Goal: Task Accomplishment & Management: Complete application form

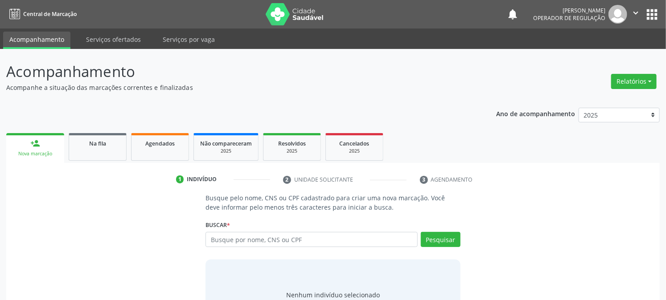
click at [286, 238] on input "text" at bounding box center [311, 239] width 212 height 15
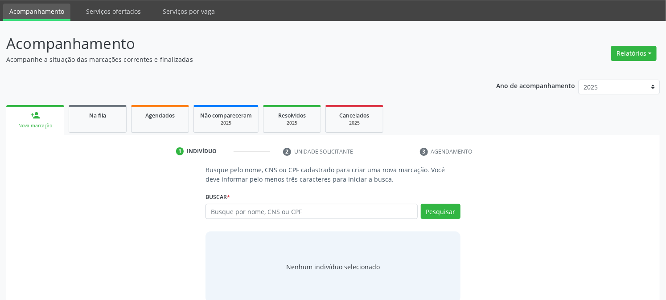
scroll to position [42, 0]
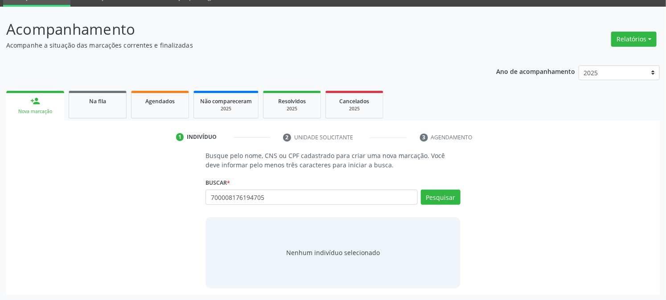
type input "700008176194705"
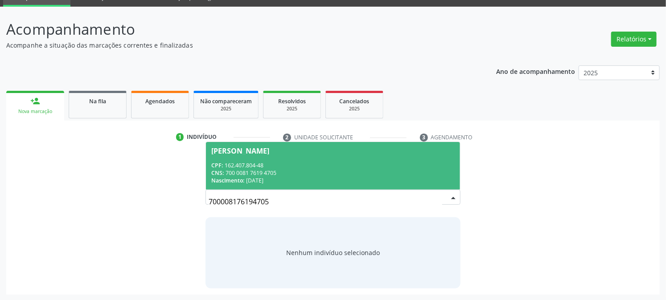
click at [255, 158] on span "Brena Vitoria Paulino Amaro CPF: 162.407.804-48 CNS: 700 0081 7619 4705 Nascime…" at bounding box center [332, 166] width 253 height 48
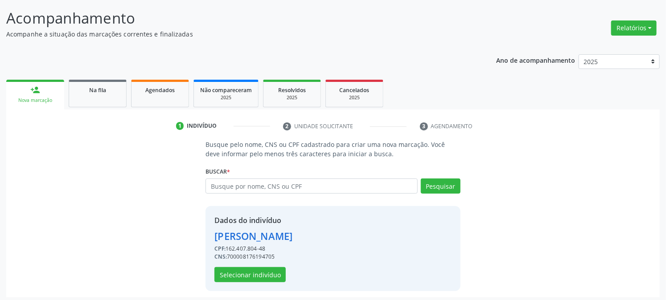
scroll to position [56, 0]
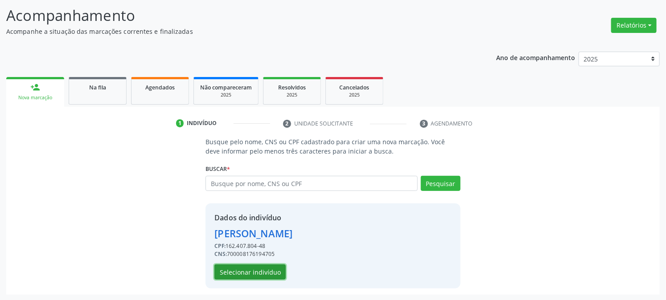
click at [237, 271] on button "Selecionar indivíduo" at bounding box center [249, 272] width 71 height 15
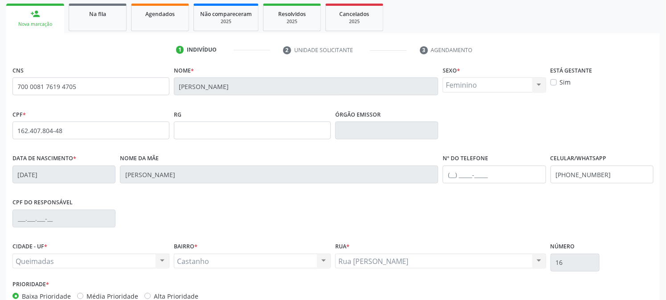
scroll to position [182, 0]
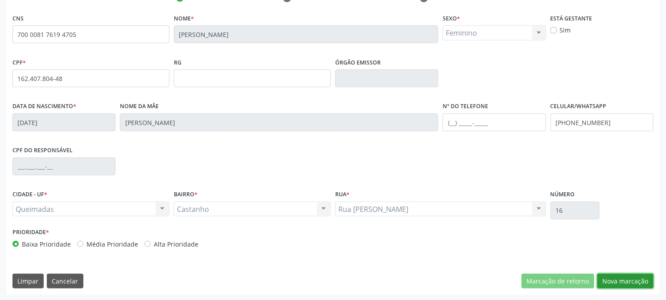
click at [634, 277] on button "Nova marcação" at bounding box center [625, 281] width 56 height 15
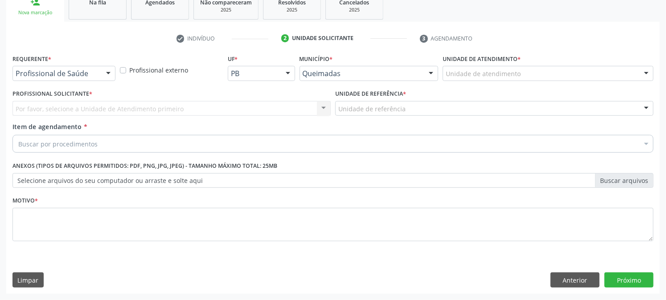
scroll to position [141, 0]
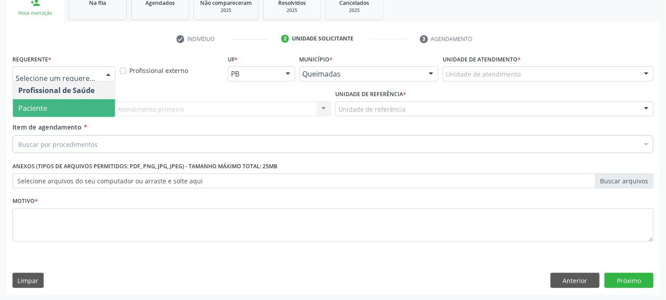
click at [48, 107] on span "Paciente" at bounding box center [64, 108] width 102 height 18
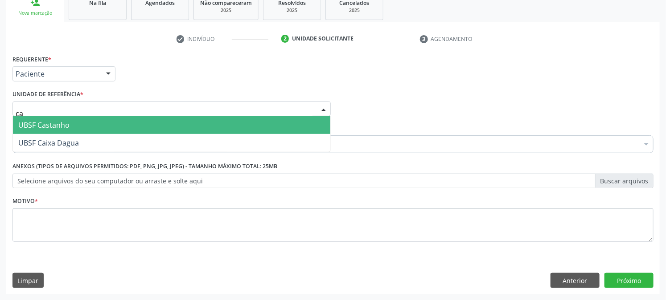
type input "cas"
click at [58, 128] on span "UBSF Castanho" at bounding box center [43, 125] width 51 height 10
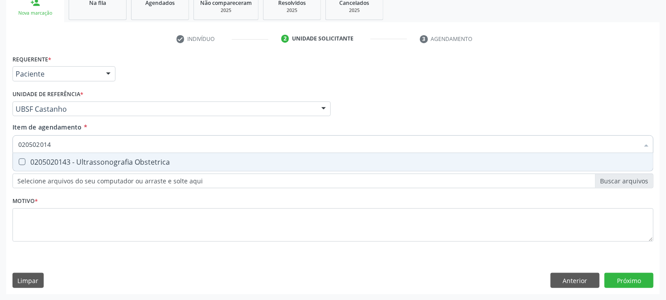
type input "0205020143"
click at [33, 143] on input "0205020143" at bounding box center [328, 144] width 620 height 18
click at [49, 159] on div "0205020143 - Ultrassonografia Obstetrica" at bounding box center [332, 162] width 629 height 7
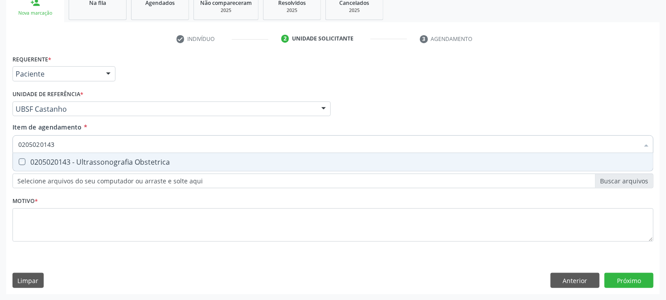
checkbox Obstetrica "true"
click at [67, 203] on div "Requerente * Paciente Profissional de Saúde Paciente Nenhum resultado encontrad…" at bounding box center [332, 154] width 641 height 202
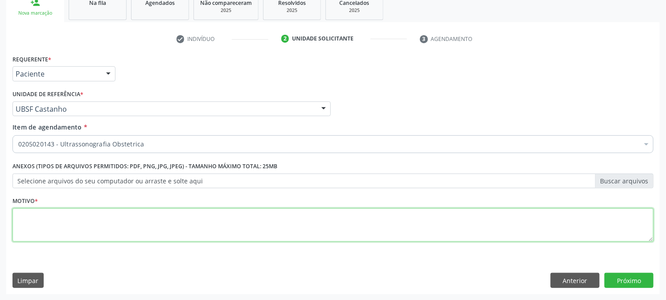
click at [82, 229] on textarea at bounding box center [332, 225] width 641 height 34
type textarea "GESTAÇÃO"
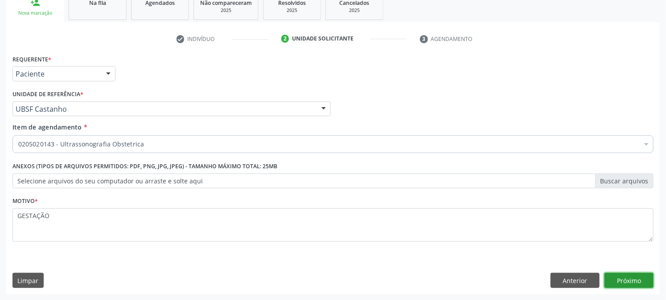
click at [622, 280] on button "Próximo" at bounding box center [628, 280] width 49 height 15
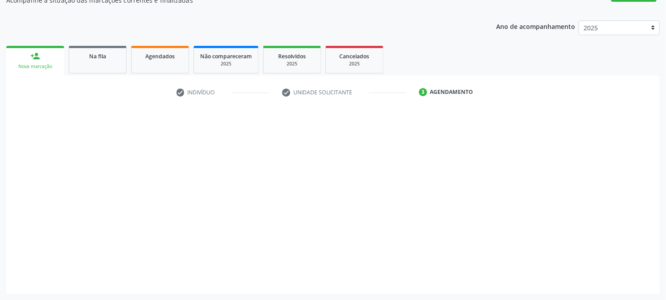
scroll to position [87, 0]
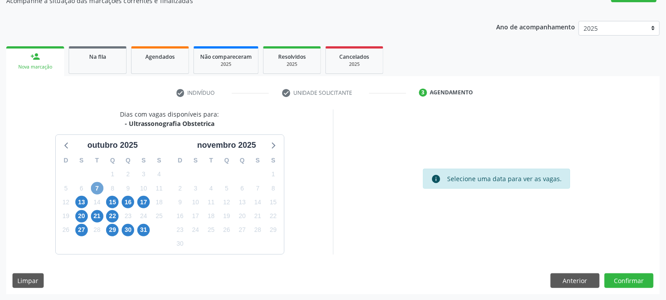
click at [96, 187] on span "7" at bounding box center [97, 188] width 12 height 12
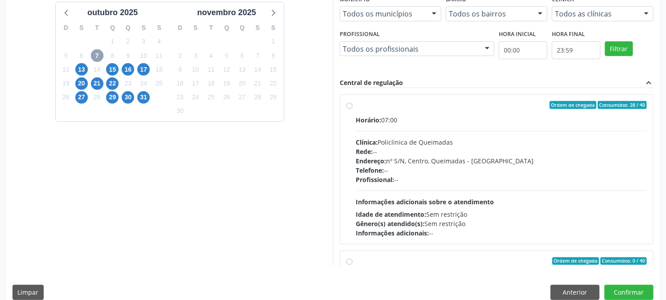
scroll to position [232, 0]
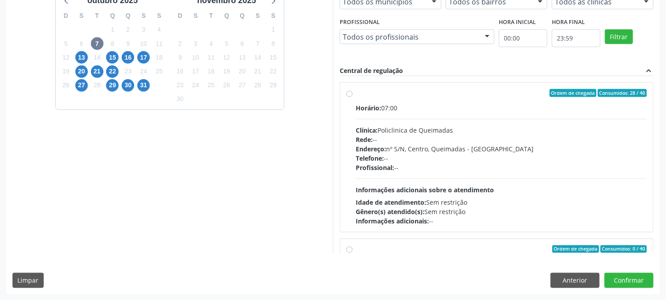
click at [446, 126] on div "Clínica: Policlinica de Queimadas" at bounding box center [501, 130] width 291 height 9
click at [352, 97] on input "Ordem de chegada Consumidos: 28 / 40 Horário: 07:00 Clínica: Policlinica de Que…" at bounding box center [349, 93] width 6 height 8
radio input "true"
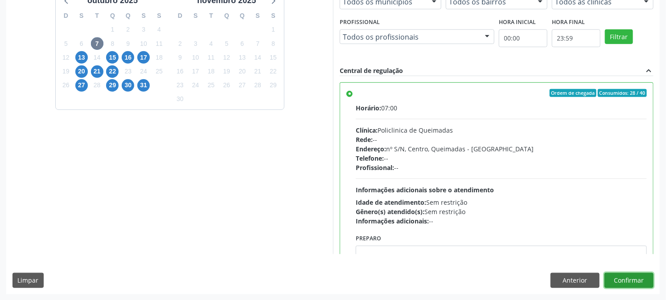
click at [634, 283] on button "Confirmar" at bounding box center [628, 280] width 49 height 15
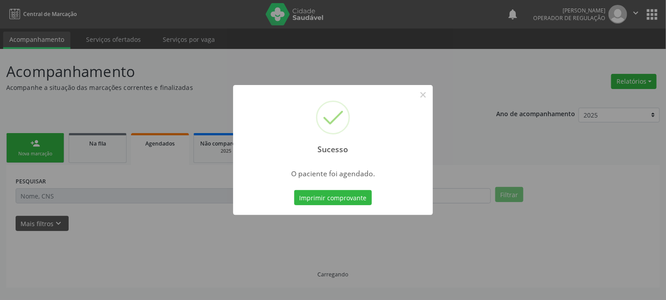
scroll to position [0, 0]
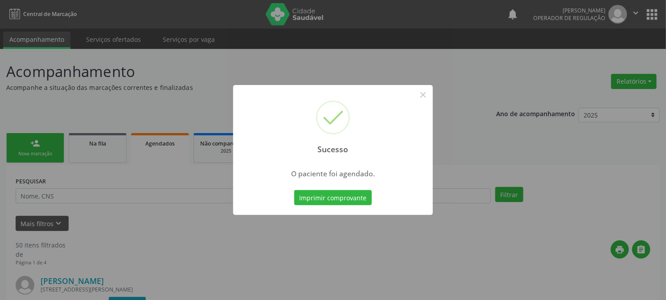
click at [294, 190] on button "Imprimir comprovante" at bounding box center [333, 197] width 78 height 15
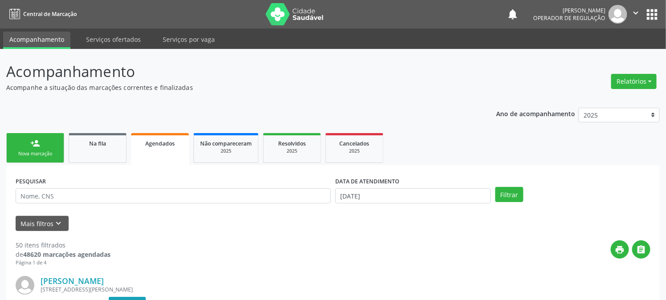
click at [41, 152] on div "Nova marcação" at bounding box center [35, 154] width 45 height 7
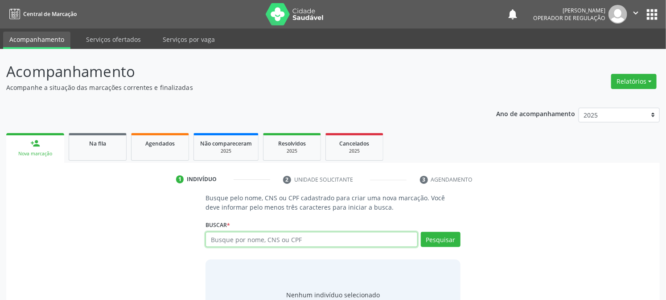
click at [324, 237] on input "text" at bounding box center [311, 239] width 212 height 15
type input "700906990660194"
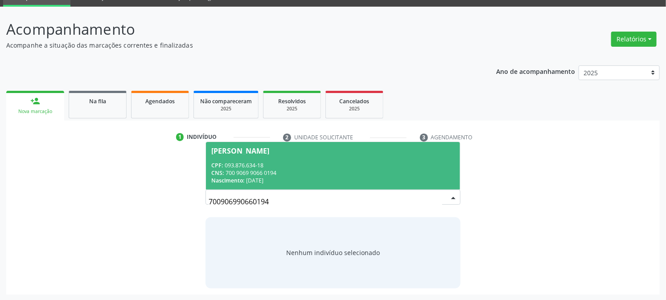
click at [293, 163] on div "CPF: 093.876.634-18" at bounding box center [332, 166] width 243 height 8
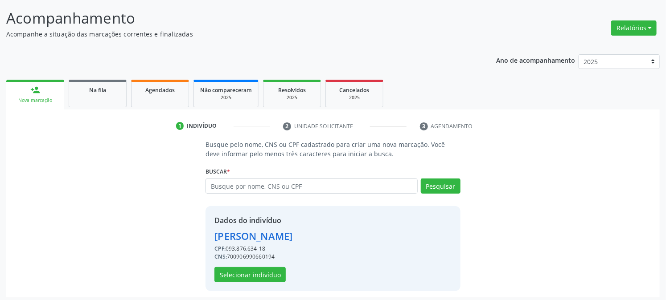
scroll to position [56, 0]
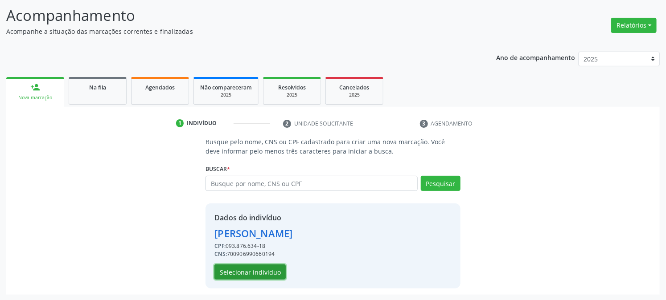
click at [241, 274] on button "Selecionar indivíduo" at bounding box center [249, 272] width 71 height 15
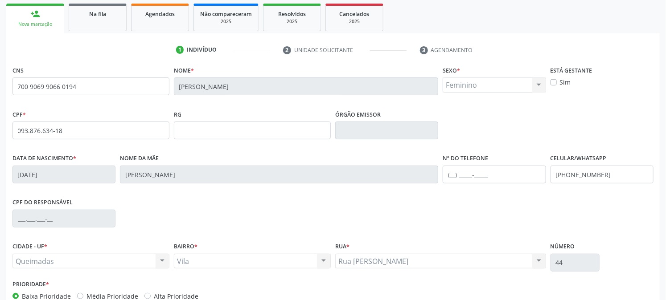
scroll to position [182, 0]
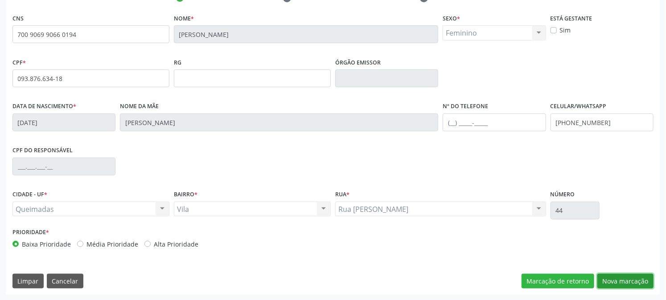
click at [645, 284] on button "Nova marcação" at bounding box center [625, 281] width 56 height 15
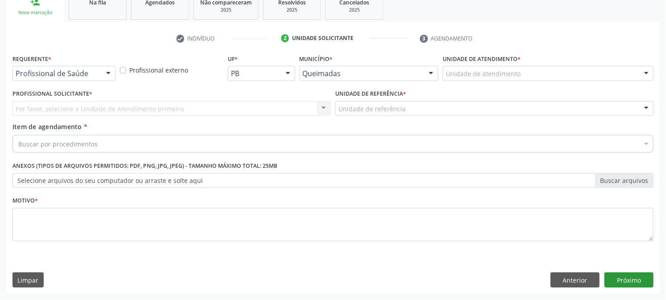
scroll to position [141, 0]
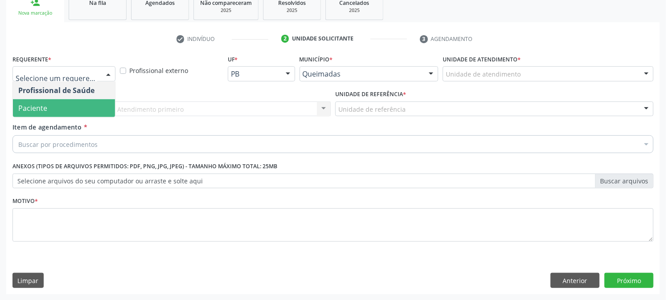
click at [50, 110] on span "Paciente" at bounding box center [64, 108] width 102 height 18
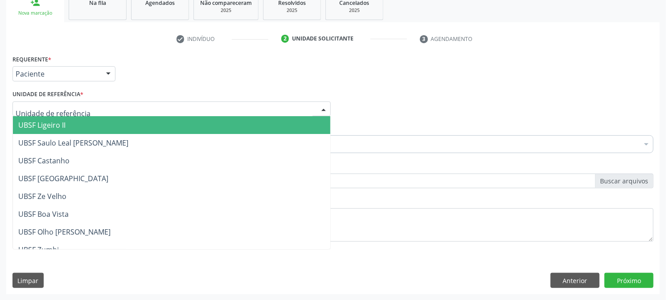
type input "V"
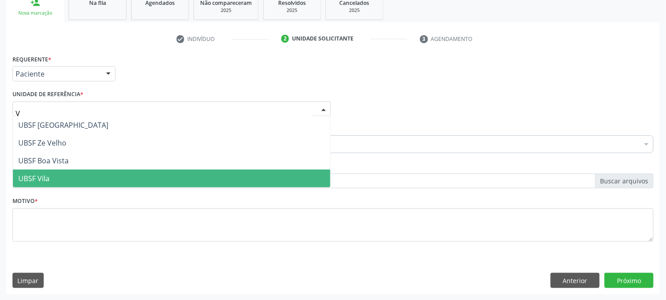
click at [15, 184] on span "UBSF Vila" at bounding box center [171, 179] width 317 height 18
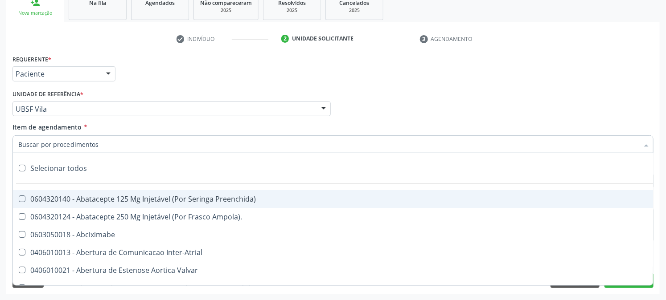
paste input "0205020143"
type input "0205020143"
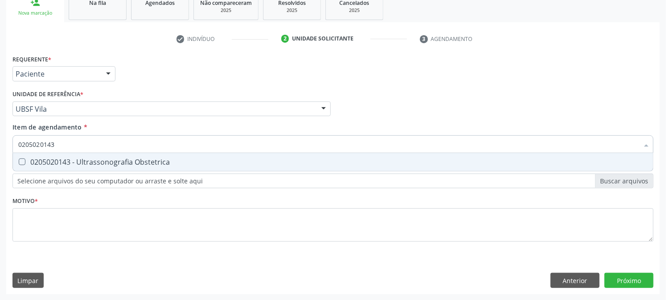
click at [97, 163] on div "0205020143 - Ultrassonografia Obstetrica" at bounding box center [332, 162] width 629 height 7
checkbox Obstetrica "true"
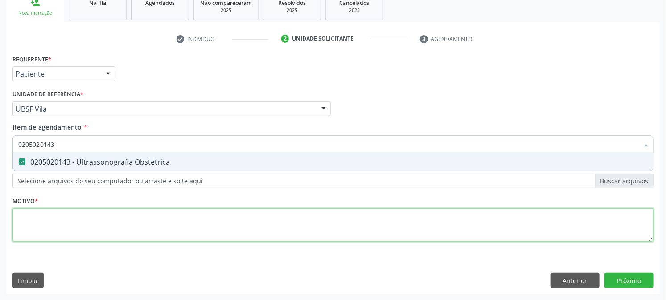
click at [98, 213] on div "Requerente * Paciente Profissional de Saúde Paciente Nenhum resultado encontrad…" at bounding box center [332, 154] width 641 height 202
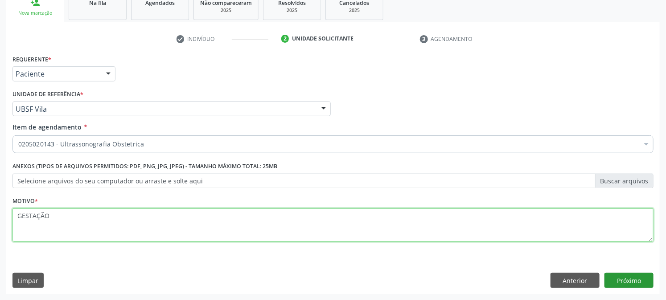
type textarea "GESTAÇÃO"
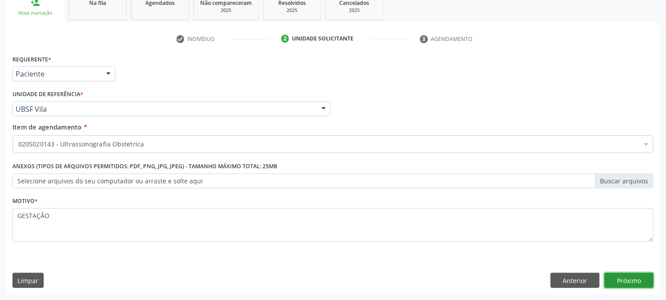
click at [629, 275] on button "Próximo" at bounding box center [628, 280] width 49 height 15
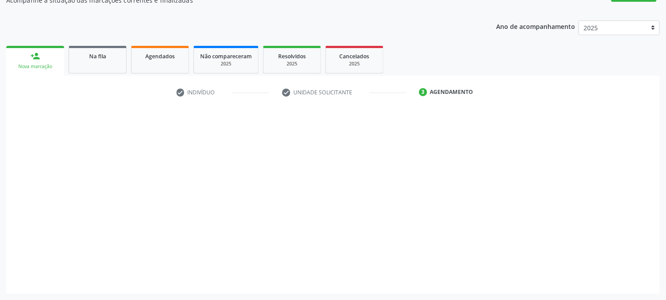
scroll to position [87, 0]
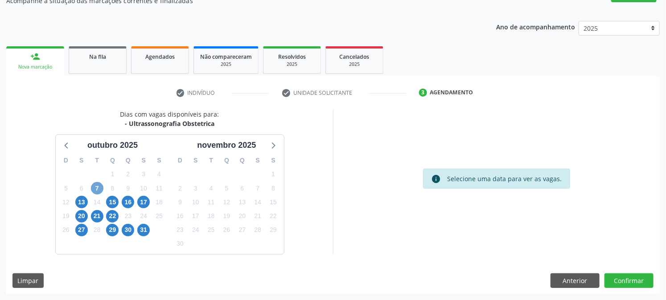
click at [98, 185] on span "7" at bounding box center [97, 188] width 12 height 12
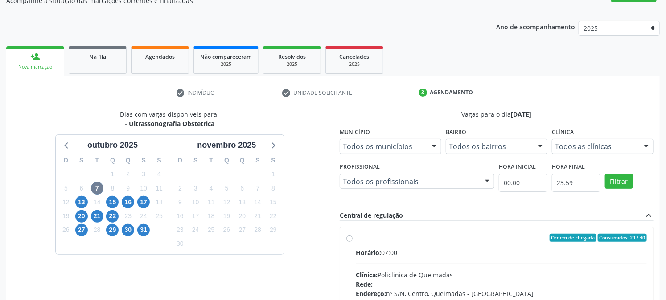
click at [372, 251] on span "Horário:" at bounding box center [368, 253] width 25 height 8
click at [352, 242] on input "Ordem de chegada Consumidos: 29 / 40 Horário: 07:00 Clínica: Policlinica de Que…" at bounding box center [349, 238] width 6 height 8
radio input "true"
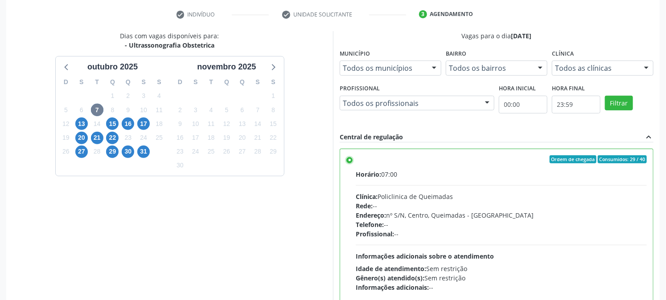
scroll to position [232, 0]
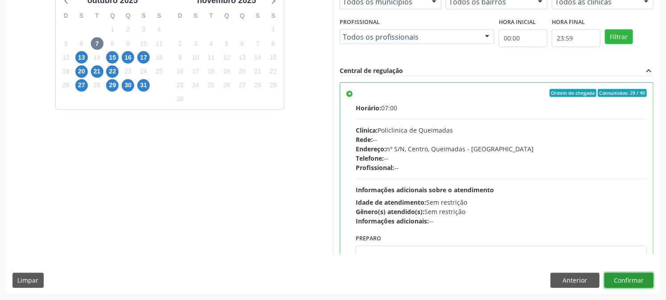
click at [626, 278] on button "Confirmar" at bounding box center [628, 280] width 49 height 15
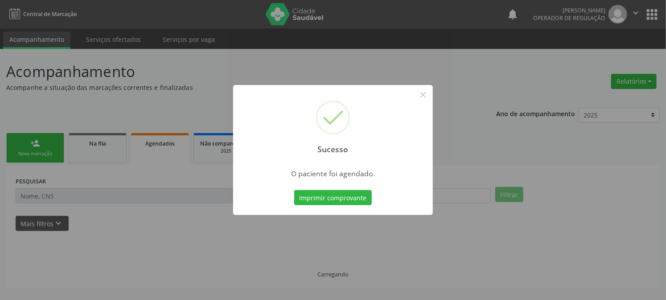
scroll to position [0, 0]
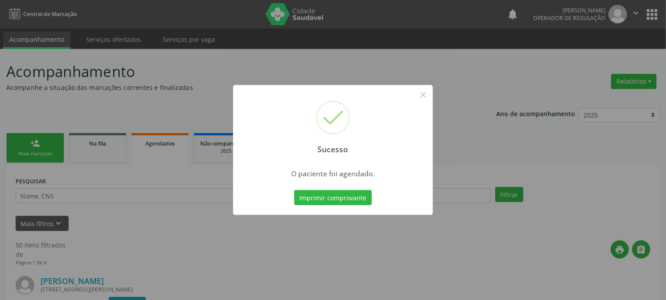
click at [294, 190] on button "Imprimir comprovante" at bounding box center [333, 197] width 78 height 15
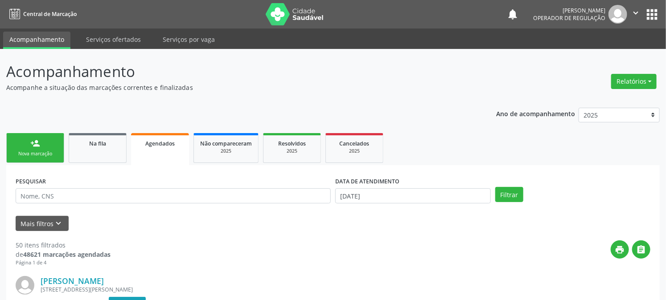
click at [43, 146] on link "person_add Nova marcação" at bounding box center [35, 148] width 58 height 30
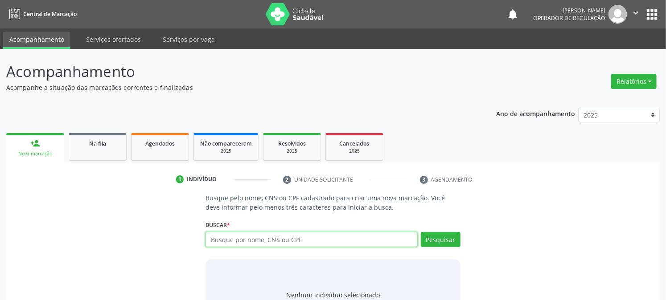
click at [262, 241] on input "text" at bounding box center [311, 239] width 212 height 15
type input "708204606807340"
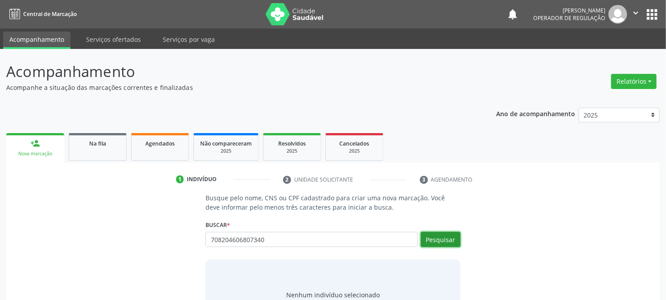
click at [438, 244] on button "Pesquisar" at bounding box center [441, 239] width 40 height 15
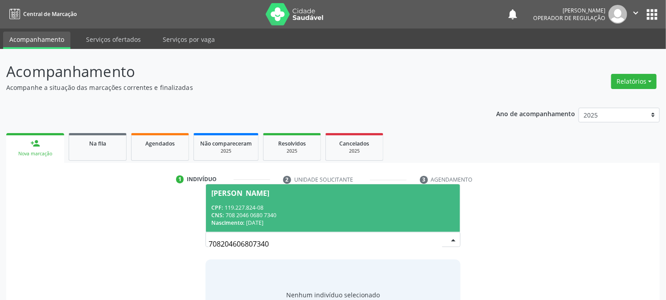
click at [226, 214] on div "CNS: 708 2046 0680 7340" at bounding box center [332, 216] width 243 height 8
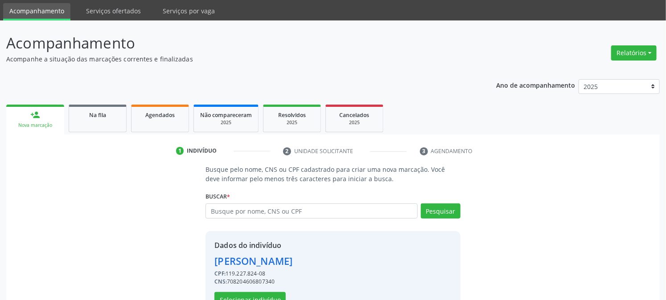
scroll to position [56, 0]
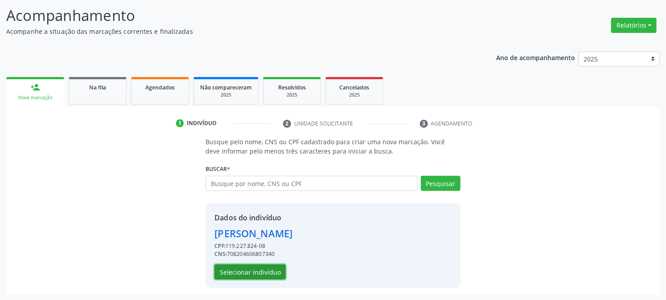
click at [258, 271] on button "Selecionar indivíduo" at bounding box center [249, 272] width 71 height 15
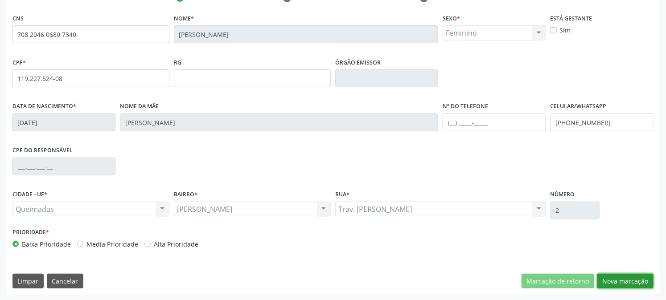
click at [646, 281] on button "Nova marcação" at bounding box center [625, 281] width 56 height 15
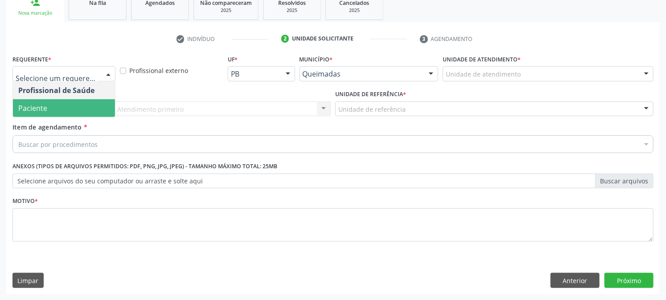
click at [64, 110] on span "Paciente" at bounding box center [64, 108] width 102 height 18
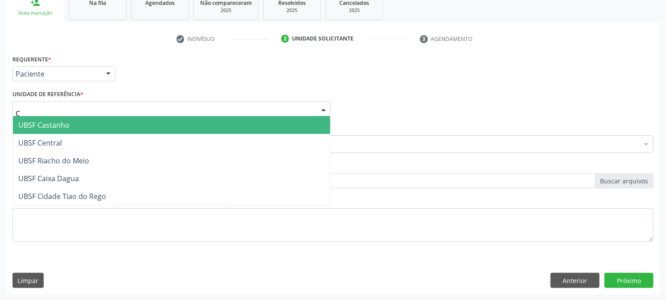
type input "CE"
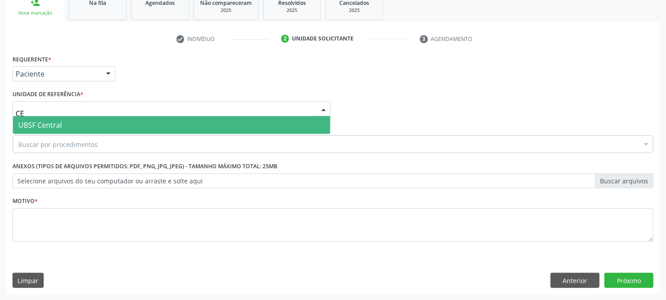
click at [59, 120] on span "UBSF Central" at bounding box center [40, 125] width 44 height 10
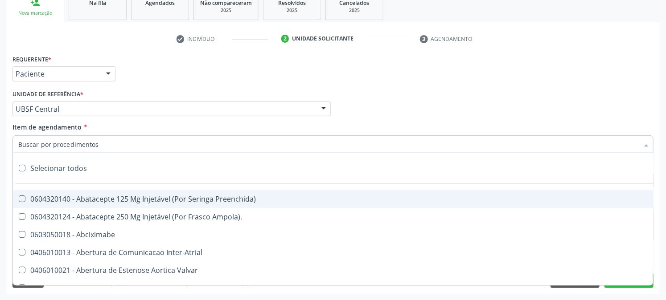
paste input "0205020143"
type input "0205020143"
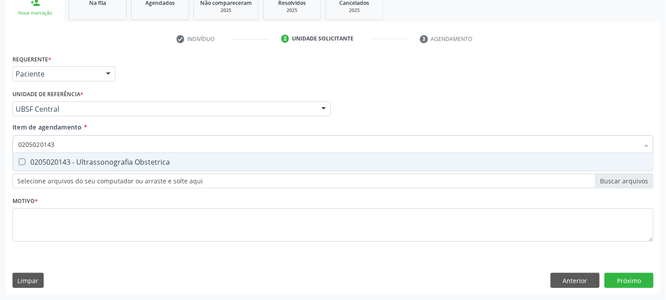
click at [86, 161] on div "0205020143 - Ultrassonografia Obstetrica" at bounding box center [332, 162] width 629 height 7
checkbox Obstetrica "true"
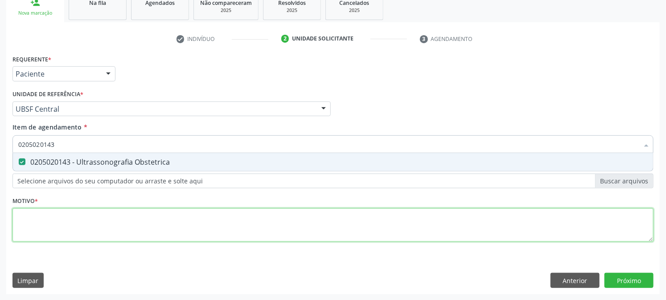
click at [65, 238] on div "Requerente * Paciente Profissional de Saúde Paciente Nenhum resultado encontrad…" at bounding box center [332, 154] width 641 height 202
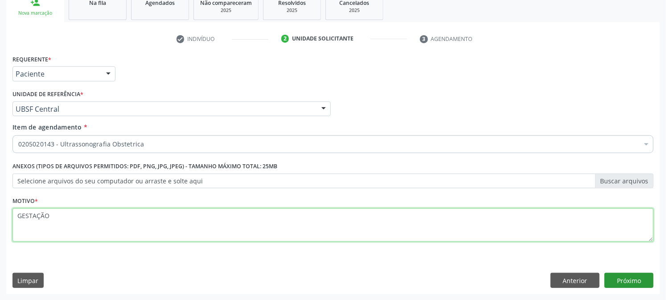
type textarea "GESTAÇÃO"
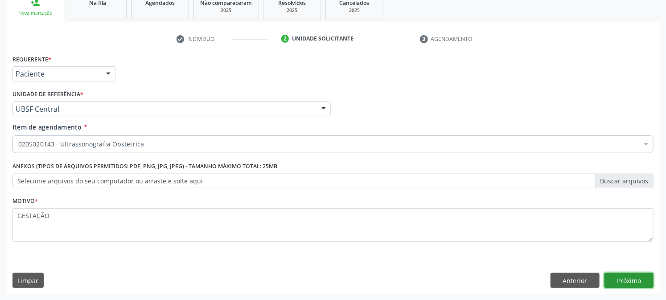
click at [644, 276] on button "Próximo" at bounding box center [628, 280] width 49 height 15
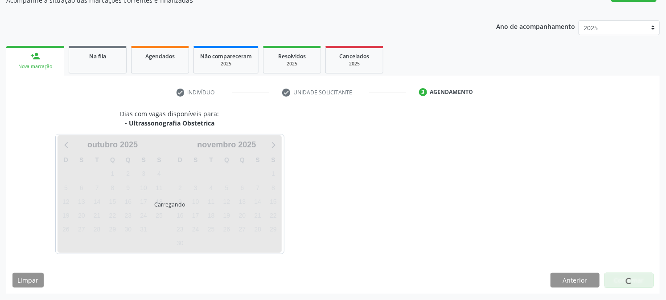
scroll to position [87, 0]
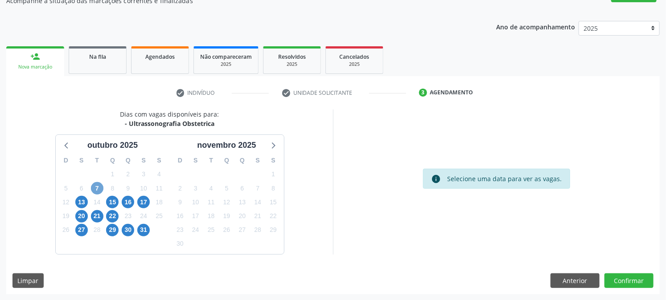
click at [95, 192] on span "7" at bounding box center [97, 188] width 12 height 12
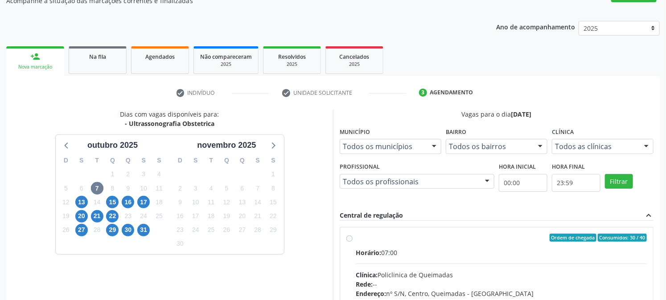
click at [352, 242] on input "Ordem de chegada Consumidos: 30 / 40 Horário: 07:00 Clínica: Policlinica de Que…" at bounding box center [349, 238] width 6 height 8
radio input "true"
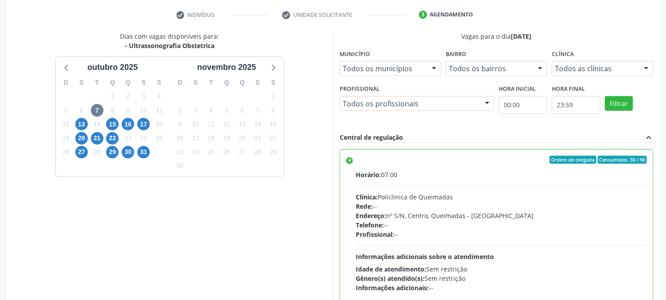
scroll to position [232, 0]
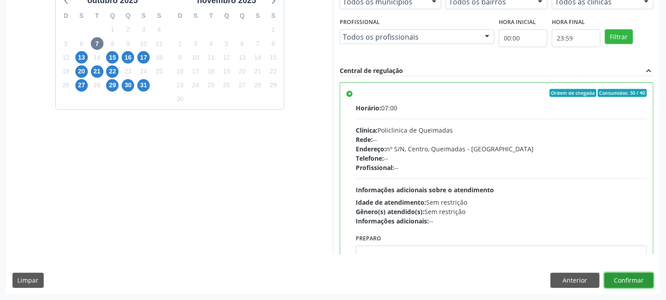
click at [625, 282] on button "Confirmar" at bounding box center [628, 280] width 49 height 15
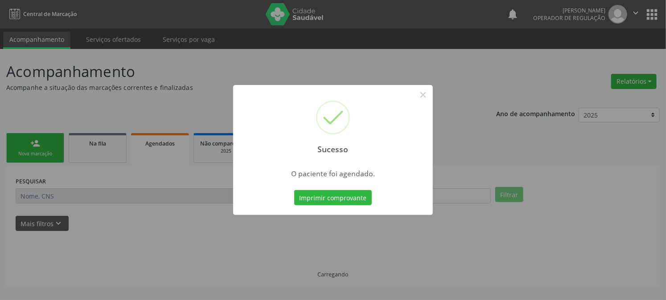
scroll to position [0, 0]
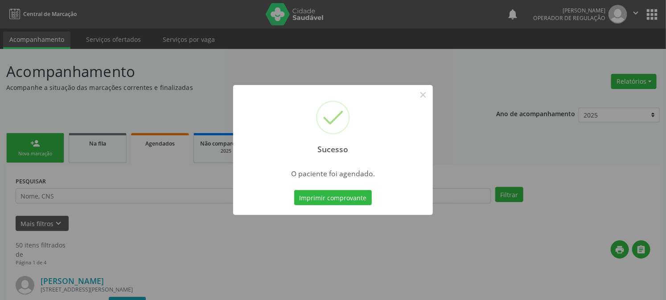
click at [294, 190] on button "Imprimir comprovante" at bounding box center [333, 197] width 78 height 15
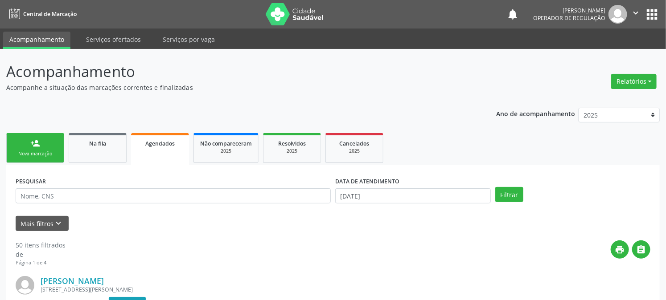
click at [37, 136] on link "person_add Nova marcação" at bounding box center [35, 148] width 58 height 30
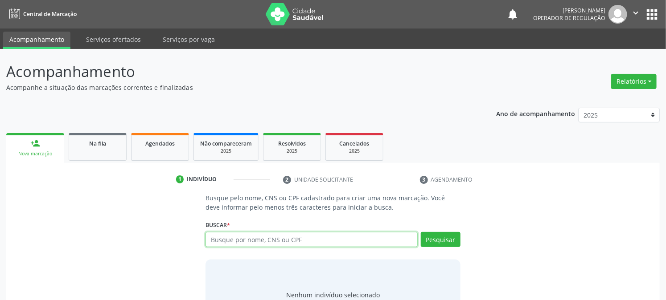
click at [245, 238] on input "text" at bounding box center [311, 239] width 212 height 15
type input "709808058699390"
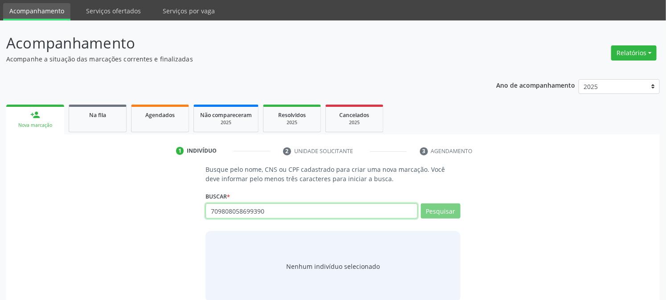
scroll to position [42, 0]
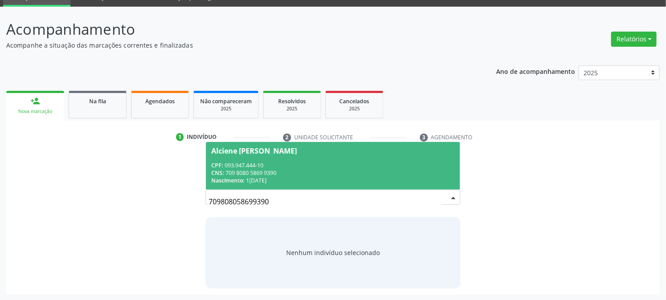
click at [272, 171] on div "CNS: 709 8080 5869 9390" at bounding box center [332, 173] width 243 height 8
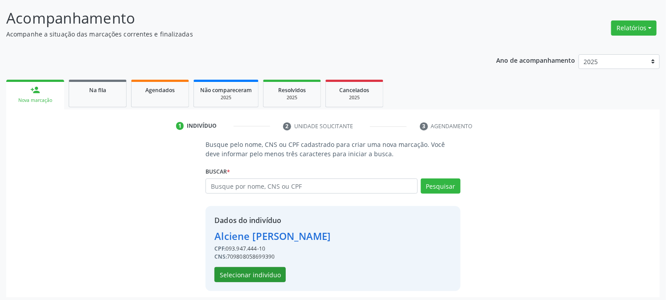
scroll to position [56, 0]
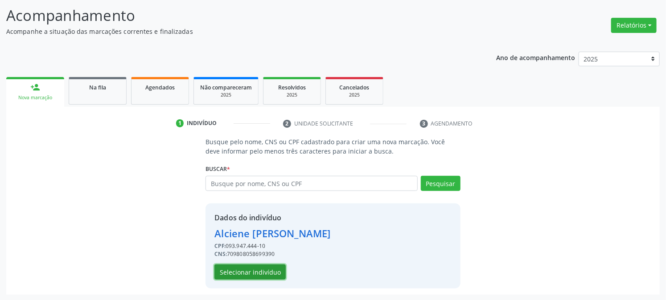
click at [237, 272] on button "Selecionar indivíduo" at bounding box center [249, 272] width 71 height 15
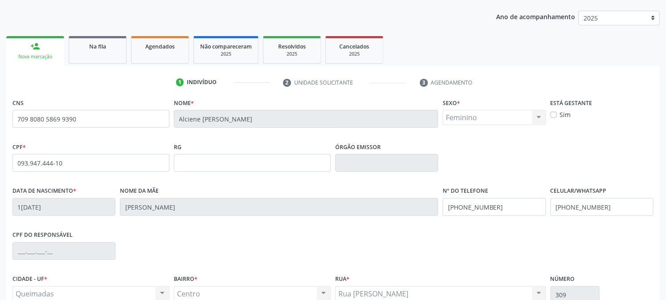
scroll to position [182, 0]
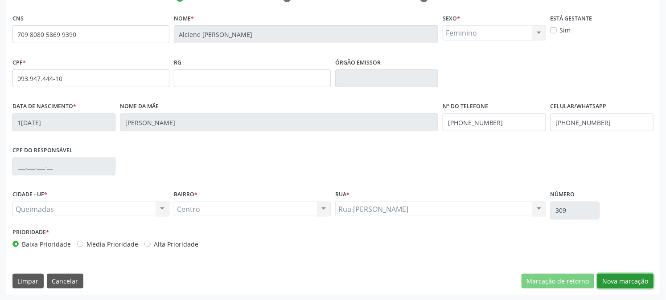
click at [626, 282] on button "Nova marcação" at bounding box center [625, 281] width 56 height 15
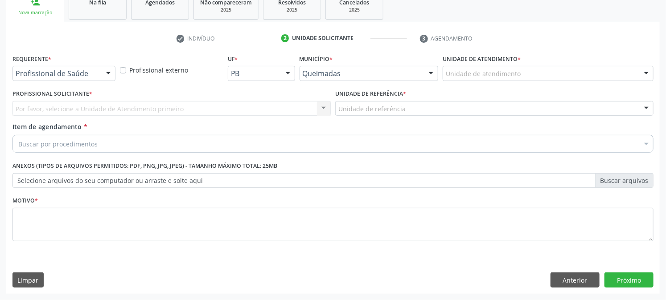
scroll to position [141, 0]
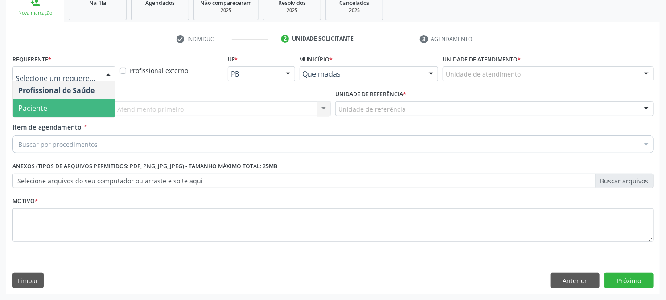
click at [61, 106] on span "Paciente" at bounding box center [64, 108] width 102 height 18
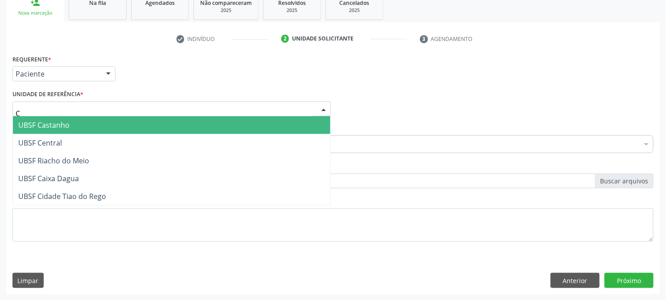
type input "CE"
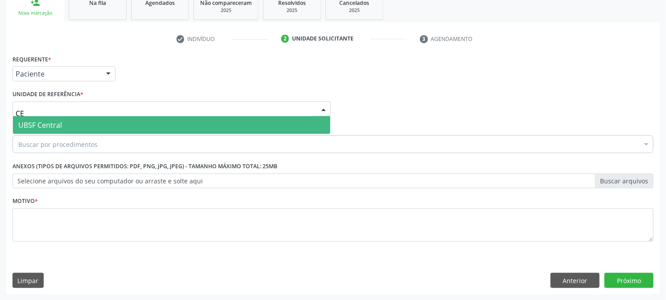
click at [71, 125] on span "UBSF Central" at bounding box center [171, 125] width 317 height 18
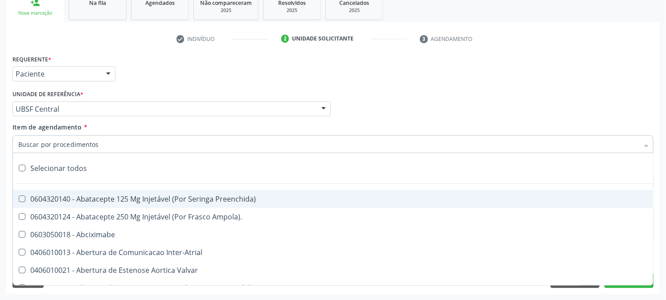
paste input "0205020143"
type input "0205020143"
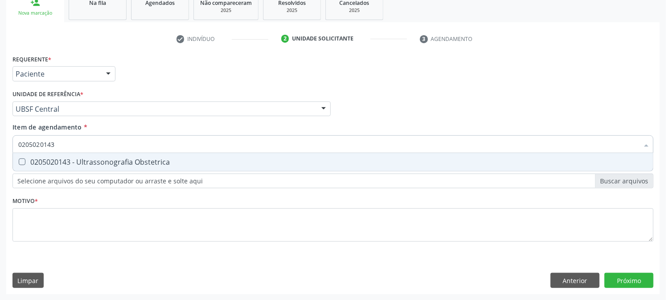
click at [74, 159] on div "0205020143 - Ultrassonografia Obstetrica" at bounding box center [332, 162] width 629 height 7
checkbox Obstetrica "true"
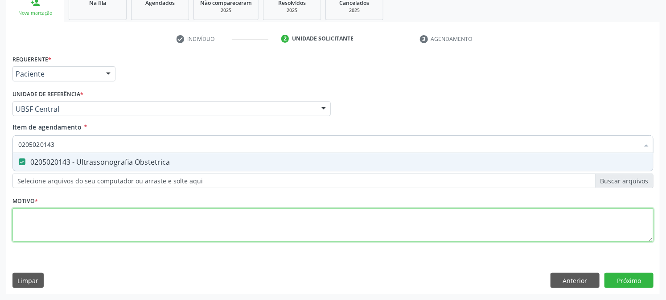
click at [68, 217] on div "Requerente * Paciente Profissional de Saúde Paciente Nenhum resultado encontrad…" at bounding box center [332, 154] width 641 height 202
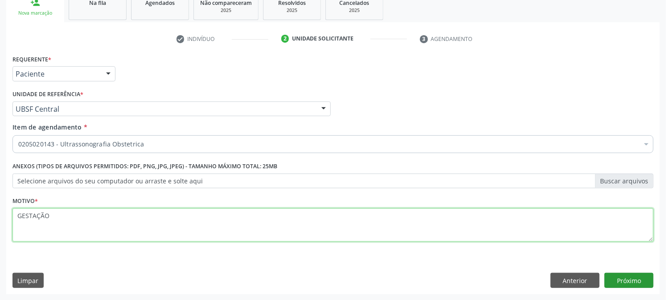
type textarea "GESTAÇÃO"
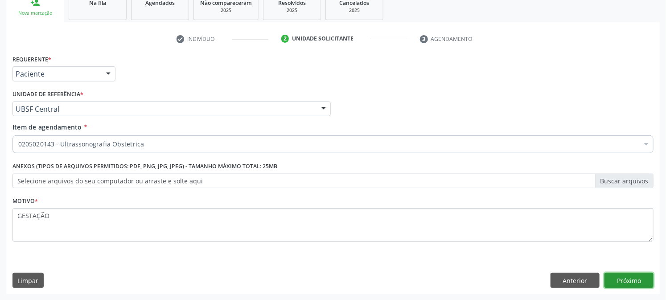
click at [620, 283] on button "Próximo" at bounding box center [628, 280] width 49 height 15
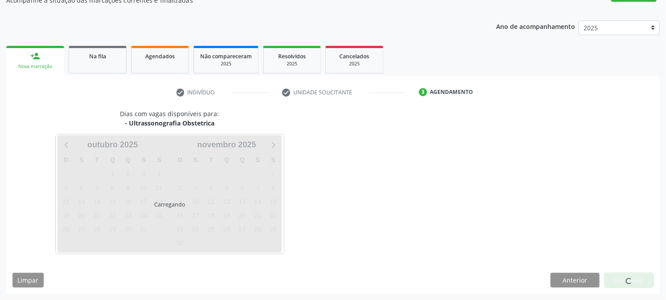
scroll to position [87, 0]
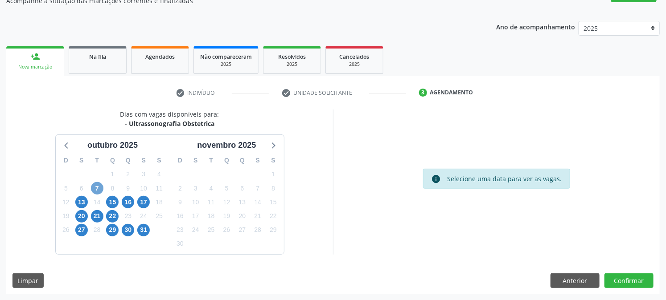
click at [92, 185] on span "7" at bounding box center [97, 188] width 12 height 12
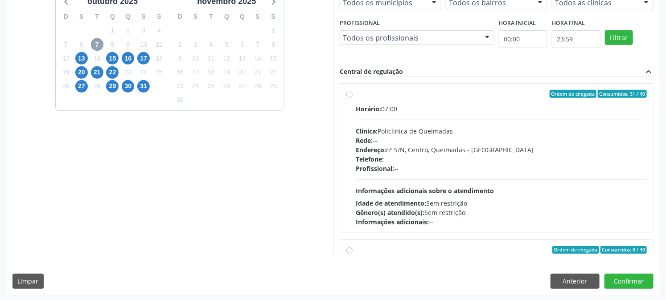
scroll to position [232, 0]
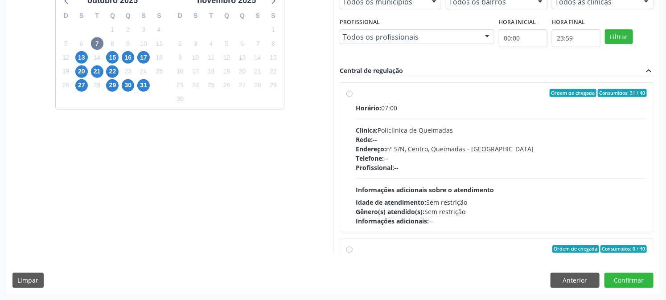
click at [377, 166] on span "Profissional:" at bounding box center [375, 167] width 38 height 8
click at [352, 97] on input "Ordem de chegada Consumidos: 31 / 40 Horário: 07:00 Clínica: Policlinica de Que…" at bounding box center [349, 93] width 6 height 8
radio input "true"
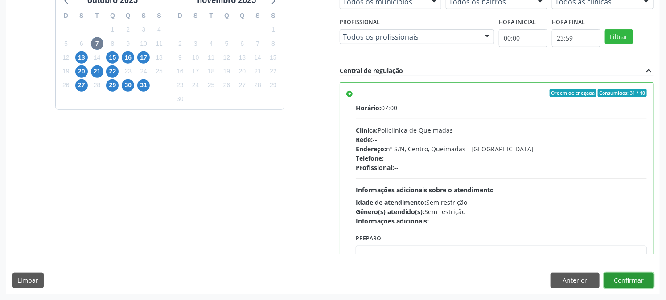
click at [610, 277] on button "Confirmar" at bounding box center [628, 280] width 49 height 15
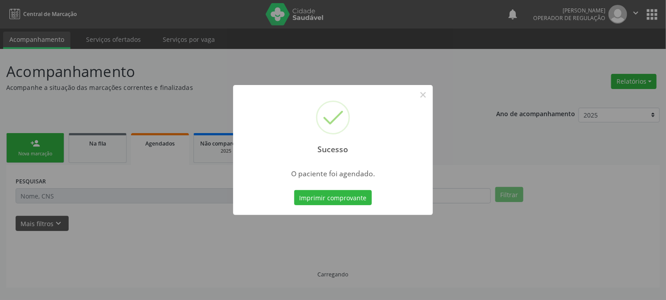
scroll to position [0, 0]
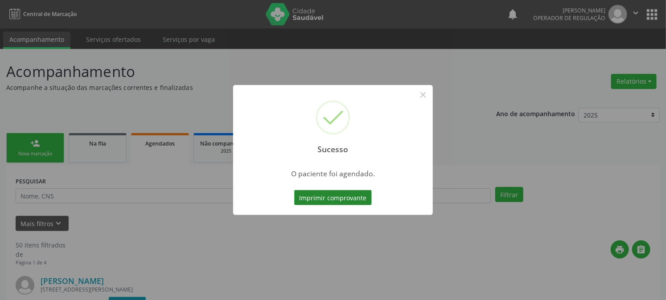
click at [294, 190] on button "Imprimir comprovante" at bounding box center [333, 197] width 78 height 15
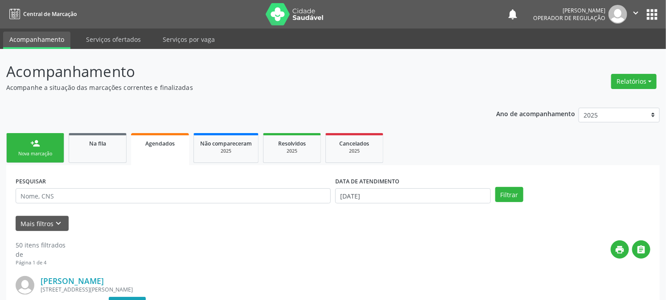
click at [55, 145] on link "person_add Nova marcação" at bounding box center [35, 148] width 58 height 30
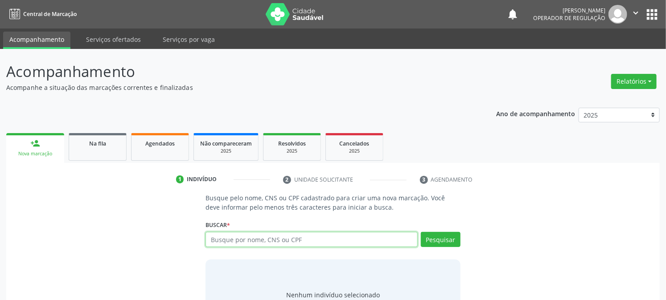
click at [253, 243] on input "text" at bounding box center [311, 239] width 212 height 15
type input "704709712609031"
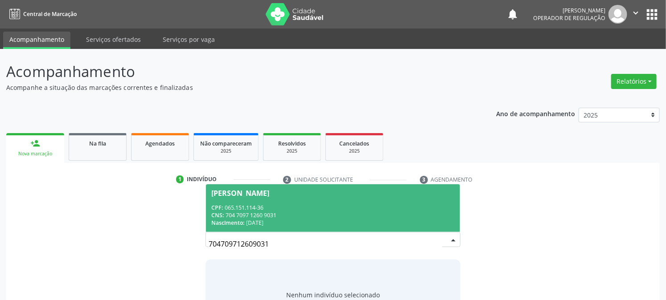
click at [242, 210] on div "CPF: 065.151.114-36" at bounding box center [332, 208] width 243 height 8
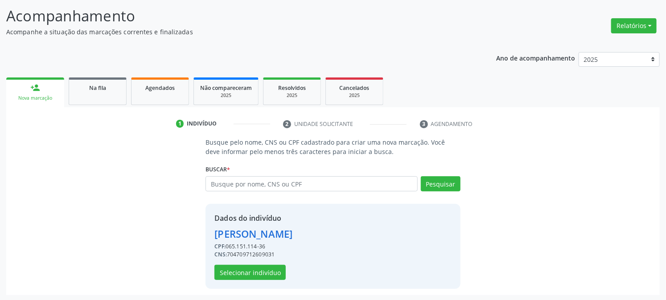
scroll to position [56, 0]
click at [261, 270] on button "Selecionar indivíduo" at bounding box center [249, 272] width 71 height 15
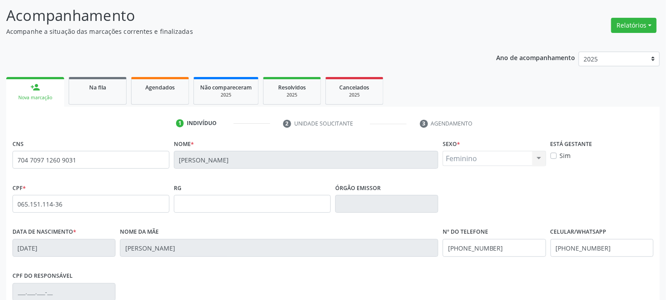
scroll to position [182, 0]
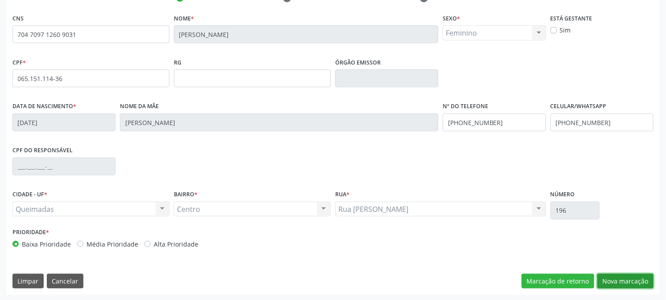
click at [638, 282] on button "Nova marcação" at bounding box center [625, 281] width 56 height 15
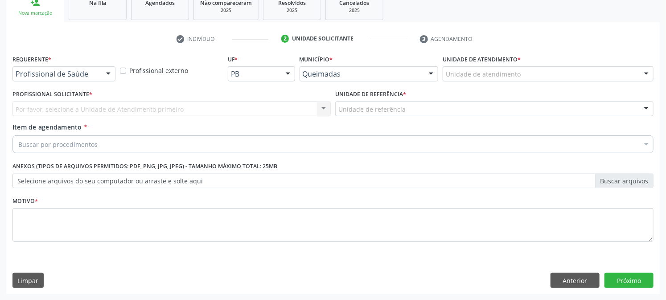
click at [45, 67] on div "Profissional de Saúde" at bounding box center [63, 73] width 103 height 15
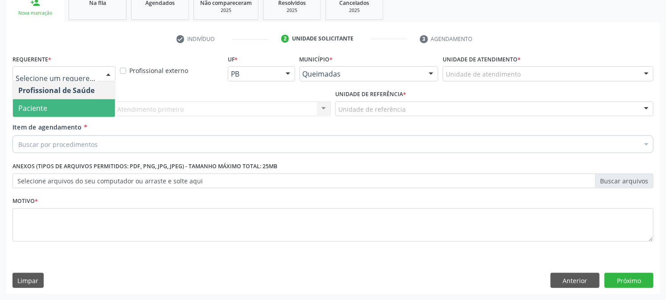
click at [38, 107] on span "Paciente" at bounding box center [32, 108] width 29 height 10
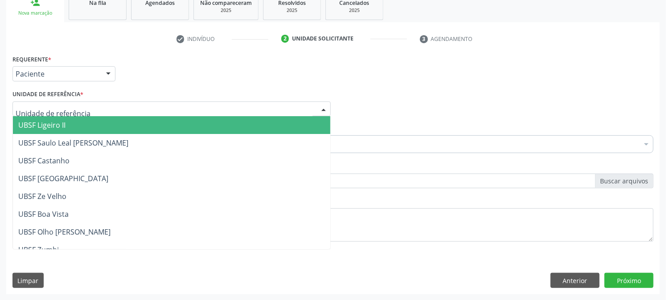
click at [48, 103] on div at bounding box center [171, 109] width 318 height 15
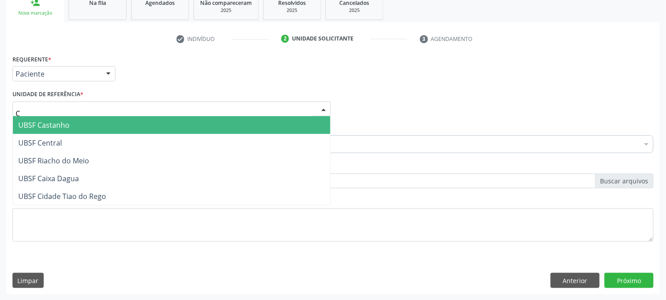
type input "CE"
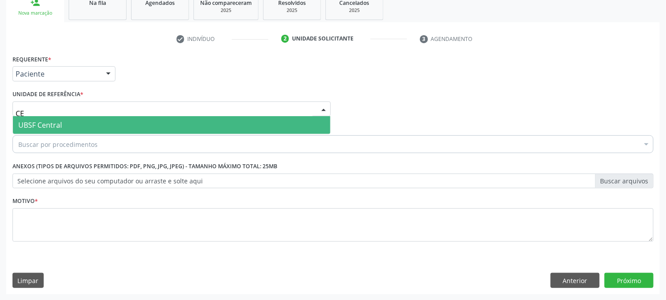
click at [52, 127] on span "UBSF Central" at bounding box center [40, 125] width 44 height 10
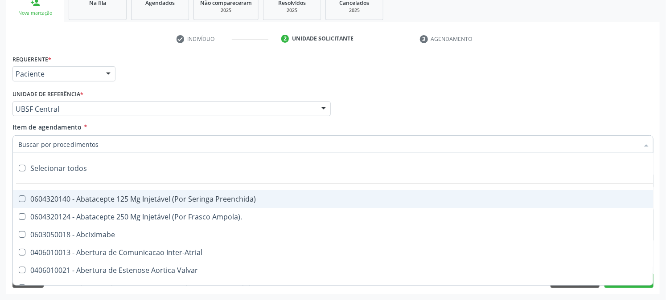
paste input "0205020143"
type input "0205020143"
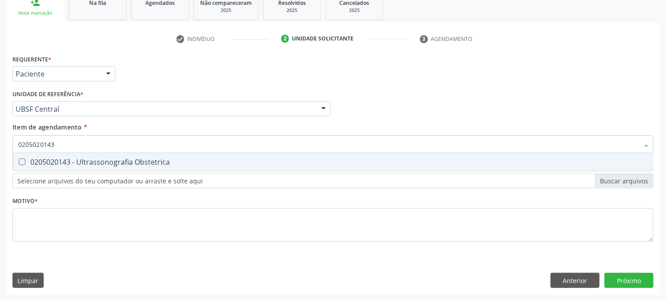
click at [86, 161] on div "0205020143 - Ultrassonografia Obstetrica" at bounding box center [332, 162] width 629 height 7
checkbox Obstetrica "true"
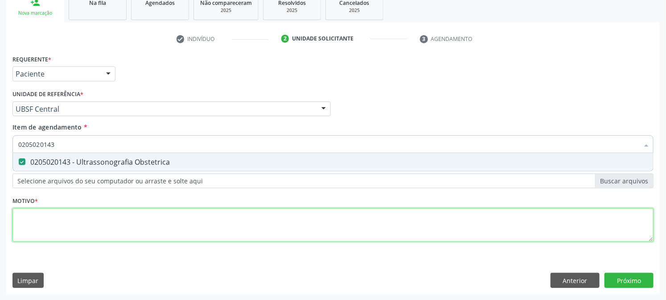
click at [70, 214] on div "Requerente * Paciente Profissional de Saúde Paciente Nenhum resultado encontrad…" at bounding box center [332, 154] width 641 height 202
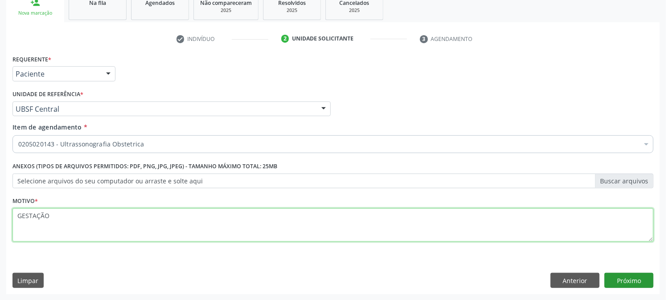
type textarea "GESTAÇÃO"
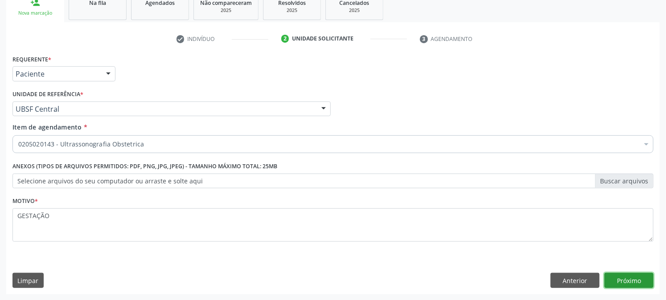
click at [613, 279] on button "Próximo" at bounding box center [628, 280] width 49 height 15
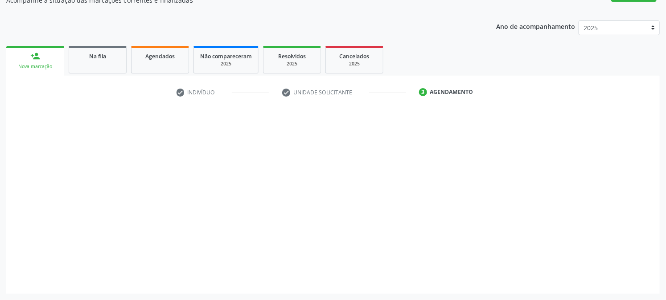
scroll to position [87, 0]
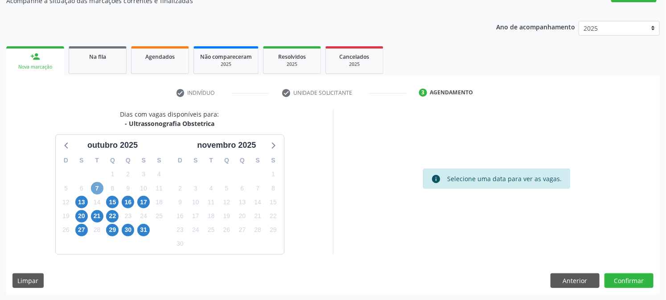
click at [96, 182] on span "7" at bounding box center [97, 188] width 12 height 12
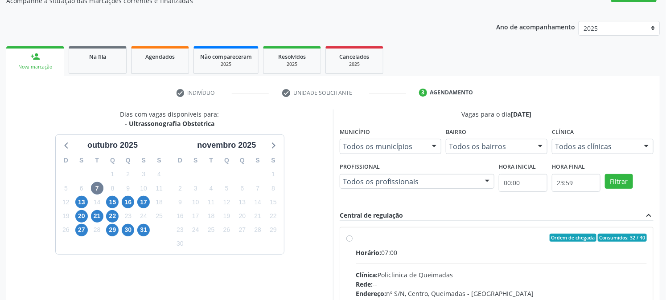
click at [352, 242] on input "Ordem de chegada Consumidos: 32 / 40 Horário: 07:00 Clínica: Policlinica de Que…" at bounding box center [349, 238] width 6 height 8
radio input "true"
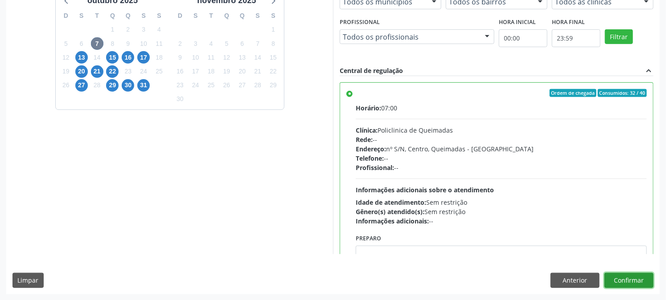
click at [643, 282] on button "Confirmar" at bounding box center [628, 280] width 49 height 15
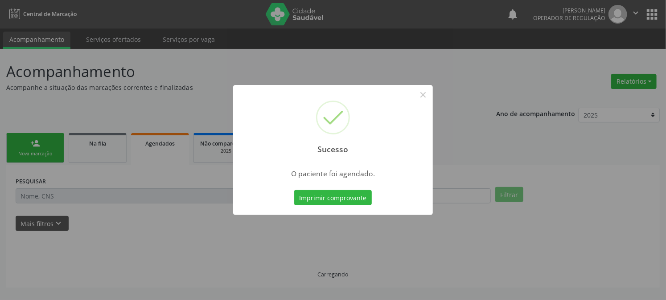
scroll to position [0, 0]
click at [298, 190] on button "Imprimir comprovante" at bounding box center [337, 197] width 78 height 15
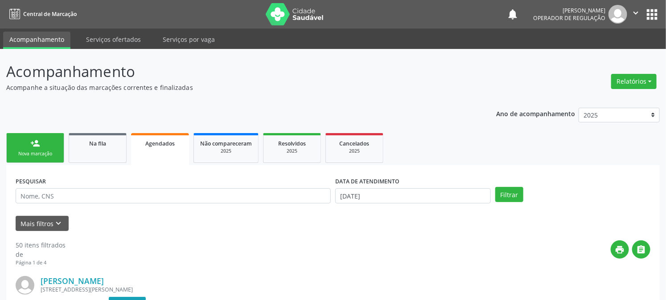
click at [37, 151] on div "Nova marcação" at bounding box center [35, 154] width 45 height 7
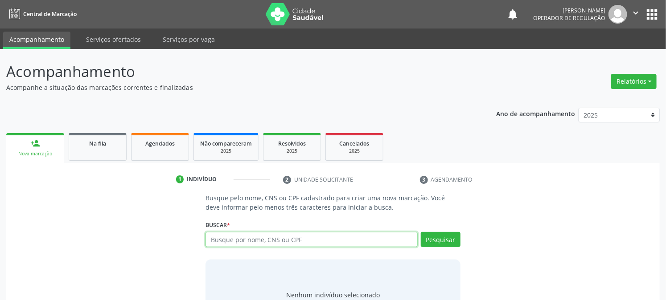
click at [229, 246] on input "text" at bounding box center [311, 239] width 212 height 15
type input "700800438635385"
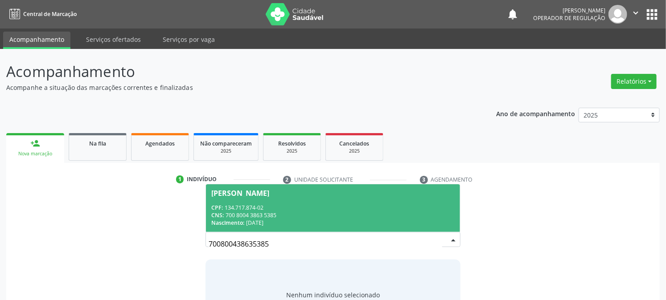
click at [215, 199] on span "Mariana da Silva Rodrigues CPF: 134.717.874-02 CNS: 700 8004 3863 5385 Nascimen…" at bounding box center [332, 208] width 253 height 48
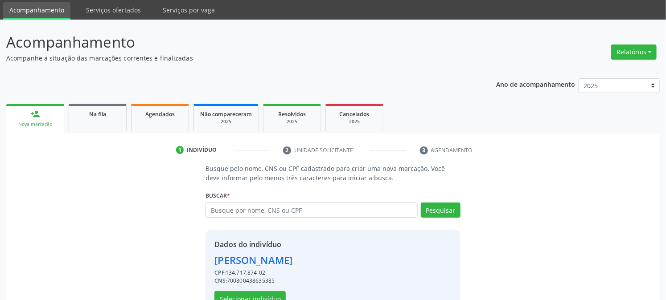
scroll to position [56, 0]
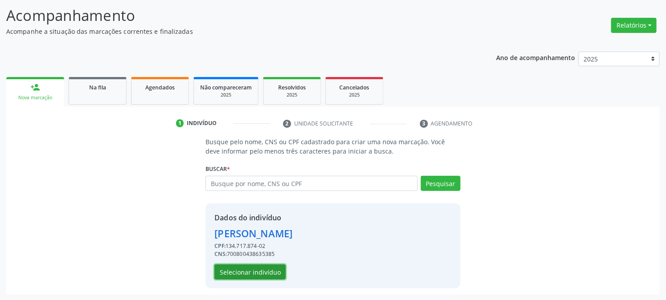
click at [250, 266] on button "Selecionar indivíduo" at bounding box center [249, 272] width 71 height 15
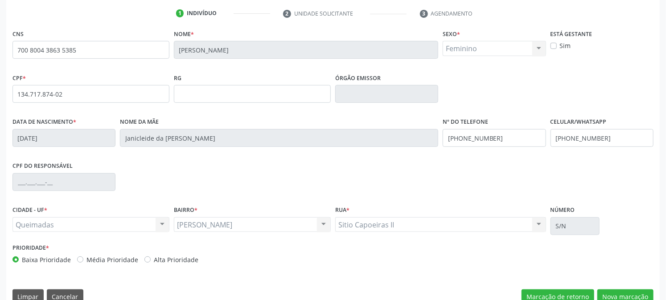
scroll to position [182, 0]
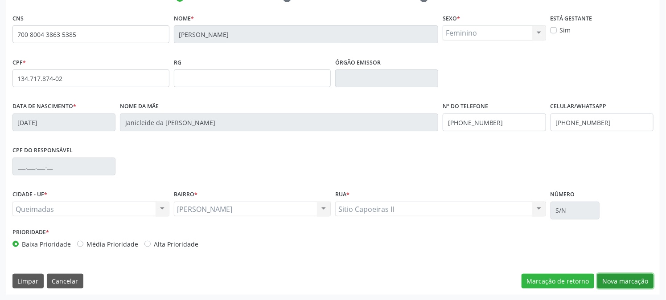
click at [612, 281] on button "Nova marcação" at bounding box center [625, 281] width 56 height 15
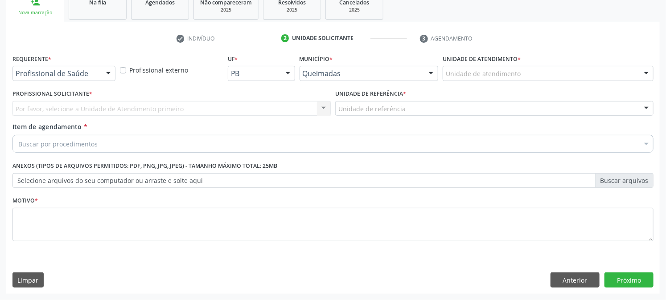
scroll to position [141, 0]
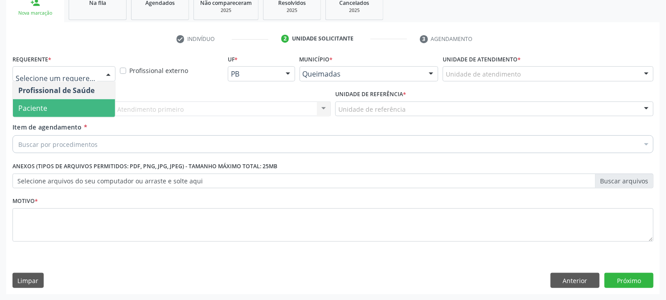
click at [49, 105] on span "Paciente" at bounding box center [64, 108] width 102 height 18
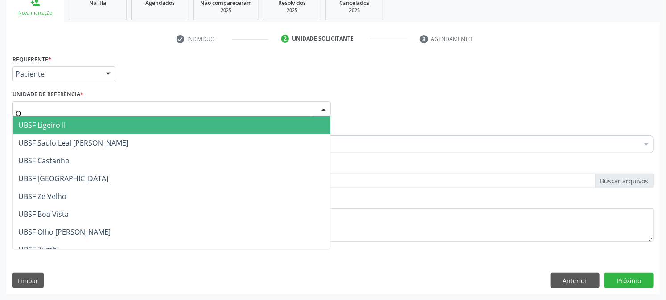
type input "OL"
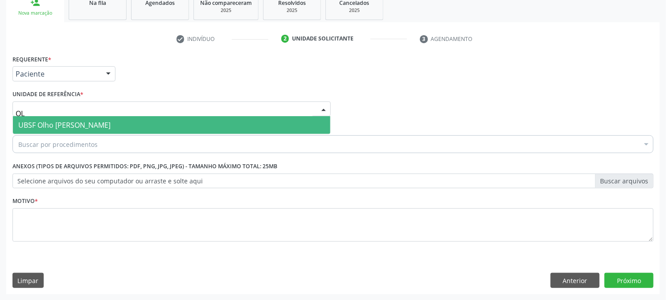
click at [65, 129] on span "UBSF Olho [PERSON_NAME]" at bounding box center [171, 125] width 317 height 18
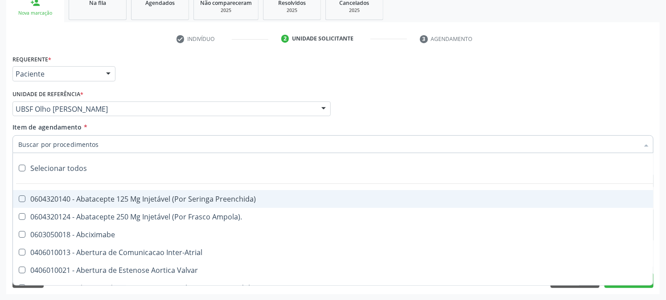
paste input "0205020143"
type input "0205020143"
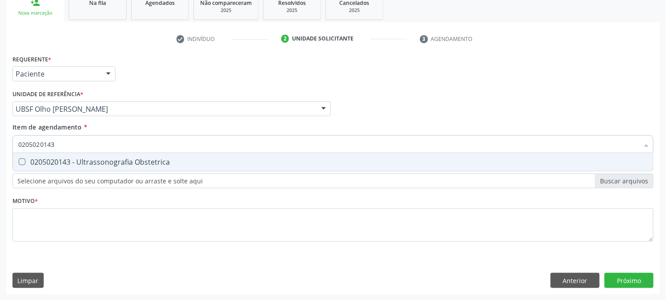
click at [72, 163] on div "0205020143 - Ultrassonografia Obstetrica" at bounding box center [332, 162] width 629 height 7
checkbox Obstetrica "true"
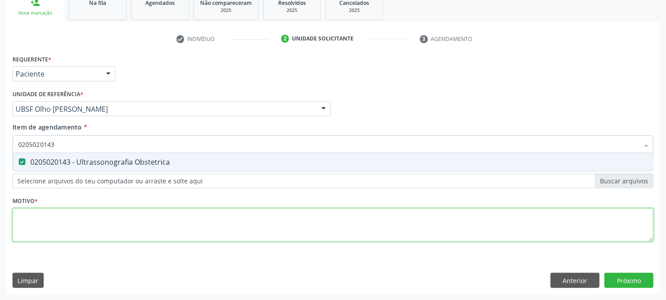
click at [69, 214] on div "Requerente * Paciente Profissional de Saúde Paciente Nenhum resultado encontrad…" at bounding box center [332, 154] width 641 height 202
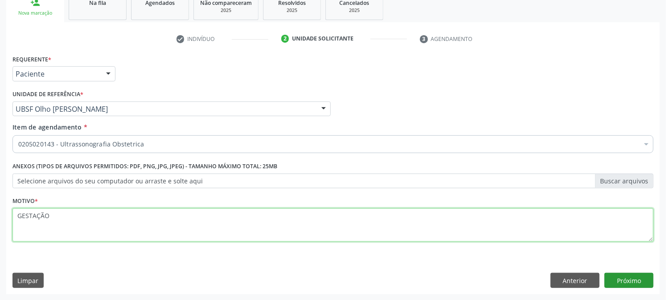
type textarea "GESTAÇÃO"
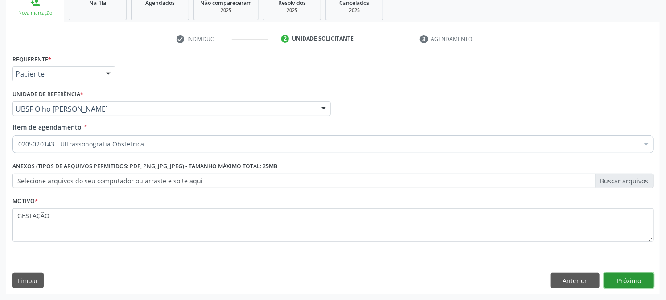
click at [651, 275] on button "Próximo" at bounding box center [628, 280] width 49 height 15
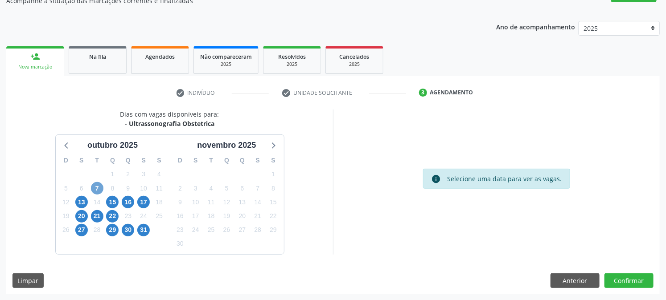
click at [100, 187] on span "7" at bounding box center [97, 188] width 12 height 12
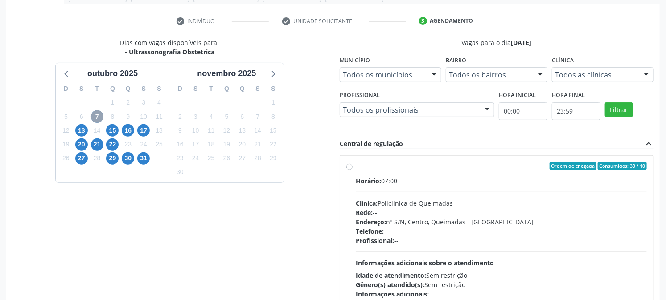
scroll to position [232, 0]
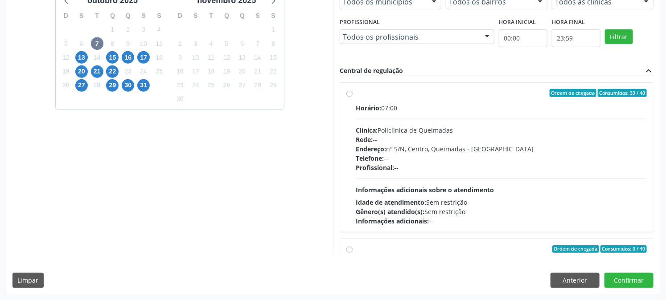
click at [388, 122] on div "Horário: 07:00 Clínica: Policlinica de Queimadas Rede: -- Endereço: nº S/N, Cen…" at bounding box center [501, 164] width 291 height 123
click at [352, 97] on input "Ordem de chegada Consumidos: 33 / 40 Horário: 07:00 Clínica: Policlinica de Que…" at bounding box center [349, 93] width 6 height 8
radio input "true"
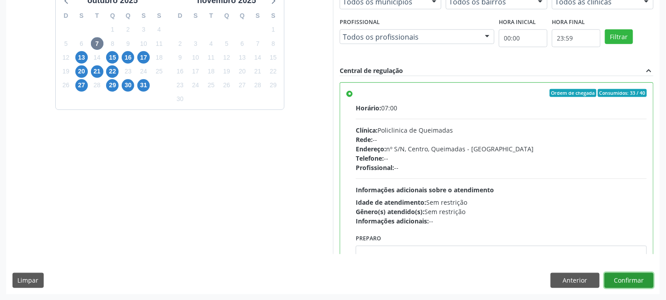
click at [638, 284] on button "Confirmar" at bounding box center [628, 280] width 49 height 15
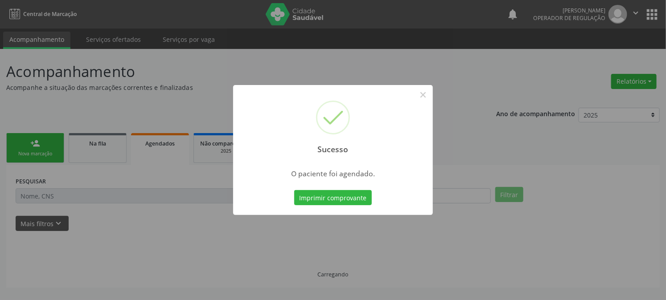
scroll to position [0, 0]
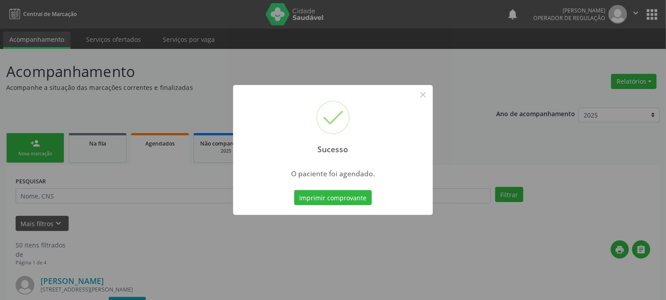
click at [294, 190] on button "Imprimir comprovante" at bounding box center [333, 197] width 78 height 15
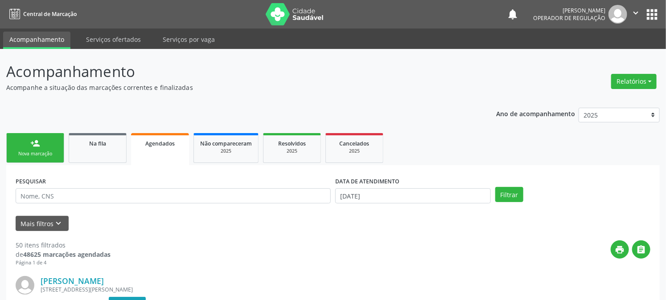
click at [42, 151] on div "Nova marcação" at bounding box center [35, 154] width 45 height 7
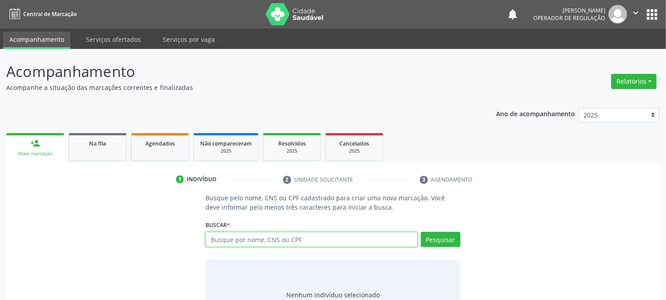
click at [301, 242] on input "text" at bounding box center [311, 239] width 212 height 15
type input "707004842002338"
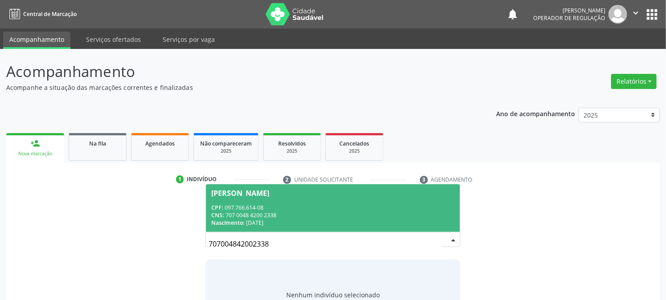
click at [294, 215] on div "CNS: 707 0048 4200 2338" at bounding box center [332, 216] width 243 height 8
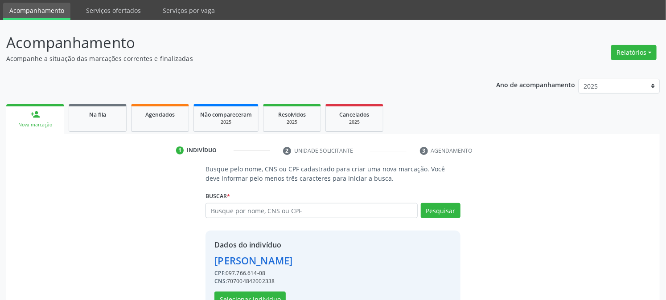
scroll to position [56, 0]
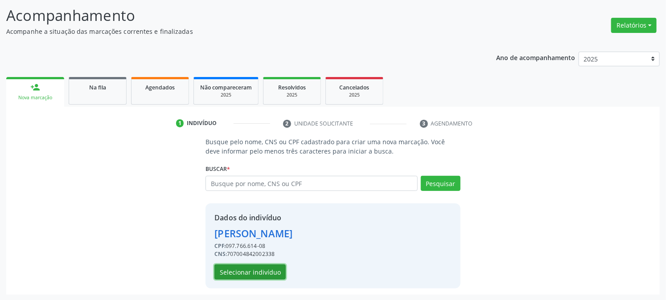
click at [262, 272] on button "Selecionar indivíduo" at bounding box center [249, 272] width 71 height 15
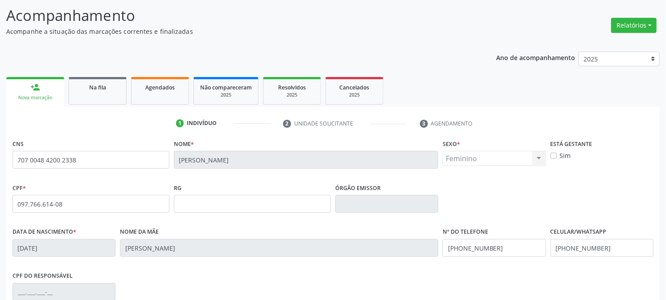
scroll to position [182, 0]
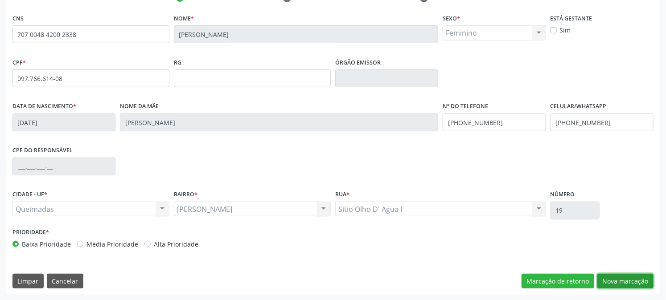
click at [624, 278] on button "Nova marcação" at bounding box center [625, 281] width 56 height 15
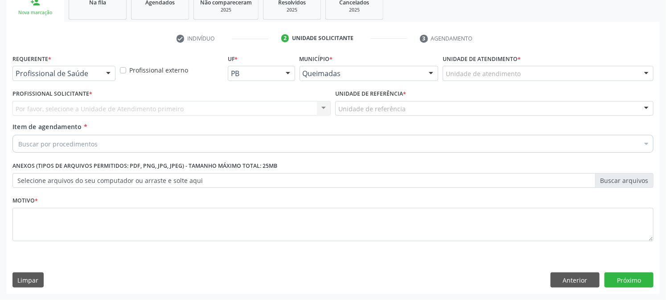
scroll to position [141, 0]
click at [25, 66] on div "Profissional de Saúde" at bounding box center [63, 73] width 103 height 15
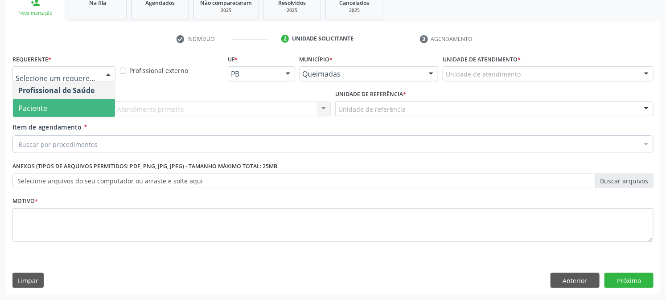
click at [27, 102] on span "Paciente" at bounding box center [64, 108] width 102 height 18
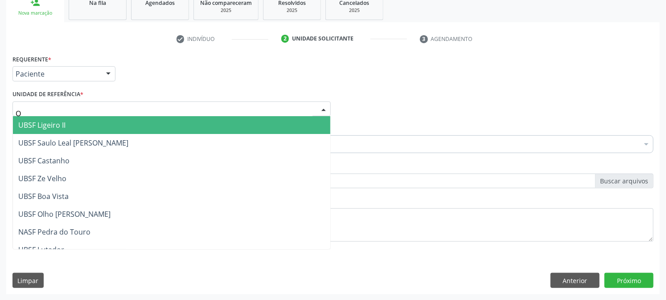
type input "OL"
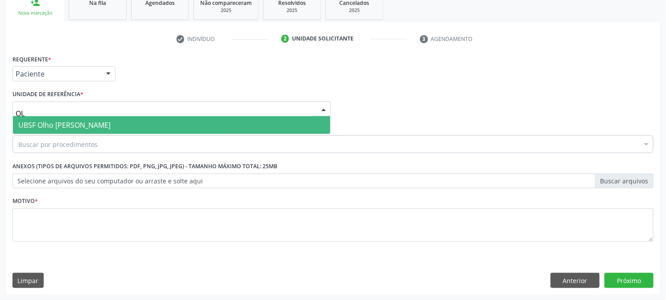
drag, startPoint x: 50, startPoint y: 123, endPoint x: 52, endPoint y: 132, distance: 9.2
click at [50, 123] on span "UBSF Olho [PERSON_NAME]" at bounding box center [64, 125] width 92 height 10
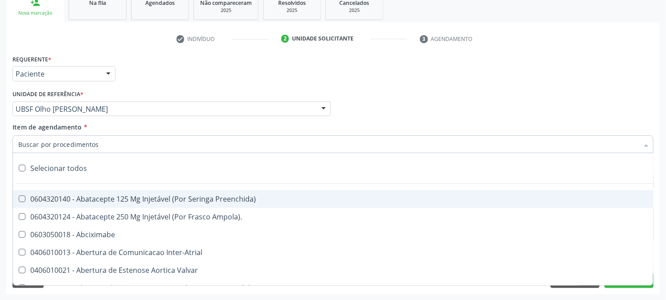
paste input "0205020143"
type input "0205020143"
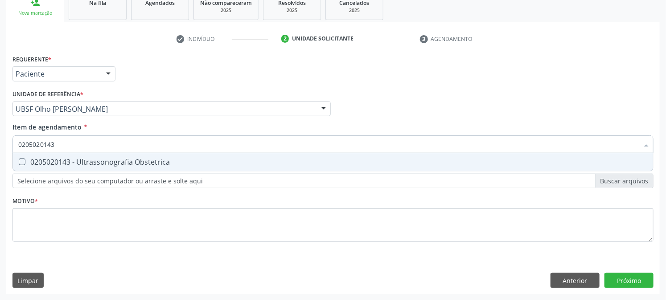
drag, startPoint x: 65, startPoint y: 158, endPoint x: 64, endPoint y: 175, distance: 16.9
click at [65, 159] on div "0205020143 - Ultrassonografia Obstetrica" at bounding box center [332, 162] width 629 height 7
checkbox Obstetrica "true"
click at [56, 207] on div "Requerente * Paciente Profissional de Saúde Paciente Nenhum resultado encontrad…" at bounding box center [332, 154] width 641 height 202
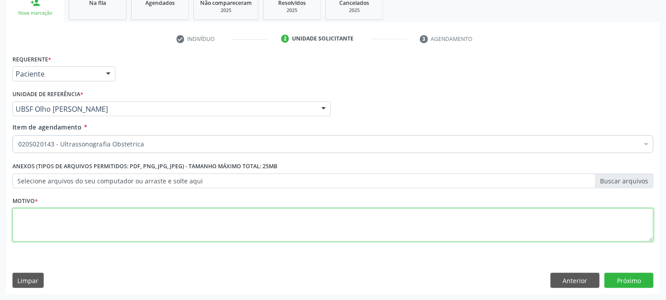
click at [55, 215] on textarea at bounding box center [332, 225] width 641 height 34
type textarea "GESTAÇÃO"
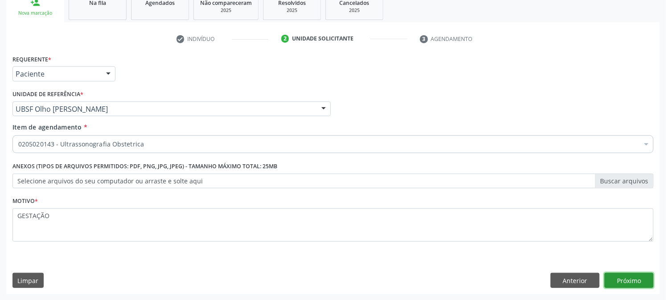
click at [639, 281] on button "Próximo" at bounding box center [628, 280] width 49 height 15
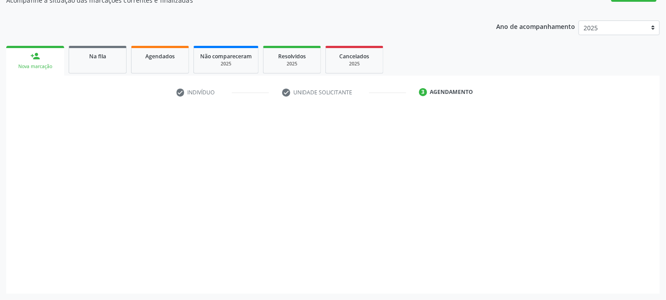
scroll to position [87, 0]
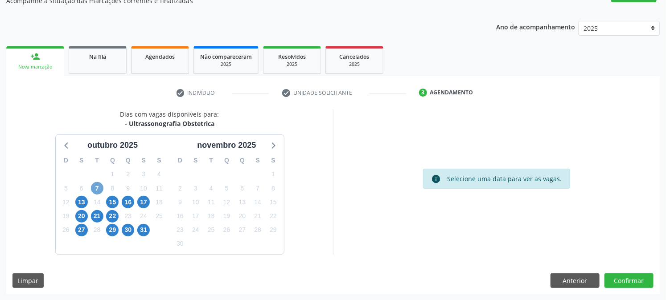
click at [91, 189] on span "7" at bounding box center [97, 188] width 12 height 12
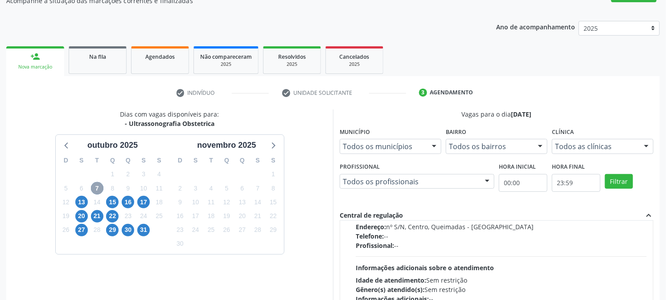
scroll to position [140, 0]
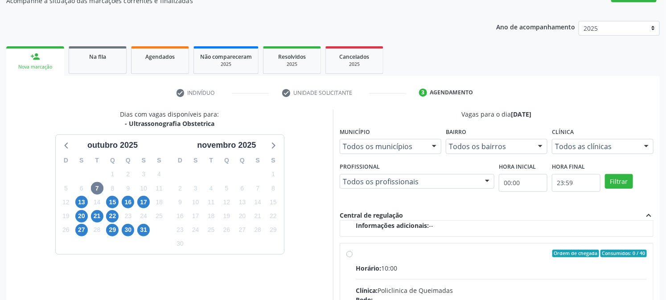
click at [376, 232] on div "Ordem de chegada Consumidos: 34 / 40 Horário: 07:00 Clínica: Policlinica de Que…" at bounding box center [496, 161] width 313 height 149
radio input "true"
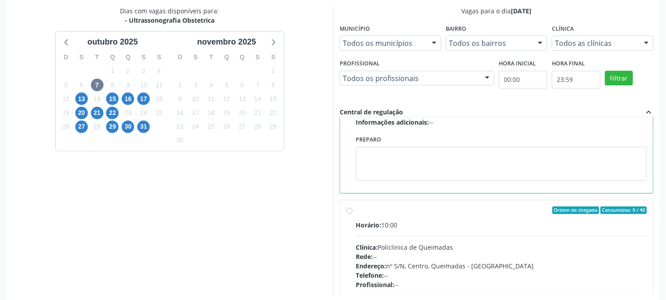
scroll to position [232, 0]
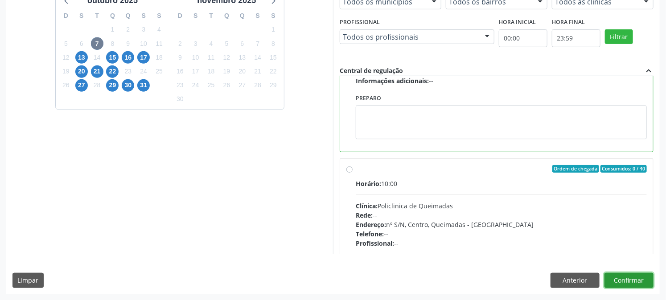
click at [625, 277] on button "Confirmar" at bounding box center [628, 280] width 49 height 15
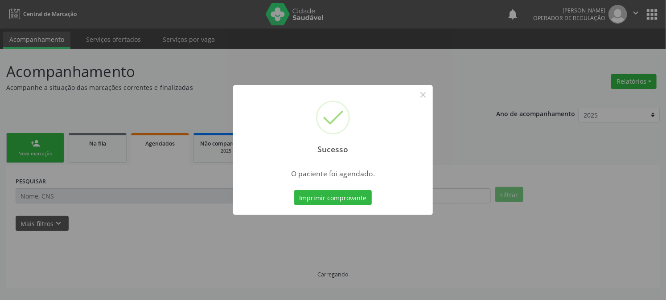
scroll to position [0, 0]
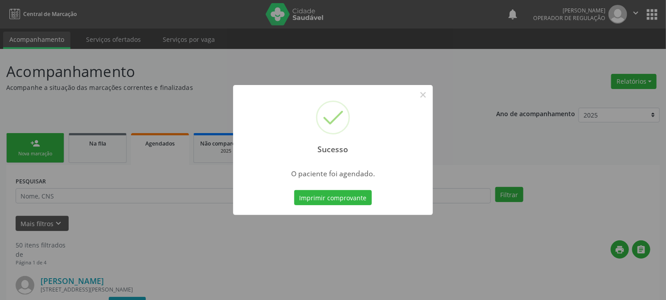
click at [294, 190] on button "Imprimir comprovante" at bounding box center [333, 197] width 78 height 15
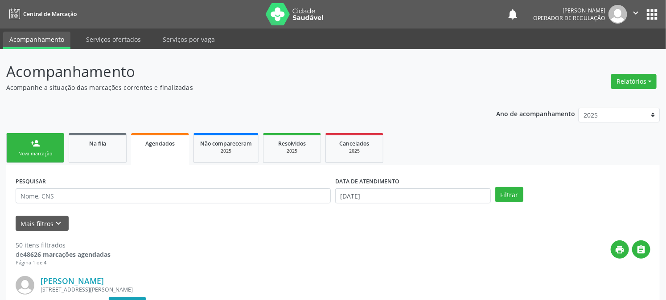
click at [29, 147] on link "person_add Nova marcação" at bounding box center [35, 148] width 58 height 30
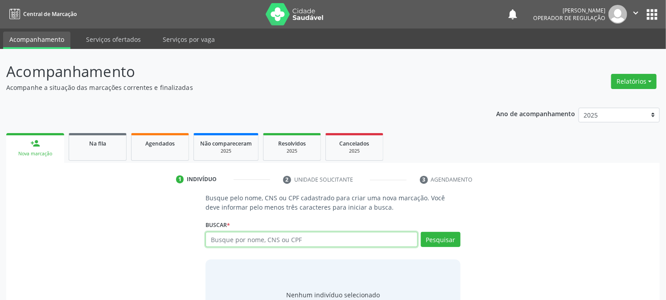
click at [243, 242] on input "text" at bounding box center [311, 239] width 212 height 15
type input "704105859002250"
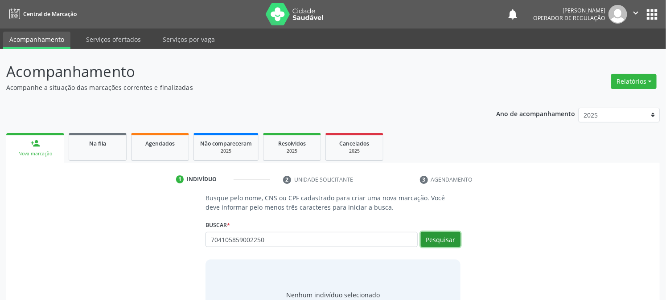
click at [451, 239] on button "Pesquisar" at bounding box center [441, 239] width 40 height 15
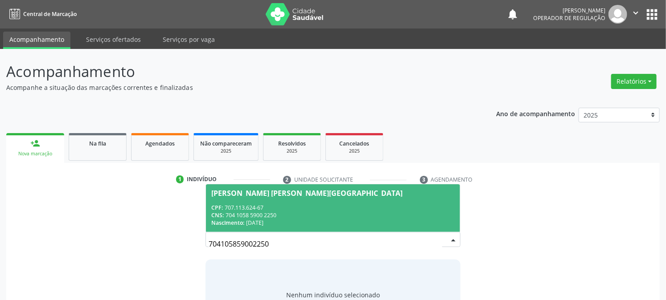
click at [293, 212] on div "CNS: 704 1058 5900 2250" at bounding box center [332, 216] width 243 height 8
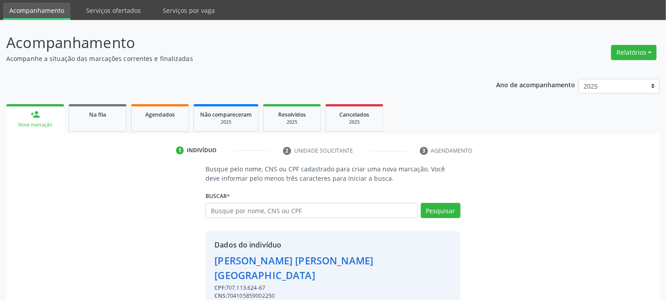
scroll to position [56, 0]
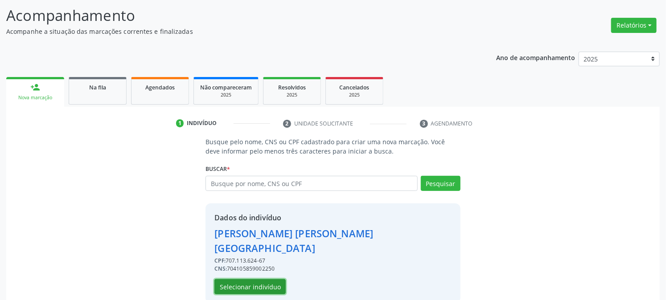
click at [238, 279] on button "Selecionar indivíduo" at bounding box center [249, 286] width 71 height 15
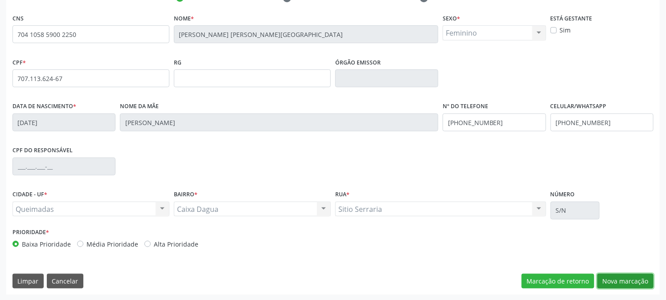
click at [638, 279] on button "Nova marcação" at bounding box center [625, 281] width 56 height 15
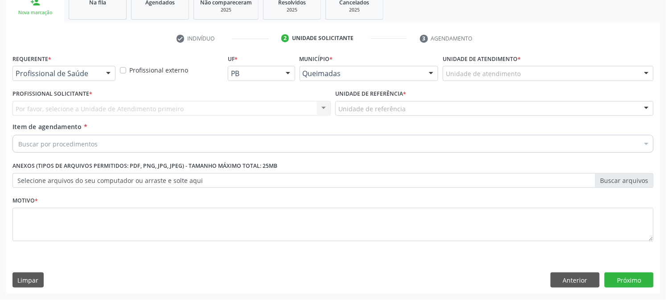
scroll to position [141, 0]
click at [67, 81] on div "Requerente * Profissional de Saúde Profissional de Saúde Paciente Nenhum result…" at bounding box center [63, 70] width 107 height 35
click at [57, 78] on div "Profissional de Saúde" at bounding box center [63, 73] width 103 height 15
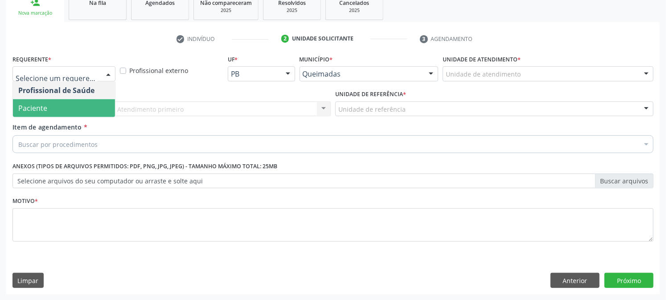
click at [47, 106] on span "Paciente" at bounding box center [64, 108] width 102 height 18
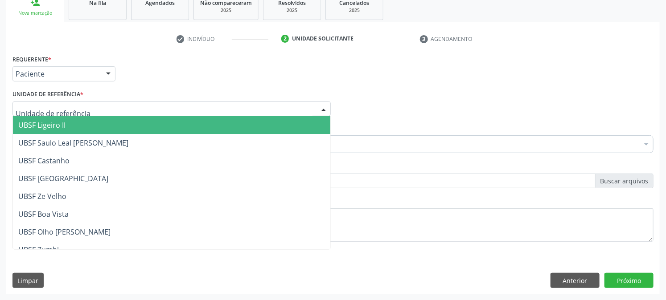
type input "A"
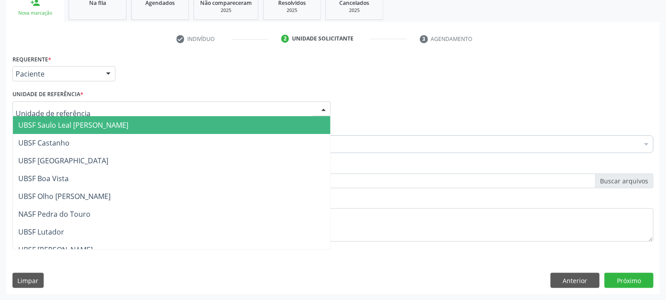
type input "S"
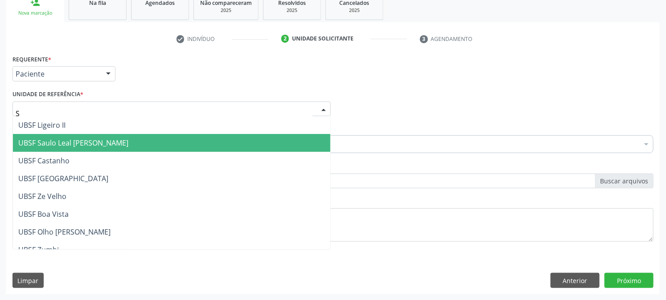
drag, startPoint x: 57, startPoint y: 136, endPoint x: 57, endPoint y: 145, distance: 8.9
click at [57, 137] on span "UBSF Saulo Leal [PERSON_NAME]" at bounding box center [171, 143] width 317 height 18
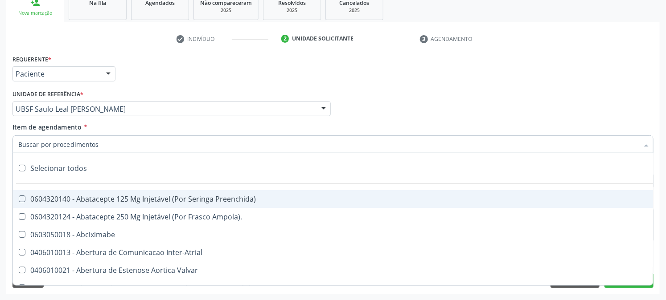
paste input "0205020143"
type input "0205020143"
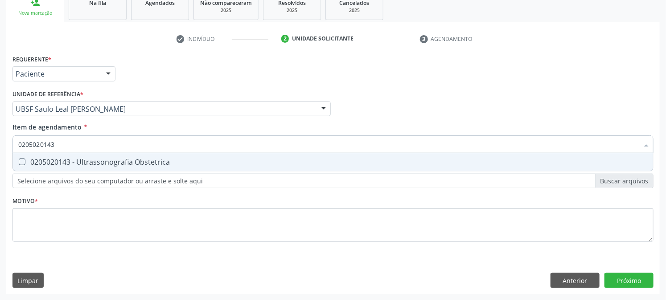
click at [84, 167] on span "0205020143 - Ultrassonografia Obstetrica" at bounding box center [333, 162] width 640 height 18
checkbox Obstetrica "true"
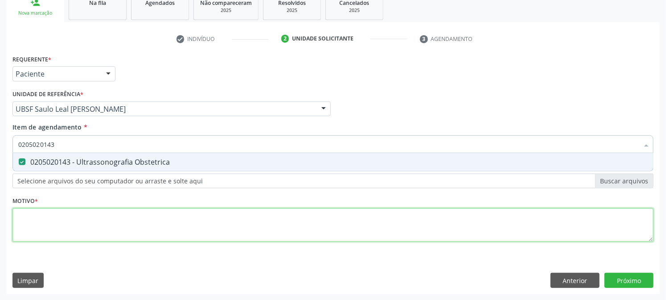
click at [74, 215] on div "Requerente * Paciente Profissional de Saúde Paciente Nenhum resultado encontrad…" at bounding box center [332, 154] width 641 height 202
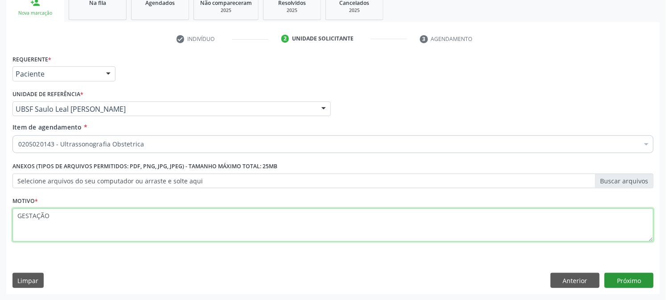
type textarea "GESTAÇÃO"
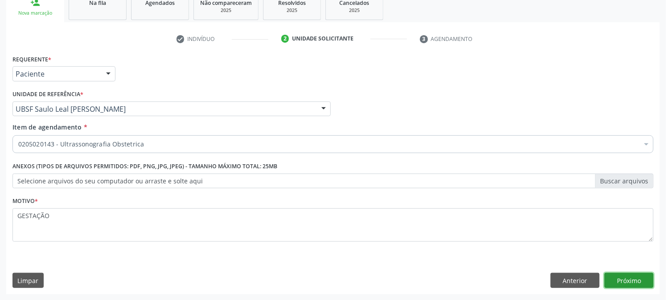
click at [627, 280] on button "Próximo" at bounding box center [628, 280] width 49 height 15
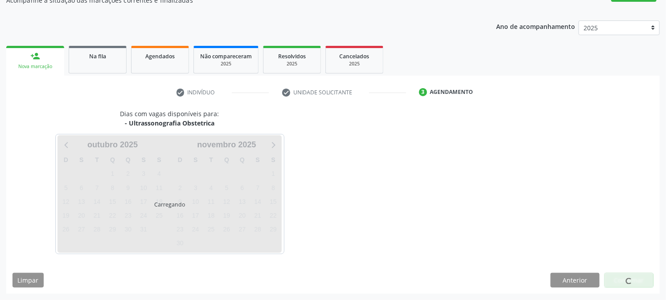
scroll to position [87, 0]
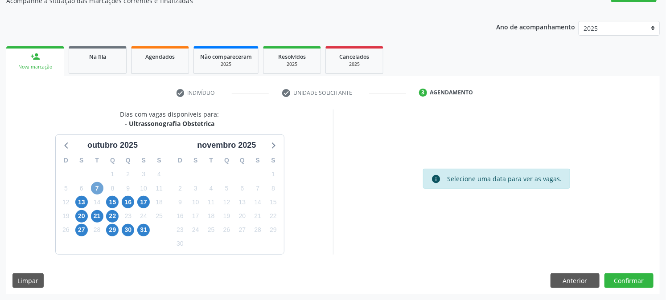
click at [95, 187] on span "7" at bounding box center [97, 188] width 12 height 12
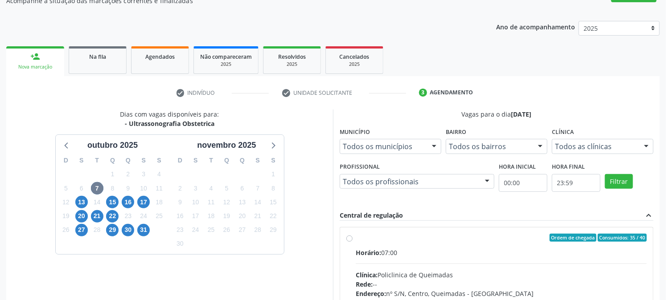
click at [440, 264] on hr at bounding box center [501, 264] width 291 height 0
click at [352, 242] on input "Ordem de chegada Consumidos: 35 / 40 Horário: 07:00 Clínica: Policlinica de Que…" at bounding box center [349, 238] width 6 height 8
radio input "true"
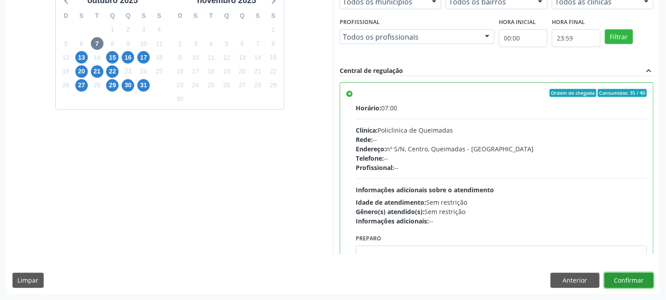
click at [634, 276] on button "Confirmar" at bounding box center [628, 280] width 49 height 15
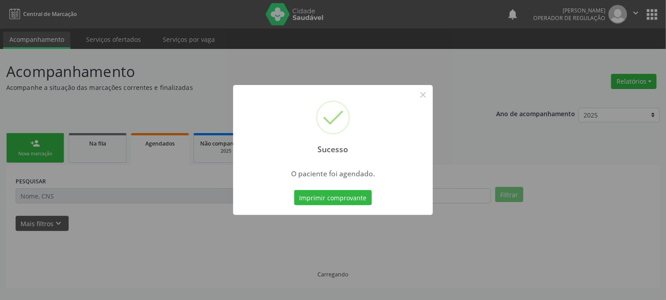
scroll to position [0, 0]
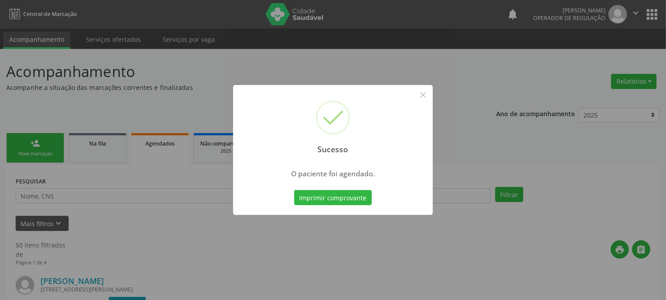
click at [294, 190] on button "Imprimir comprovante" at bounding box center [333, 197] width 78 height 15
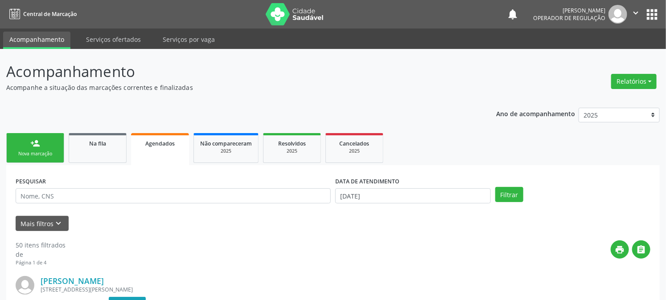
click at [22, 143] on link "person_add Nova marcação" at bounding box center [35, 148] width 58 height 30
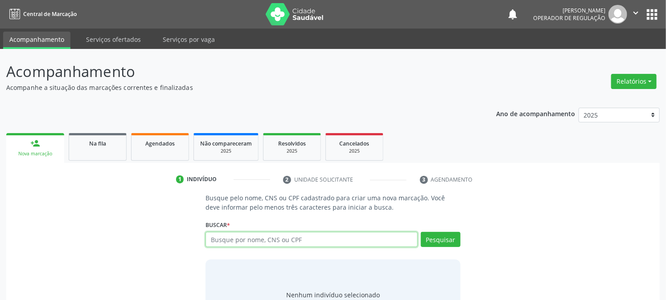
click at [294, 243] on input "text" at bounding box center [311, 239] width 212 height 15
type input "700507707609255"
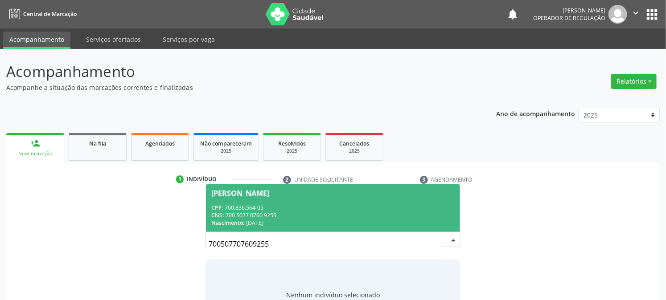
click at [283, 212] on div "CNS: 700 5077 0760 9255" at bounding box center [332, 216] width 243 height 8
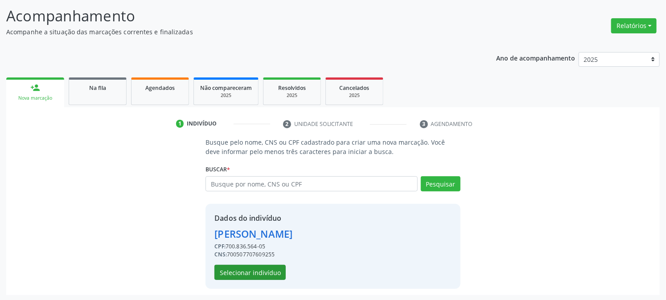
scroll to position [56, 0]
click at [264, 268] on button "Selecionar indivíduo" at bounding box center [249, 272] width 71 height 15
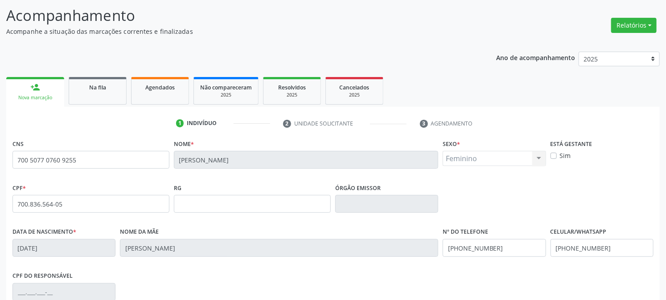
scroll to position [182, 0]
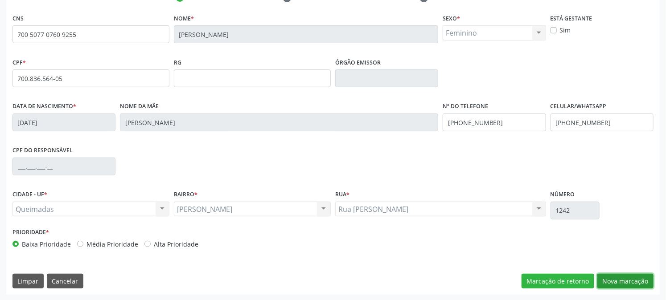
click at [610, 278] on button "Nova marcação" at bounding box center [625, 281] width 56 height 15
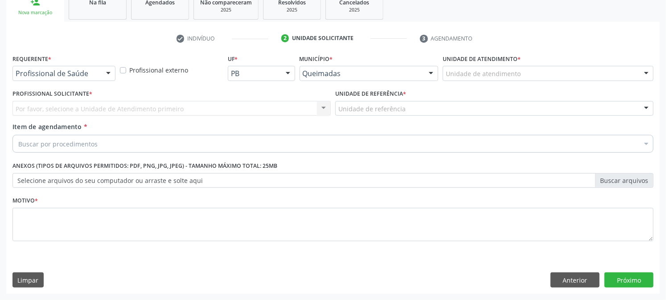
scroll to position [141, 0]
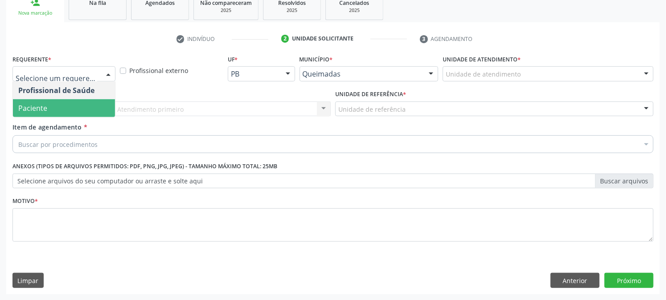
click at [32, 111] on span "Paciente" at bounding box center [32, 108] width 29 height 10
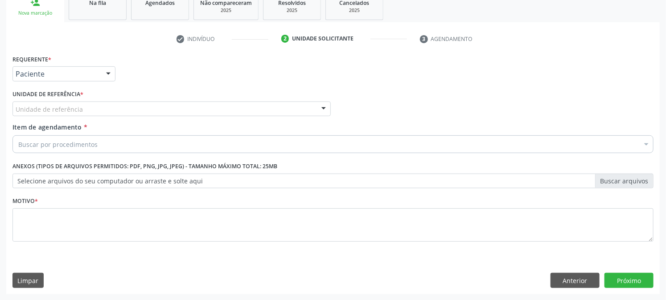
click at [47, 103] on div "Unidade de referência" at bounding box center [171, 109] width 318 height 15
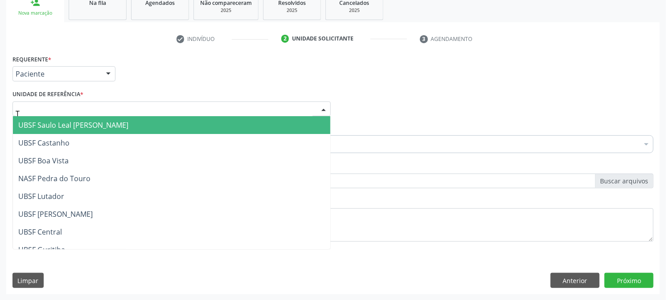
type input "TI"
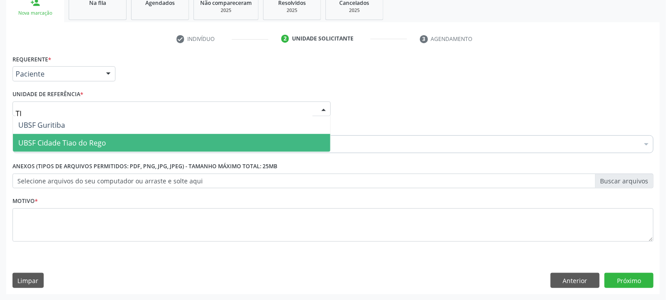
click at [49, 139] on span "UBSF Cidade Tiao do Rego" at bounding box center [62, 143] width 88 height 10
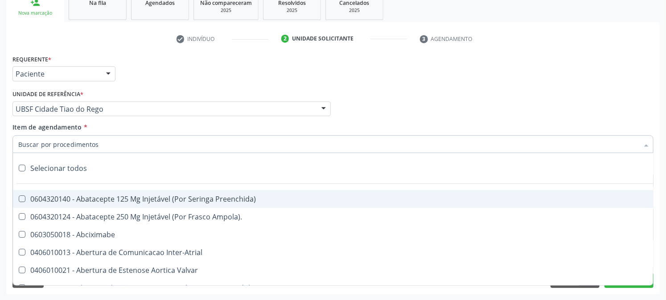
paste input "0205020143"
type input "0205020143"
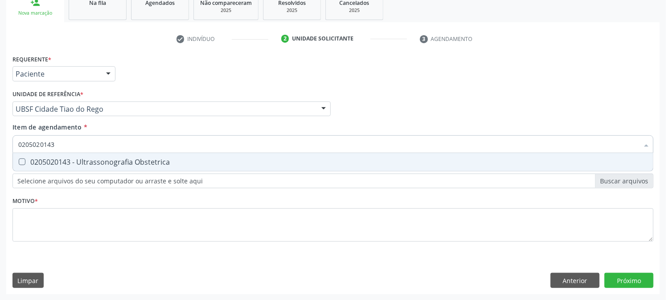
click at [76, 166] on span "0205020143 - Ultrassonografia Obstetrica" at bounding box center [333, 162] width 640 height 18
checkbox Obstetrica "true"
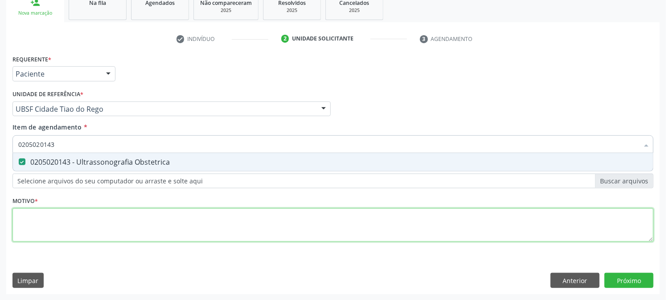
click at [57, 228] on div "Requerente * Paciente Profissional de Saúde Paciente Nenhum resultado encontrad…" at bounding box center [332, 154] width 641 height 202
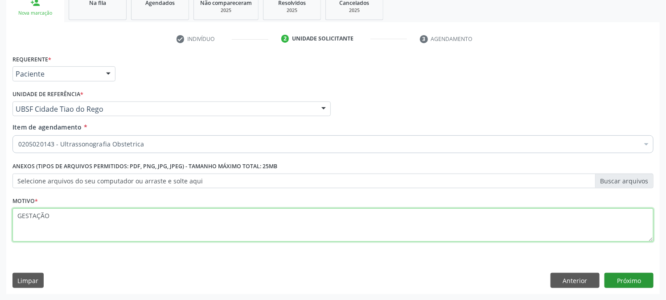
type textarea "GESTAÇÃO"
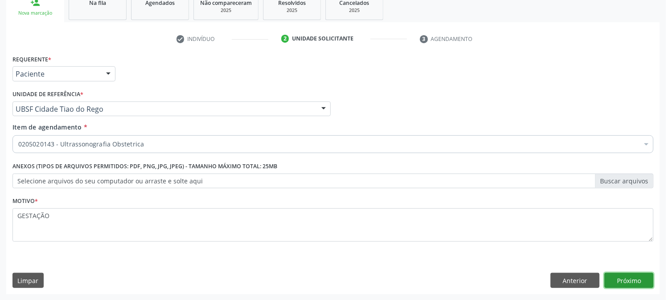
click at [639, 286] on button "Próximo" at bounding box center [628, 280] width 49 height 15
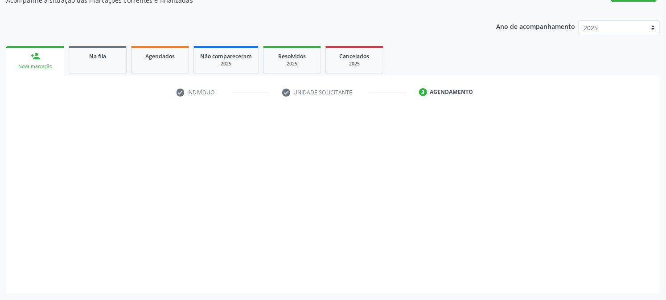
scroll to position [87, 0]
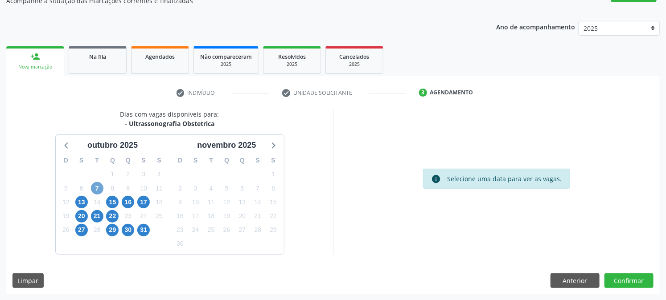
click at [95, 188] on span "7" at bounding box center [97, 188] width 12 height 12
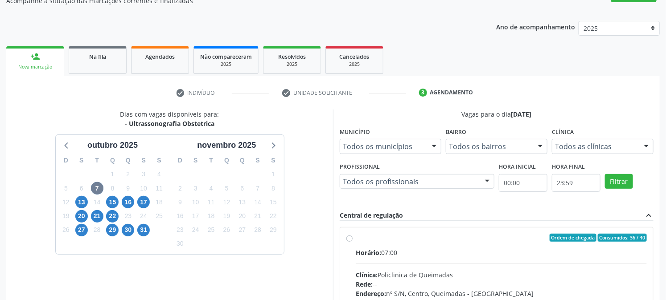
click at [370, 254] on span "Horário:" at bounding box center [368, 253] width 25 height 8
click at [352, 242] on input "Ordem de chegada Consumidos: 36 / 40 Horário: 07:00 Clínica: Policlinica de Que…" at bounding box center [349, 238] width 6 height 8
radio input "true"
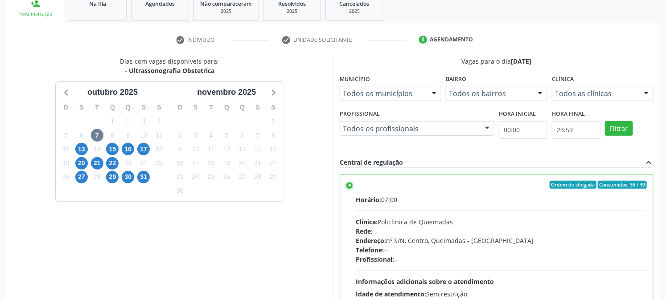
scroll to position [232, 0]
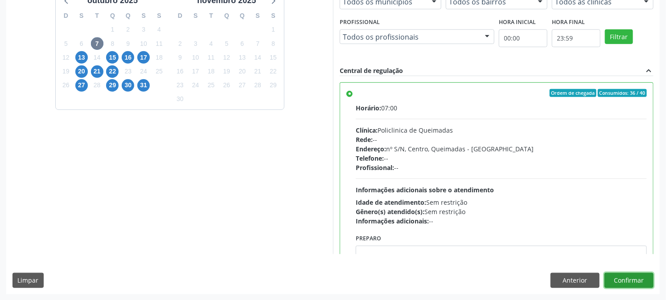
click at [612, 282] on button "Confirmar" at bounding box center [628, 280] width 49 height 15
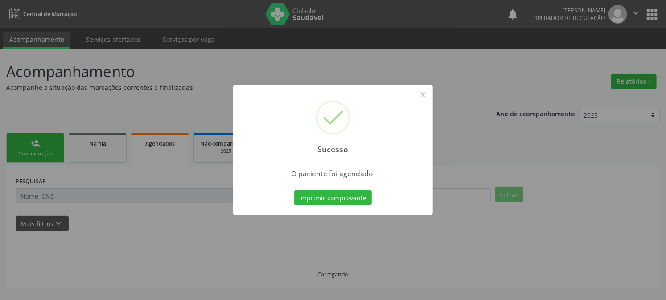
scroll to position [0, 0]
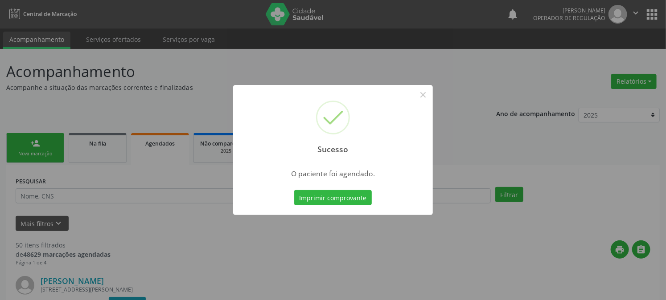
click at [294, 190] on button "Imprimir comprovante" at bounding box center [333, 197] width 78 height 15
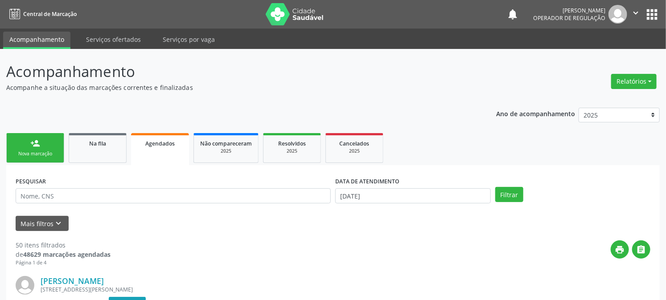
click at [29, 151] on div "Nova marcação" at bounding box center [35, 154] width 45 height 7
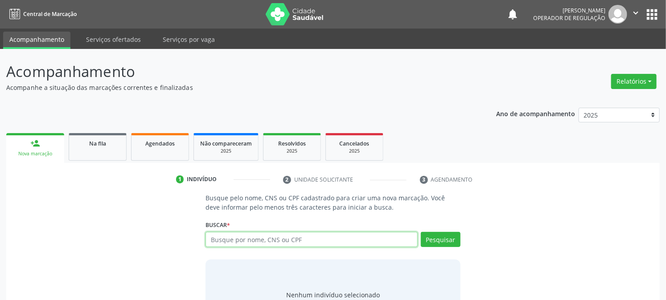
click at [291, 242] on input "text" at bounding box center [311, 239] width 212 height 15
type input "700007408605309"
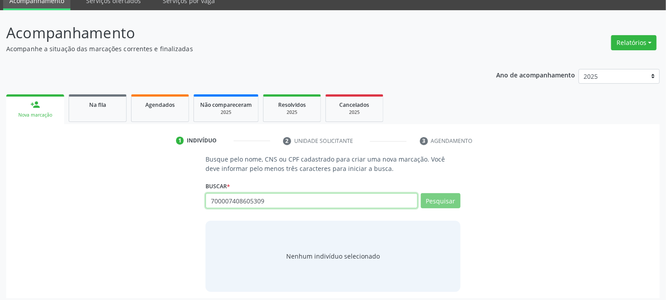
scroll to position [42, 0]
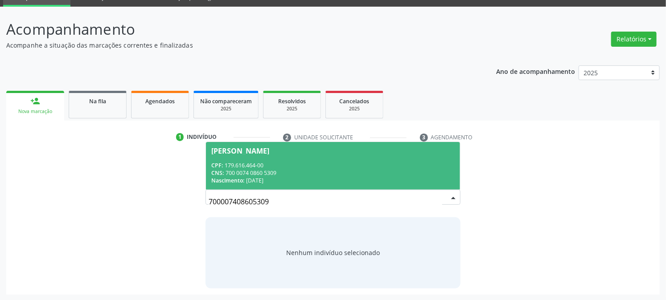
click at [243, 152] on div "Tifany Eloa Nunes Oliveira" at bounding box center [240, 150] width 58 height 7
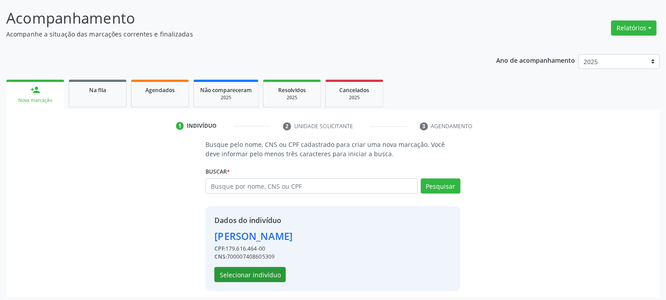
scroll to position [56, 0]
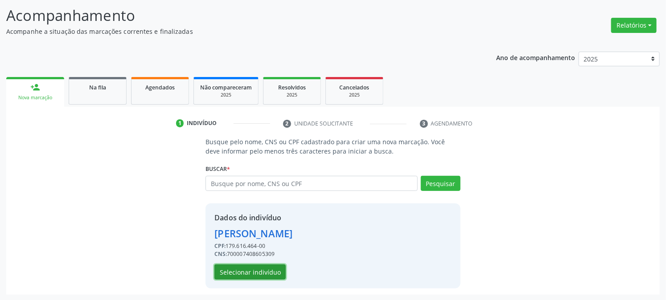
click at [224, 270] on button "Selecionar indivíduo" at bounding box center [249, 272] width 71 height 15
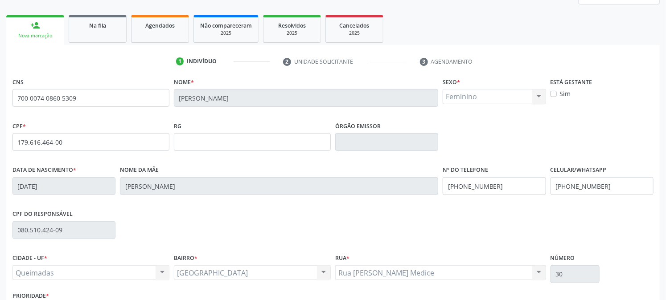
scroll to position [182, 0]
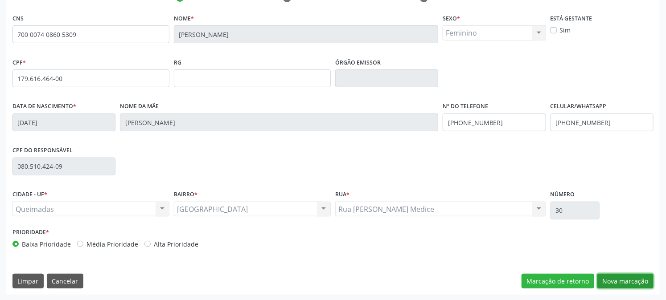
click at [610, 278] on button "Nova marcação" at bounding box center [625, 281] width 56 height 15
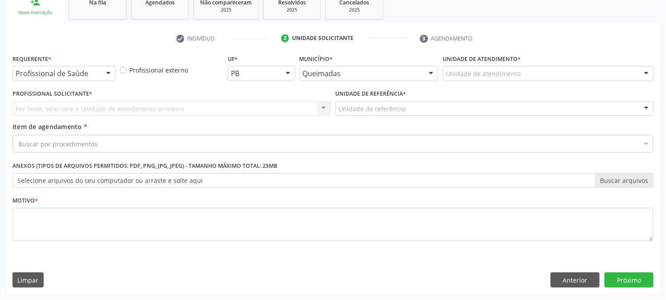
scroll to position [141, 0]
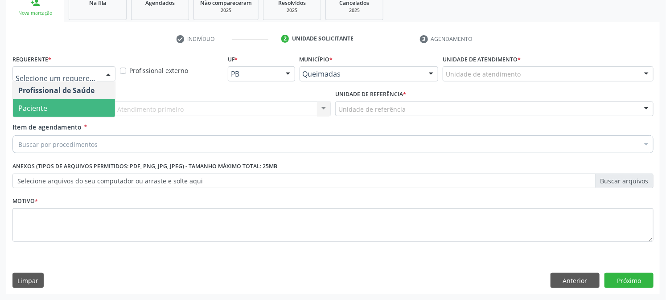
click at [31, 114] on span "Paciente" at bounding box center [64, 108] width 102 height 18
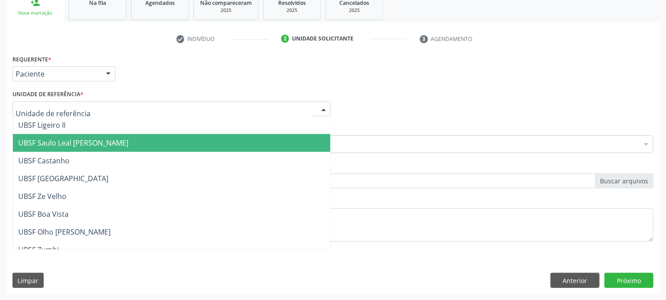
drag, startPoint x: 39, startPoint y: 136, endPoint x: 40, endPoint y: 147, distance: 11.7
click at [39, 137] on span "UBSF Saulo Leal [PERSON_NAME]" at bounding box center [171, 143] width 317 height 18
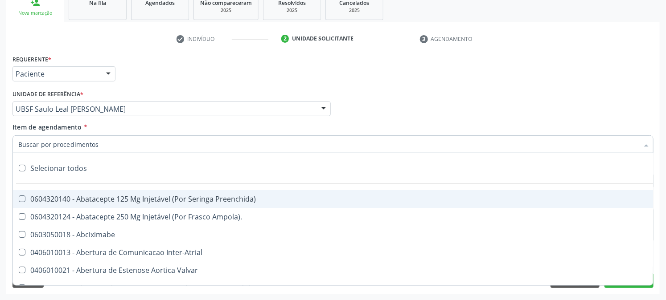
paste input "0205020143"
type input "0205020143"
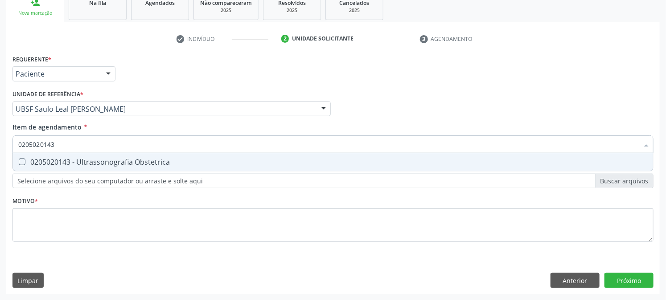
drag, startPoint x: 60, startPoint y: 159, endPoint x: 94, endPoint y: 182, distance: 41.5
click at [60, 159] on div "0205020143 - Ultrassonografia Obstetrica" at bounding box center [332, 162] width 629 height 7
checkbox Obstetrica "true"
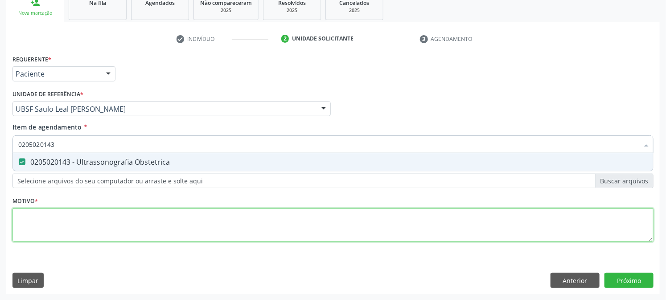
click at [184, 220] on div "Requerente * Paciente Profissional de Saúde Paciente Nenhum resultado encontrad…" at bounding box center [332, 154] width 641 height 202
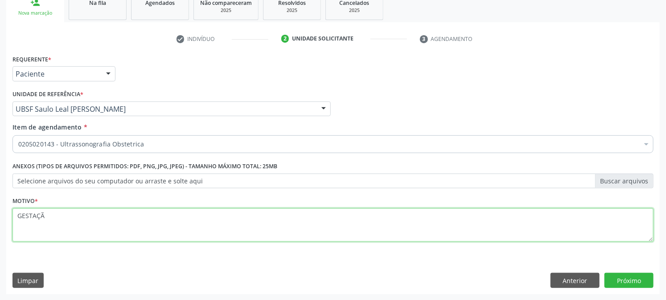
type textarea "GESTAÇÃO"
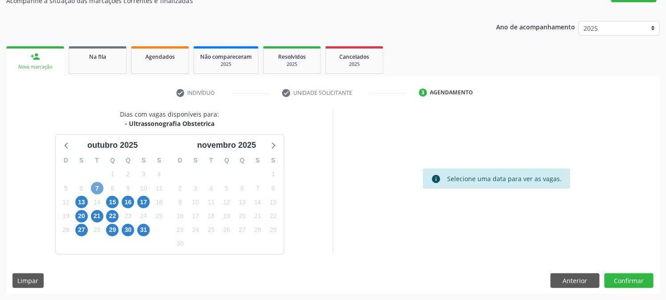
click at [94, 189] on span "7" at bounding box center [97, 188] width 12 height 12
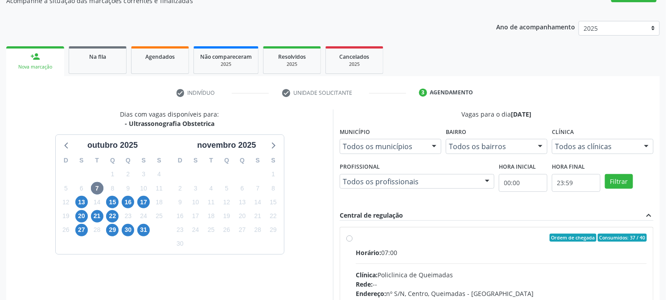
click at [380, 270] on div "Clínica: Policlinica de Queimadas" at bounding box center [501, 274] width 291 height 9
click at [352, 242] on input "Ordem de chegada Consumidos: 37 / 40 Horário: 07:00 Clínica: Policlinica de Que…" at bounding box center [349, 238] width 6 height 8
radio input "true"
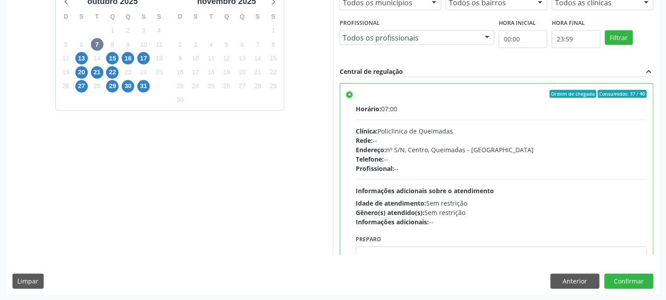
scroll to position [232, 0]
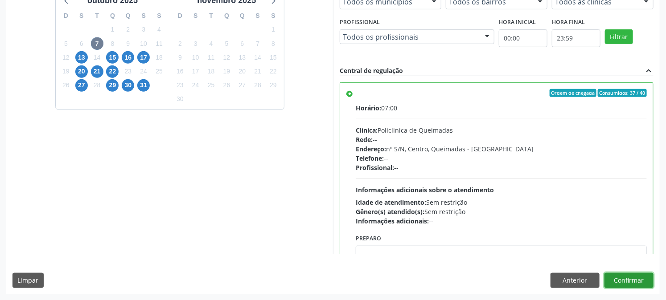
click at [635, 281] on button "Confirmar" at bounding box center [628, 280] width 49 height 15
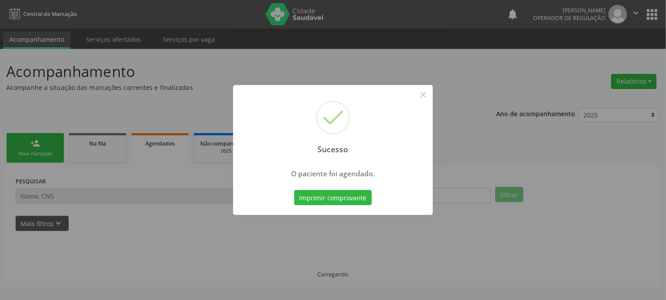
scroll to position [0, 0]
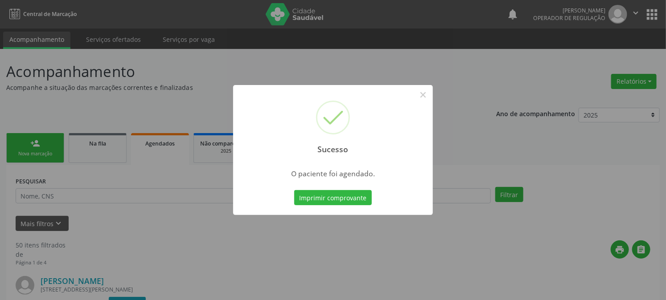
click at [294, 190] on button "Imprimir comprovante" at bounding box center [333, 197] width 78 height 15
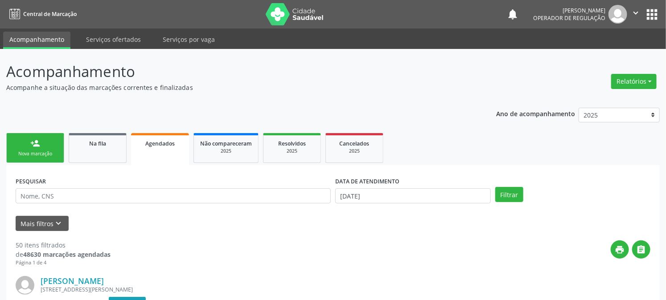
click at [43, 151] on div "Nova marcação" at bounding box center [35, 154] width 45 height 7
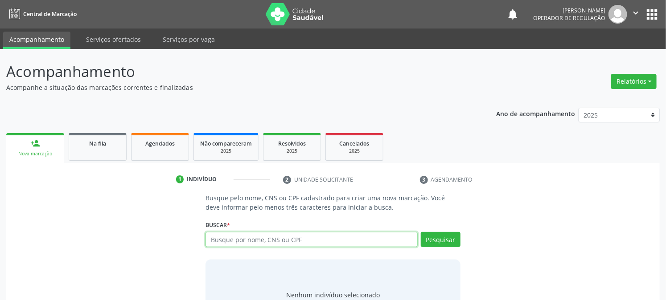
click at [281, 244] on input "text" at bounding box center [311, 239] width 212 height 15
type input "706701522222518"
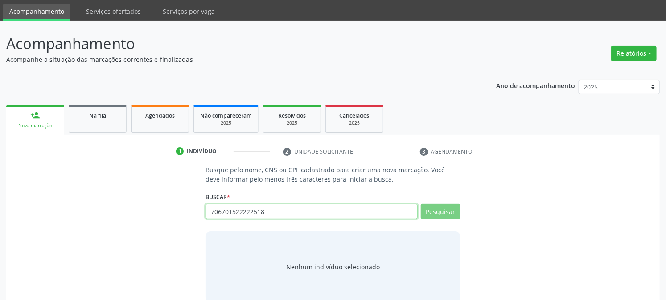
scroll to position [42, 0]
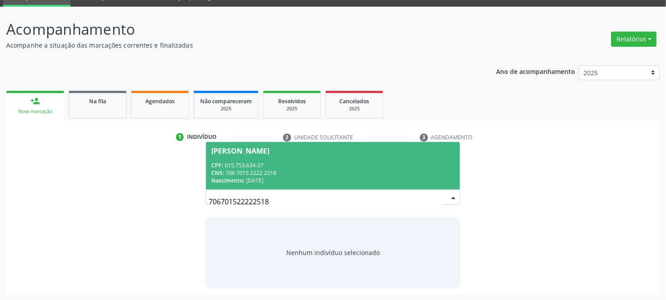
click at [255, 173] on div "CNS: 706 7015 2222 2518" at bounding box center [332, 173] width 243 height 8
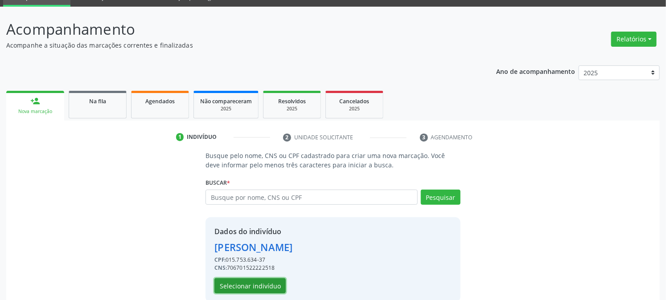
click at [233, 281] on button "Selecionar indivíduo" at bounding box center [249, 285] width 71 height 15
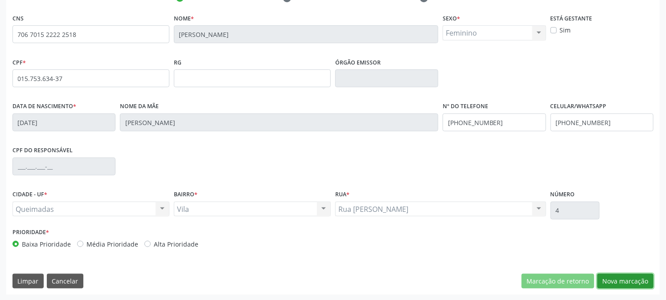
click at [629, 277] on button "Nova marcação" at bounding box center [625, 281] width 56 height 15
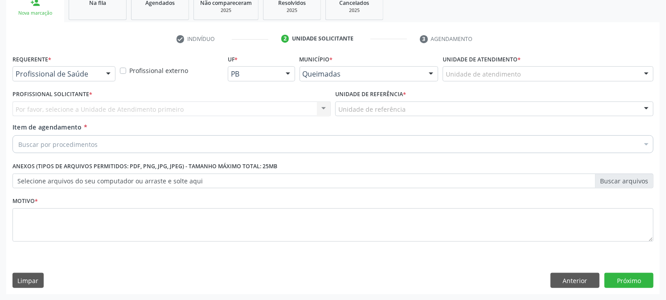
drag, startPoint x: 38, startPoint y: 76, endPoint x: 30, endPoint y: 103, distance: 28.3
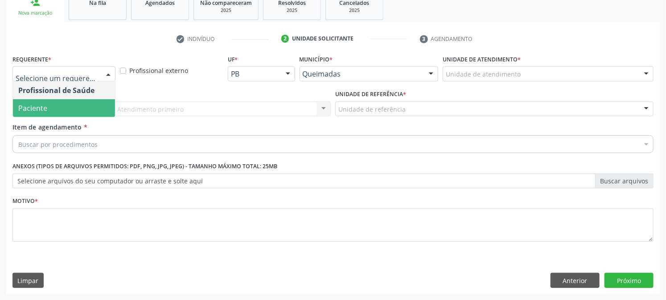
click at [31, 109] on span "Paciente" at bounding box center [32, 108] width 29 height 10
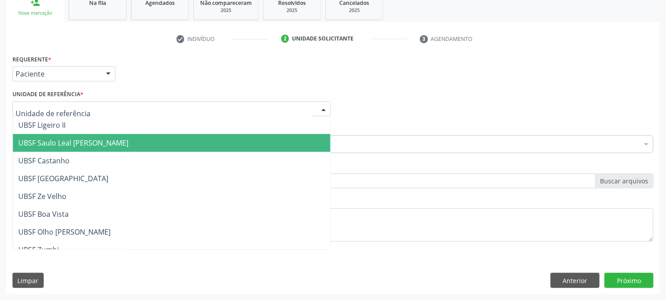
click at [49, 148] on span "UBSF Saulo Leal [PERSON_NAME]" at bounding box center [171, 143] width 317 height 18
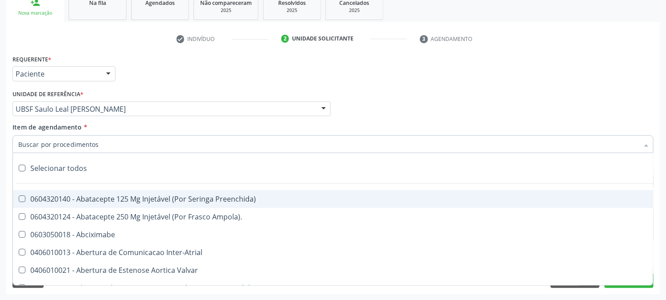
paste input "0205020143"
type input "0205020143"
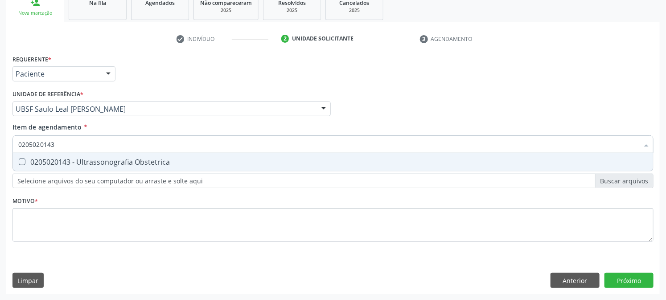
drag, startPoint x: 60, startPoint y: 161, endPoint x: 57, endPoint y: 177, distance: 15.8
click at [60, 162] on div "0205020143 - Ultrassonografia Obstetrica" at bounding box center [332, 162] width 629 height 7
checkbox Obstetrica "true"
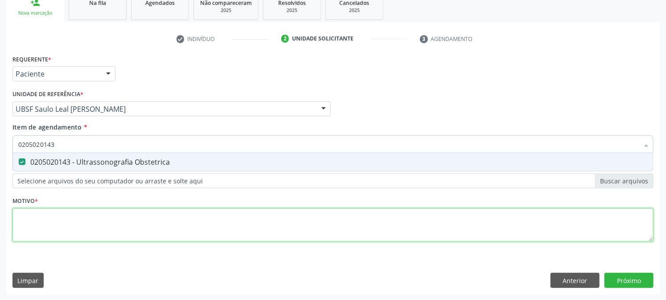
click at [39, 222] on div "Requerente * Paciente Profissional de Saúde Paciente Nenhum resultado encontrad…" at bounding box center [332, 154] width 641 height 202
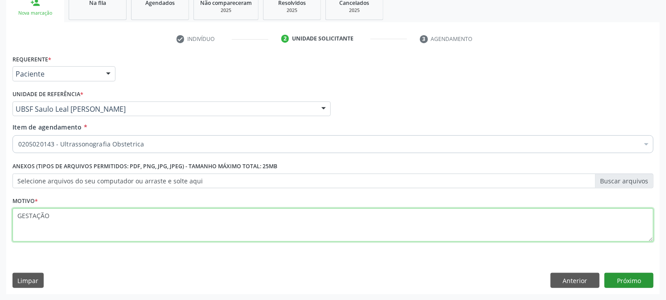
type textarea "GESTAÇÃO"
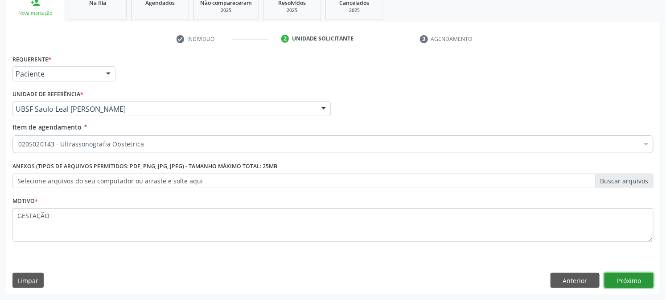
click at [630, 279] on button "Próximo" at bounding box center [628, 280] width 49 height 15
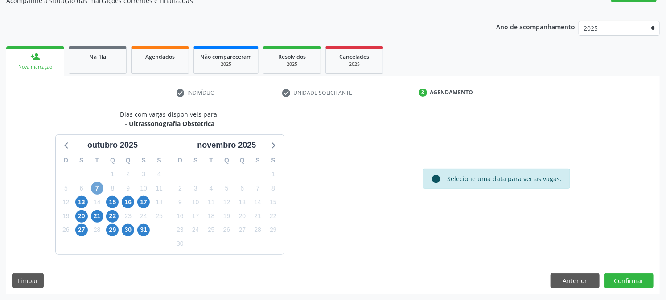
click at [91, 190] on span "7" at bounding box center [97, 188] width 12 height 12
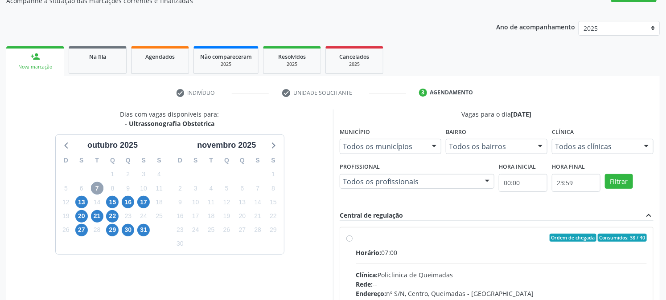
scroll to position [232, 0]
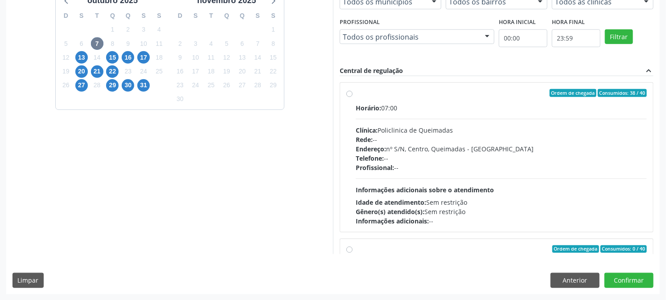
click at [363, 165] on span "Profissional:" at bounding box center [375, 167] width 38 height 8
click at [352, 97] on input "Ordem de chegada Consumidos: 38 / 40 Horário: 07:00 Clínica: Policlinica de Que…" at bounding box center [349, 93] width 6 height 8
radio input "true"
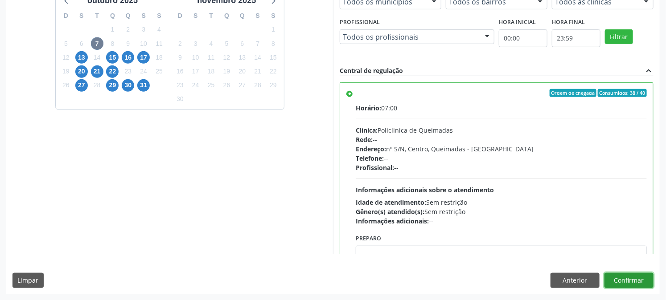
click at [638, 287] on button "Confirmar" at bounding box center [628, 280] width 49 height 15
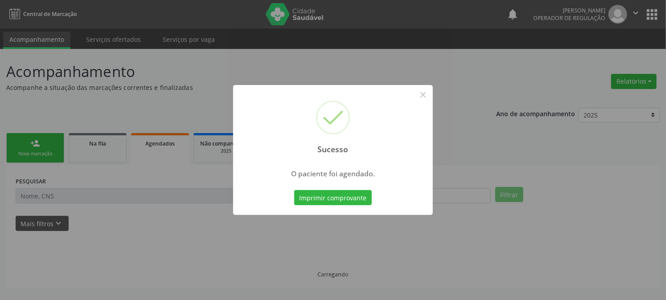
scroll to position [0, 0]
click at [298, 190] on button "Imprimir comprovante" at bounding box center [337, 197] width 78 height 15
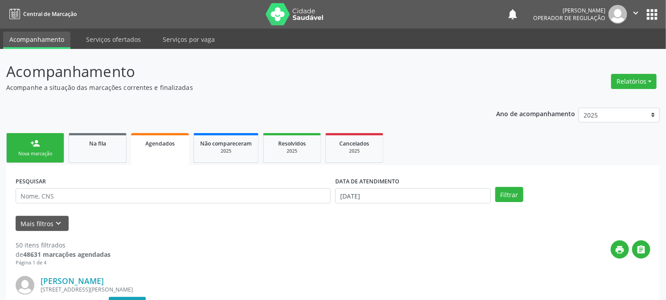
click at [31, 148] on link "person_add Nova marcação" at bounding box center [35, 148] width 58 height 30
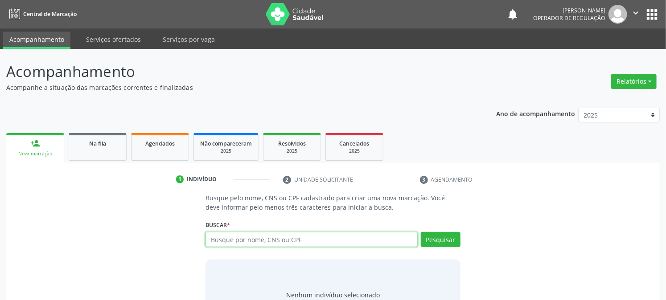
click at [223, 246] on input "text" at bounding box center [311, 239] width 212 height 15
type input "706207579889368"
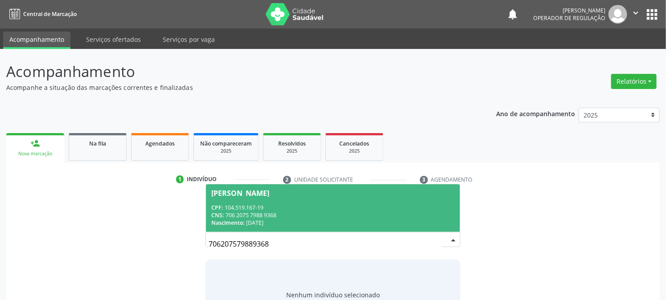
click at [235, 204] on div "CPF: 104.519.167-19" at bounding box center [332, 208] width 243 height 8
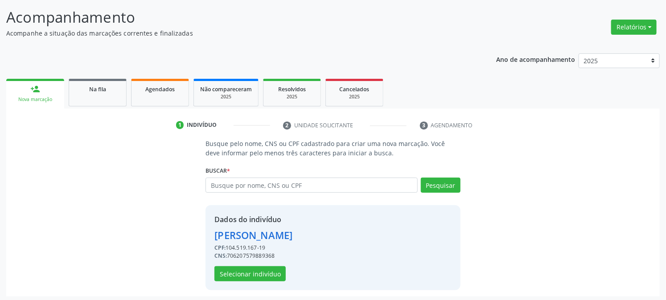
scroll to position [56, 0]
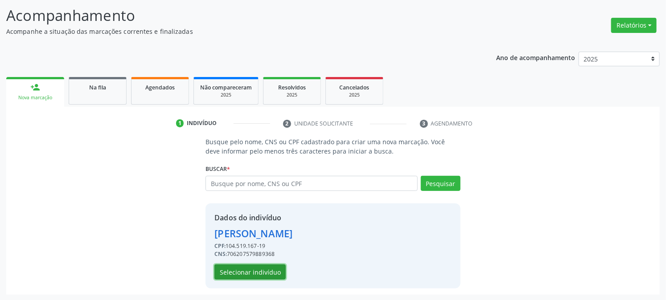
click at [239, 272] on button "Selecionar indivíduo" at bounding box center [249, 272] width 71 height 15
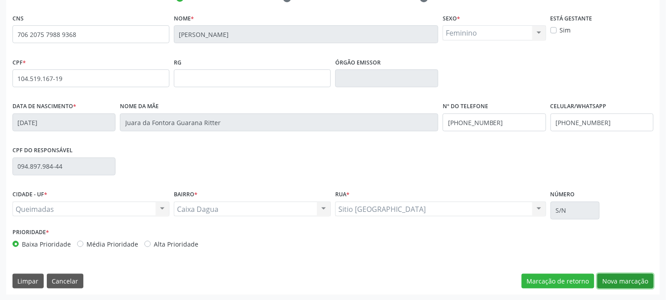
click at [631, 277] on button "Nova marcação" at bounding box center [625, 281] width 56 height 15
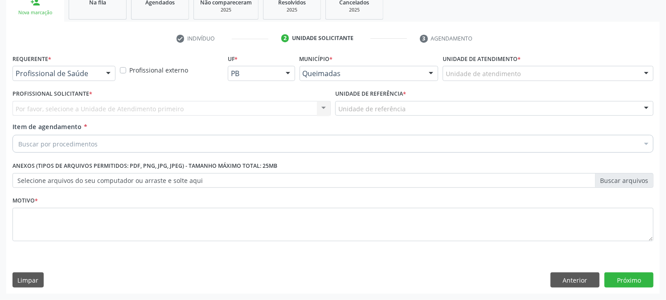
scroll to position [141, 0]
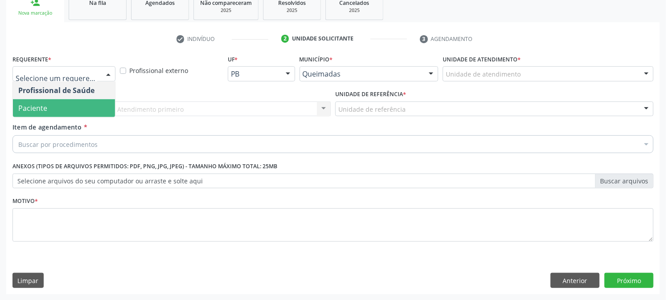
click at [48, 104] on span "Paciente" at bounding box center [64, 108] width 102 height 18
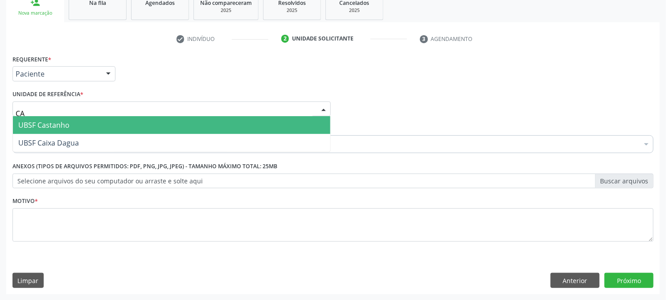
type input "CAI"
click at [78, 122] on span "UBSF Caixa Dagua" at bounding box center [48, 125] width 61 height 10
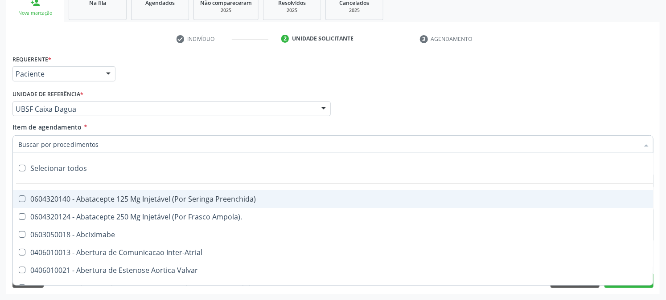
paste input "0205020143"
type input "0205020143"
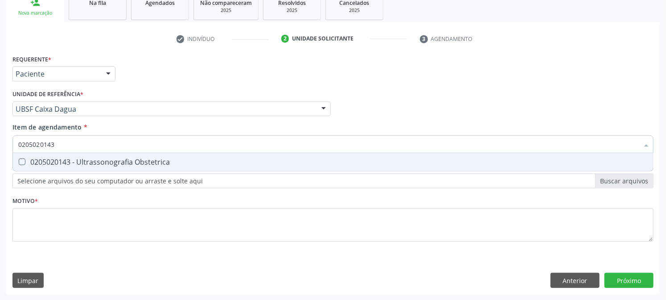
drag, startPoint x: 87, startPoint y: 159, endPoint x: 82, endPoint y: 179, distance: 19.9
click at [87, 159] on div "0205020143 - Ultrassonografia Obstetrica" at bounding box center [332, 162] width 629 height 7
checkbox Obstetrica "true"
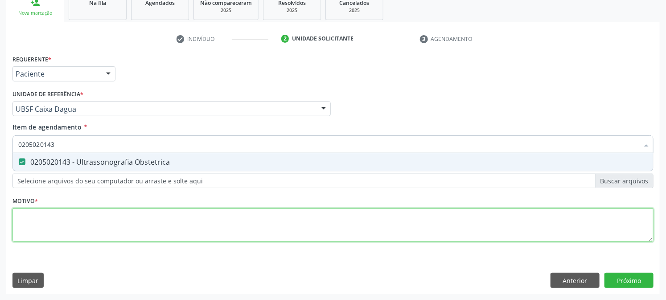
click at [61, 231] on div "Requerente * Paciente Profissional de Saúde Paciente Nenhum resultado encontrad…" at bounding box center [332, 154] width 641 height 202
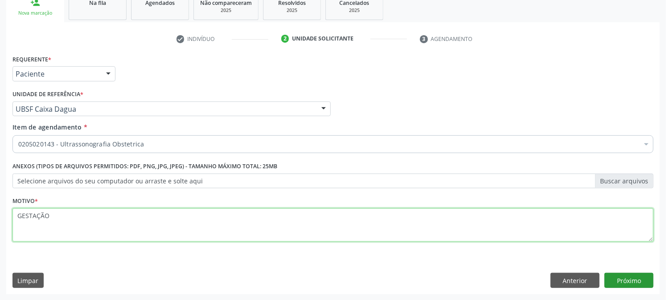
type textarea "GESTAÇÃO"
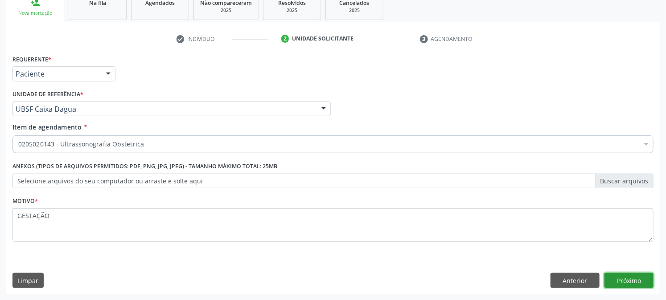
click at [618, 282] on button "Próximo" at bounding box center [628, 280] width 49 height 15
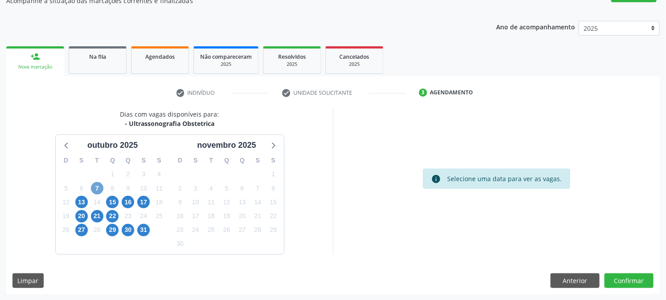
click at [95, 188] on span "7" at bounding box center [97, 188] width 12 height 12
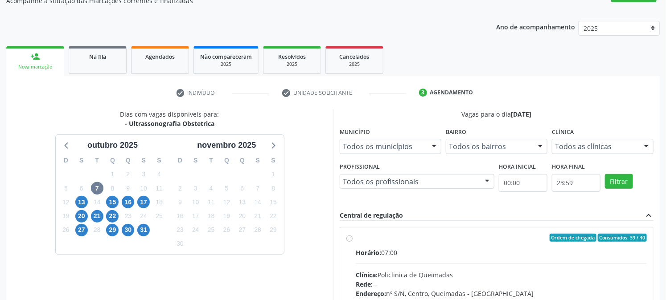
click at [451, 250] on div "Horário: 07:00" at bounding box center [501, 252] width 291 height 9
click at [352, 242] on input "Ordem de chegada Consumidos: 39 / 40 Horário: 07:00 Clínica: Policlinica de Que…" at bounding box center [349, 238] width 6 height 8
radio input "true"
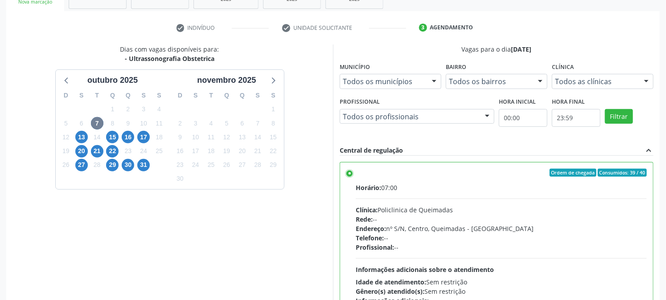
scroll to position [232, 0]
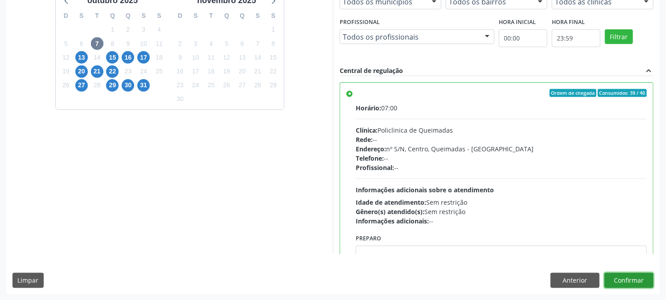
click at [620, 277] on button "Confirmar" at bounding box center [628, 280] width 49 height 15
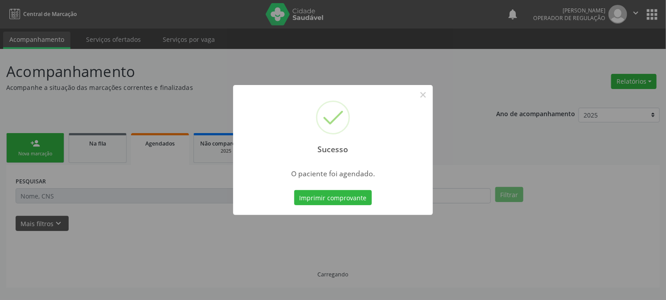
scroll to position [0, 0]
click at [298, 190] on button "Imprimir comprovante" at bounding box center [337, 197] width 78 height 15
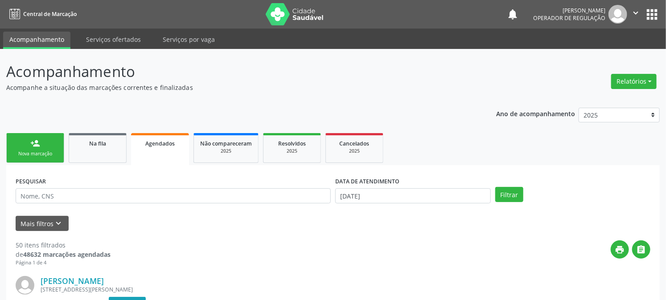
click at [33, 143] on div "person_add" at bounding box center [35, 144] width 10 height 10
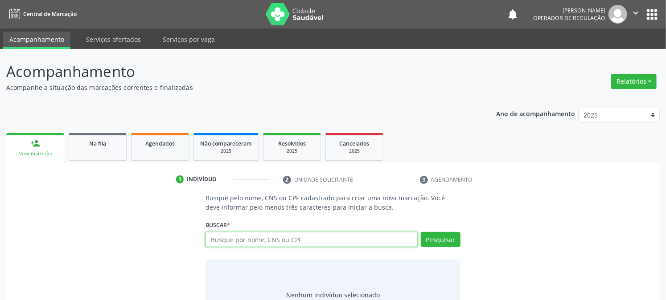
click at [224, 242] on input "text" at bounding box center [311, 239] width 212 height 15
type input "703603021257236"
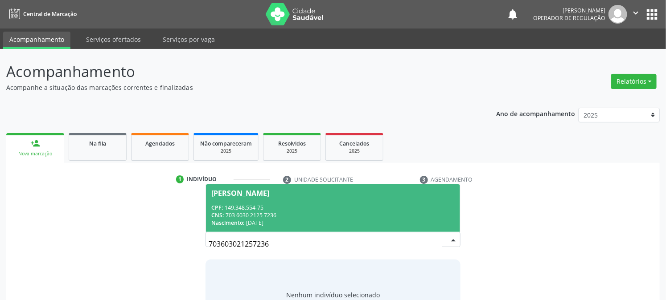
click at [241, 203] on span "Maria Érica Clementino Veloso CPF: 149.348.554-75 CNS: 703 6030 2125 7236 Nasci…" at bounding box center [332, 208] width 253 height 48
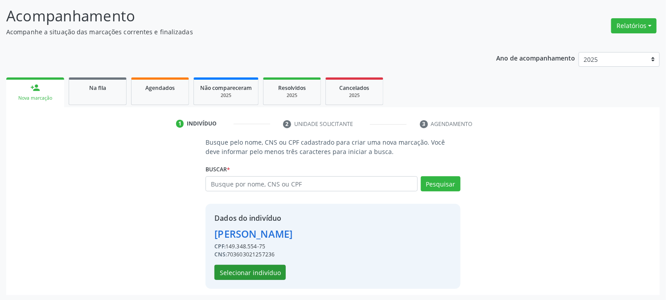
scroll to position [56, 0]
click at [228, 274] on button "Selecionar indivíduo" at bounding box center [249, 272] width 71 height 15
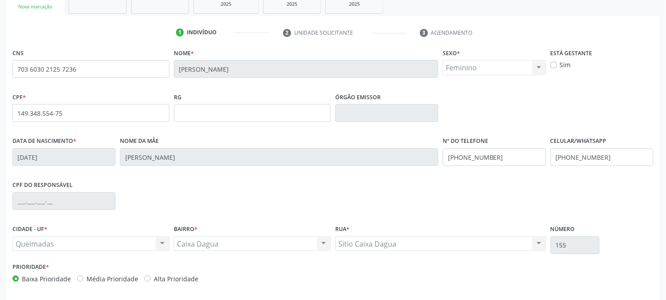
scroll to position [182, 0]
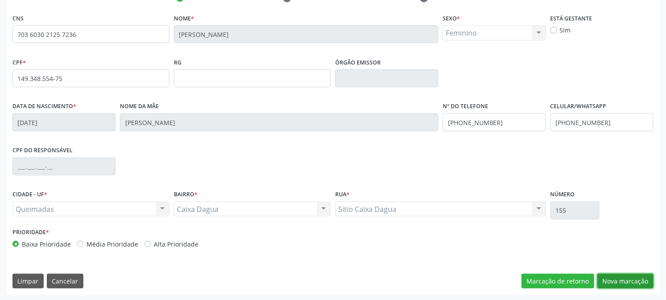
click at [639, 275] on button "Nova marcação" at bounding box center [625, 281] width 56 height 15
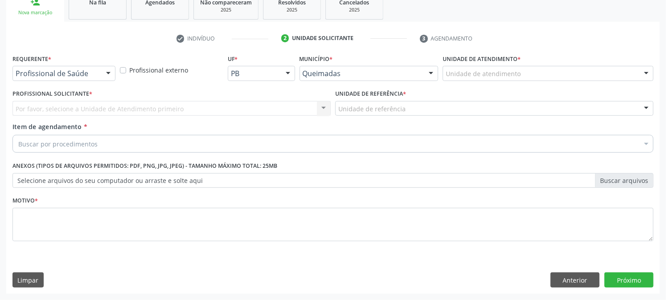
scroll to position [141, 0]
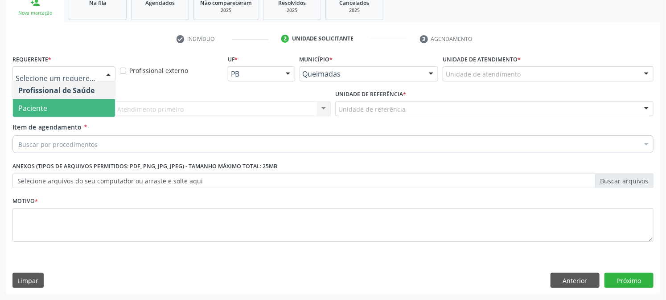
click at [29, 105] on span "Paciente" at bounding box center [32, 108] width 29 height 10
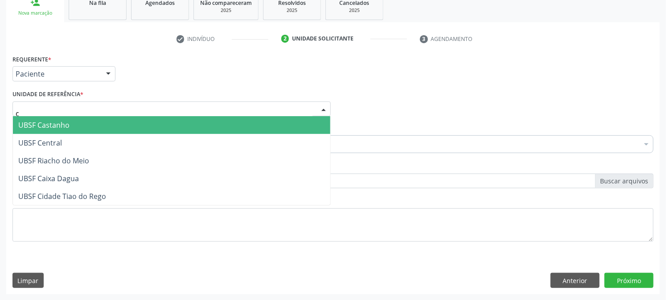
type input "ca"
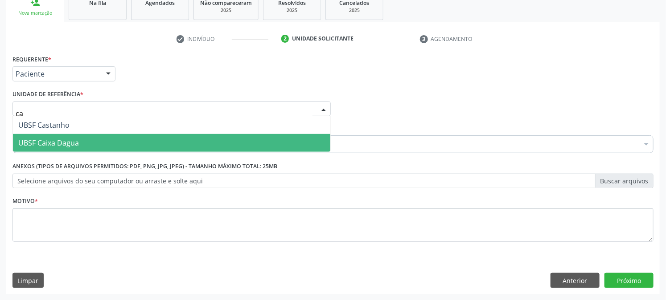
click at [56, 138] on span "UBSF Caixa Dagua" at bounding box center [48, 143] width 61 height 10
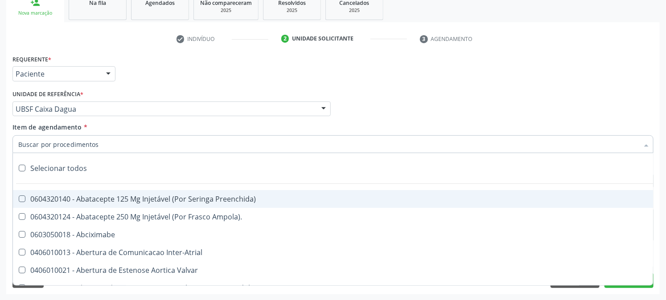
paste input "0205020143"
type input "0205020143"
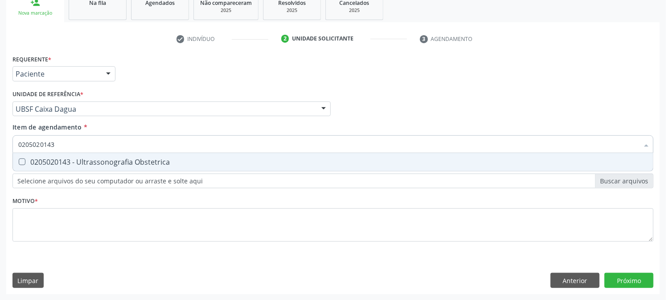
drag, startPoint x: 72, startPoint y: 159, endPoint x: 64, endPoint y: 192, distance: 34.5
click at [72, 160] on div "0205020143 - Ultrassonografia Obstetrica" at bounding box center [332, 162] width 629 height 7
checkbox Obstetrica "true"
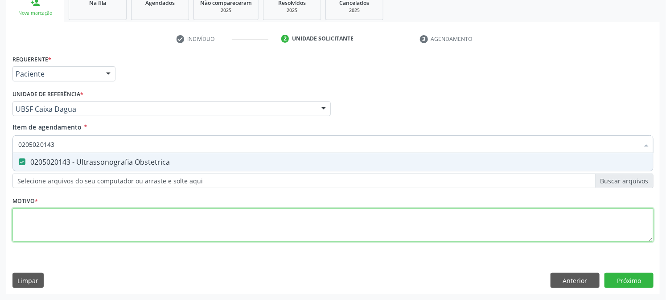
click at [54, 215] on div "Requerente * Paciente Profissional de Saúde Paciente Nenhum resultado encontrad…" at bounding box center [332, 154] width 641 height 202
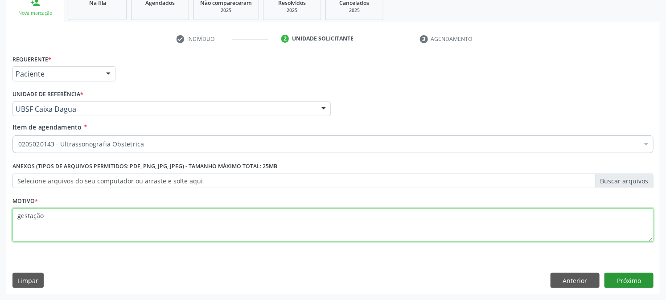
type textarea "gestação"
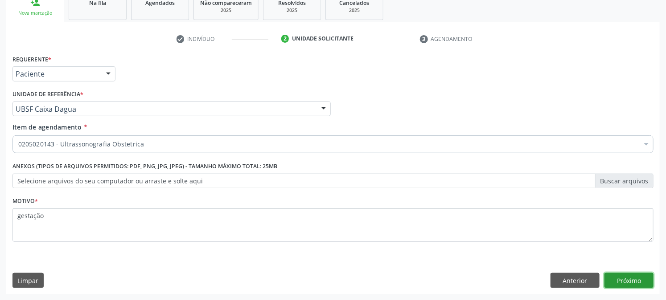
click at [636, 284] on button "Próximo" at bounding box center [628, 280] width 49 height 15
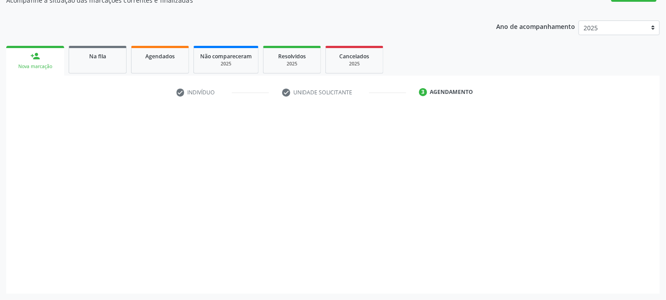
scroll to position [87, 0]
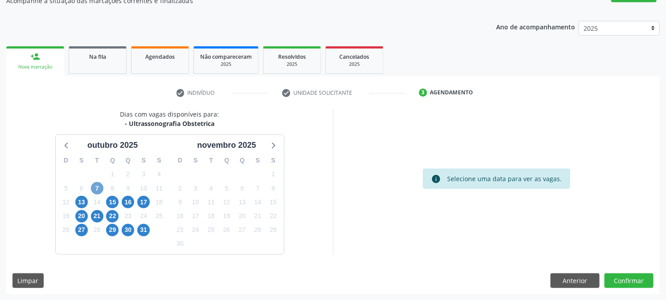
click at [97, 186] on span "7" at bounding box center [97, 188] width 12 height 12
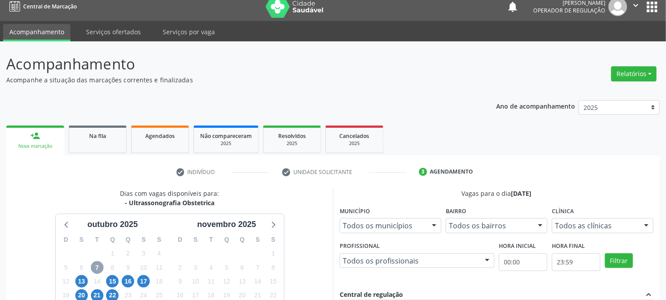
scroll to position [0, 0]
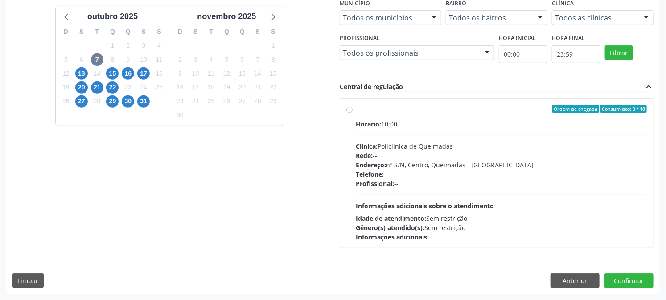
click at [406, 157] on div "Rede: --" at bounding box center [501, 155] width 291 height 9
click at [352, 113] on input "Ordem de chegada Consumidos: 0 / 40 Horário: 10:00 Clínica: Policlinica de Quei…" at bounding box center [349, 109] width 6 height 8
radio input "true"
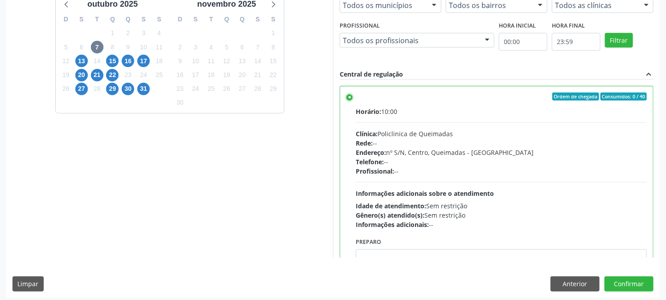
scroll to position [232, 0]
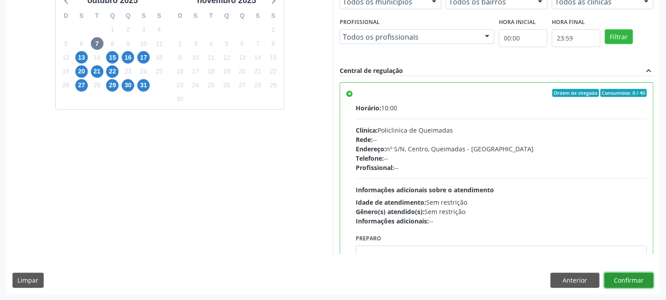
click at [631, 283] on button "Confirmar" at bounding box center [628, 280] width 49 height 15
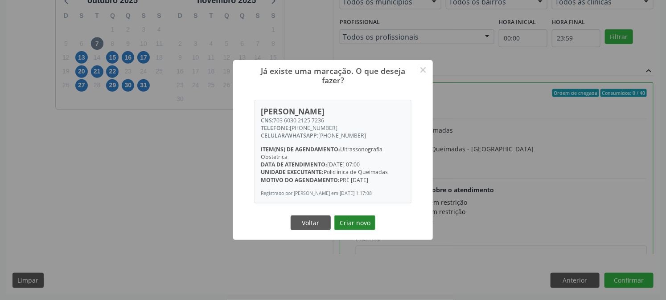
click at [351, 225] on button "Criar novo" at bounding box center [354, 223] width 41 height 15
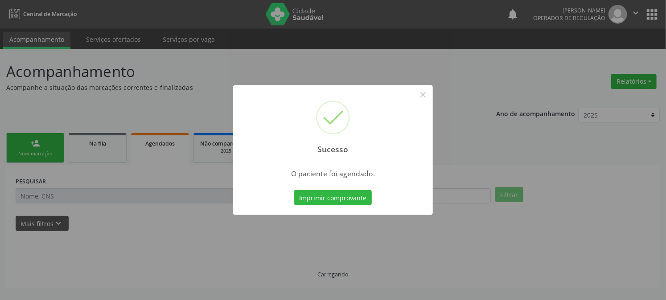
scroll to position [0, 0]
click at [298, 190] on button "Imprimir comprovante" at bounding box center [337, 197] width 78 height 15
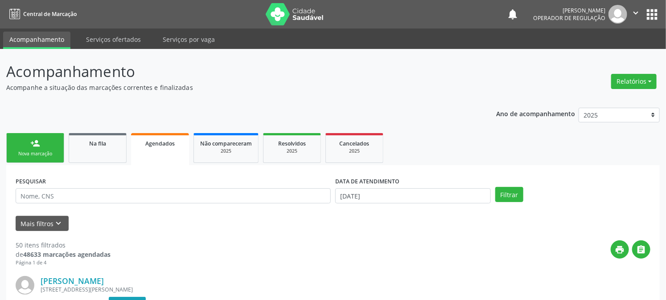
click at [41, 145] on div "Sucesso × O paciente foi agendado. Imprimir comprovante Cancel" at bounding box center [333, 150] width 666 height 300
click at [38, 146] on div "Sucesso × O paciente foi agendado. Imprimir comprovante Cancel" at bounding box center [333, 150] width 666 height 300
click at [34, 150] on div "Sucesso × O paciente foi agendado. Imprimir comprovante Cancel" at bounding box center [333, 150] width 666 height 300
click at [31, 146] on div "Sucesso × O paciente foi agendado. Imprimir comprovante Cancel" at bounding box center [333, 150] width 666 height 300
click at [28, 148] on div "Sucesso × O paciente foi agendado. Imprimir comprovante Cancel" at bounding box center [333, 150] width 666 height 300
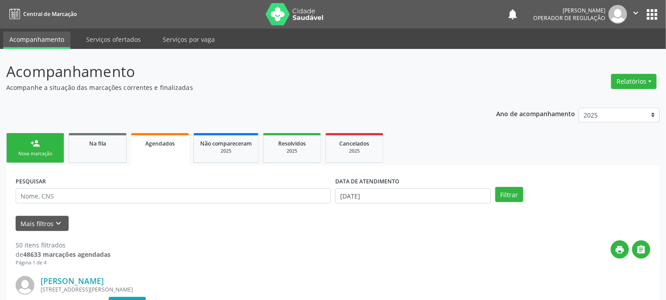
click at [39, 148] on div "Sucesso × O paciente foi agendado. Imprimir comprovante Cancel" at bounding box center [333, 150] width 666 height 300
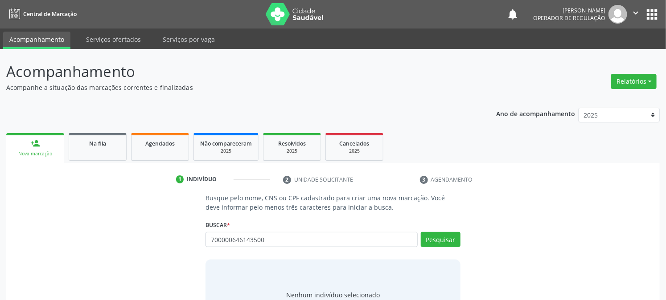
type input "700000646143500"
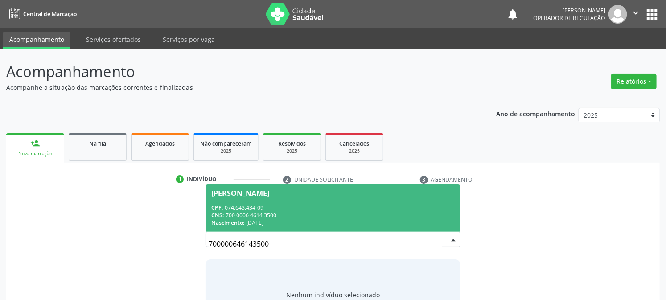
click at [229, 214] on div "CNS: 700 0006 4614 3500" at bounding box center [332, 216] width 243 height 8
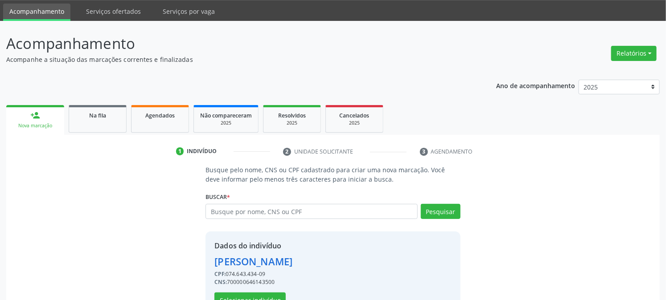
scroll to position [56, 0]
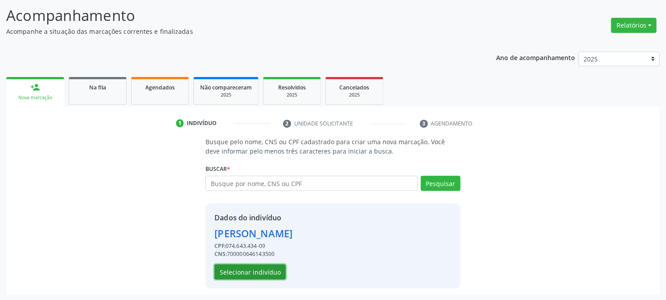
click at [248, 273] on button "Selecionar indivíduo" at bounding box center [249, 272] width 71 height 15
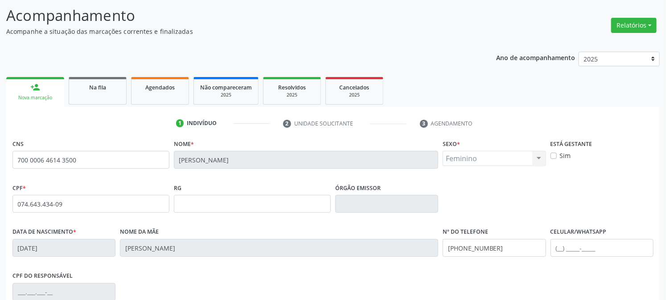
scroll to position [182, 0]
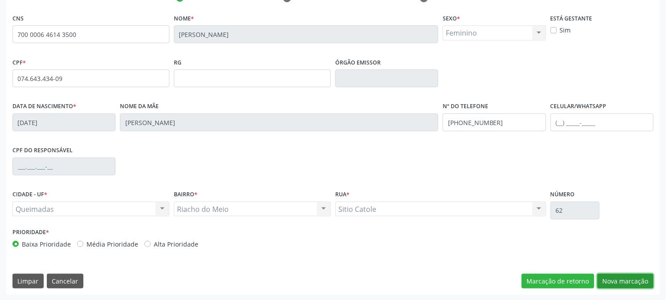
click at [619, 281] on button "Nova marcação" at bounding box center [625, 281] width 56 height 15
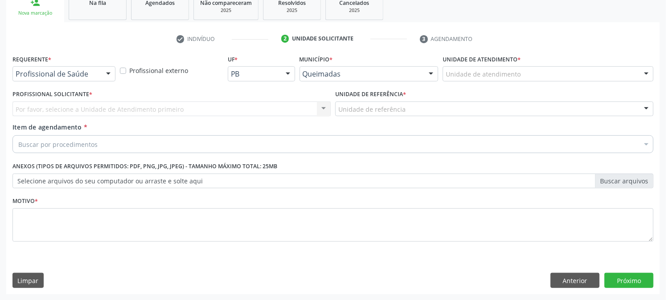
click at [98, 72] on div "Profissional de Saúde" at bounding box center [63, 73] width 103 height 15
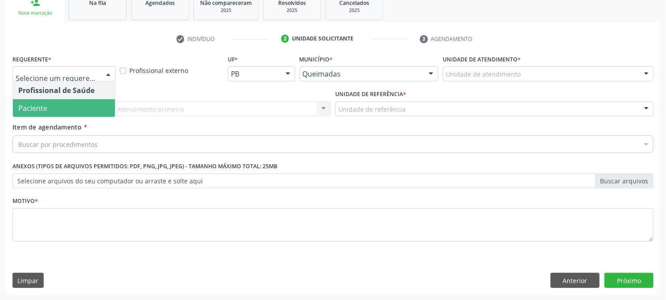
click at [78, 110] on span "Paciente" at bounding box center [64, 108] width 102 height 18
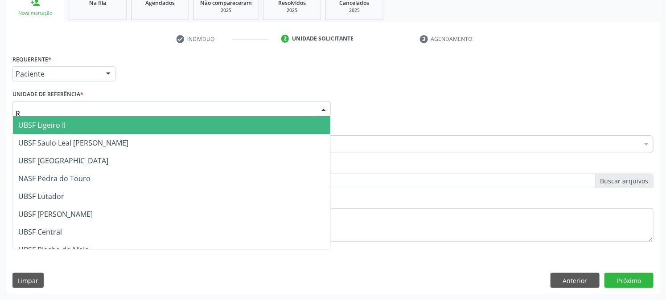
type input "RI"
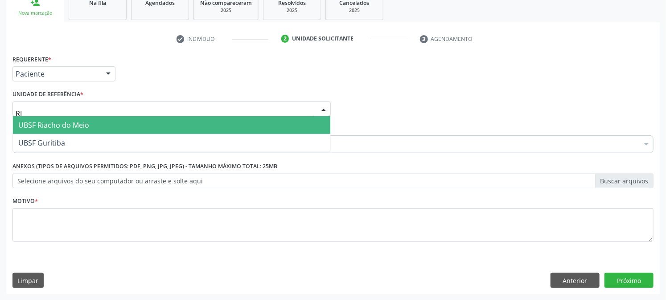
click at [86, 125] on span "UBSF Riacho do Meio" at bounding box center [53, 125] width 71 height 10
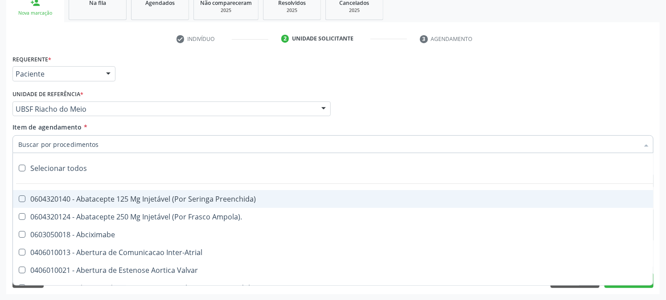
paste input "0205020143"
type input "0205020143"
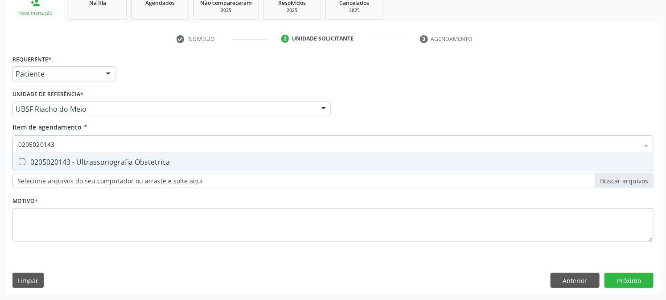
click at [95, 162] on div "0205020143 - Ultrassonografia Obstetrica" at bounding box center [332, 162] width 629 height 7
checkbox Obstetrica "true"
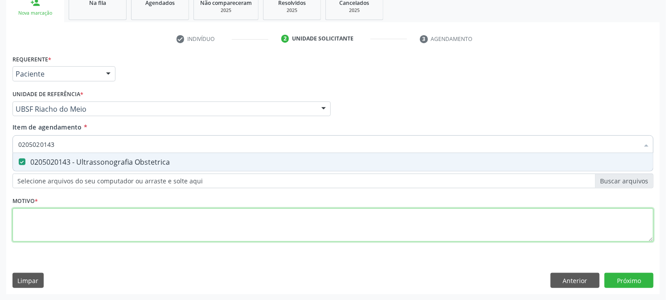
click at [88, 207] on div "Requerente * Paciente Profissional de Saúde Paciente Nenhum resultado encontrad…" at bounding box center [332, 154] width 641 height 202
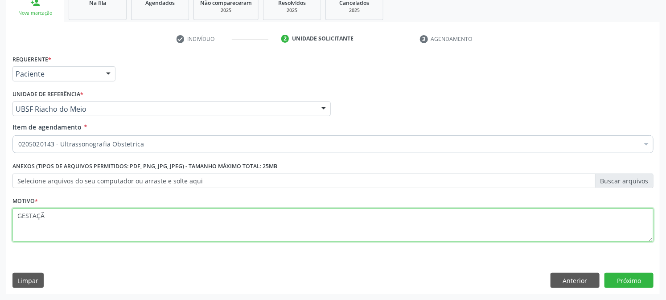
type textarea "GESTAÇÃO"
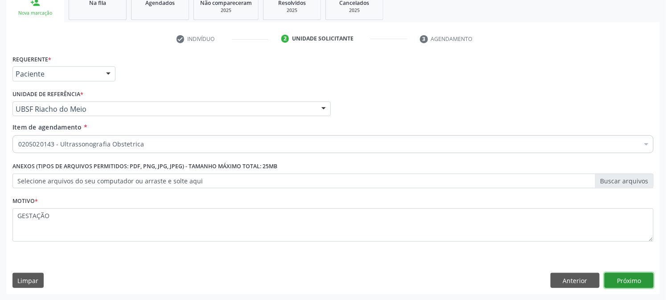
click at [620, 282] on button "Próximo" at bounding box center [628, 280] width 49 height 15
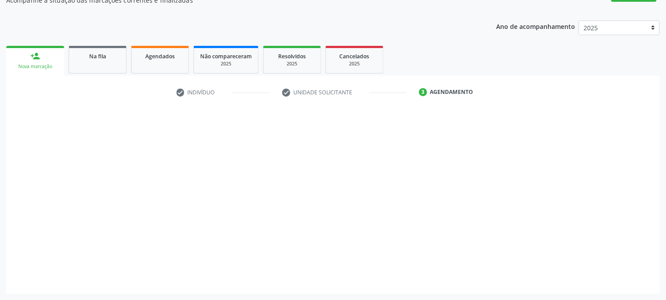
scroll to position [87, 0]
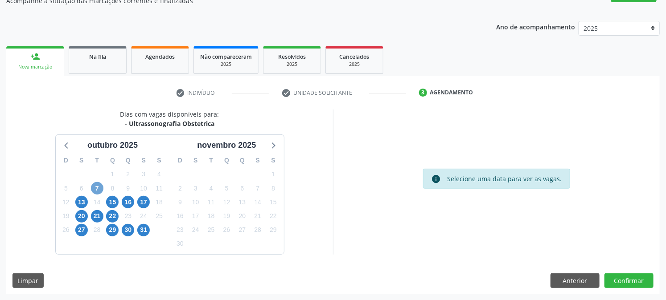
click at [99, 187] on span "7" at bounding box center [97, 188] width 12 height 12
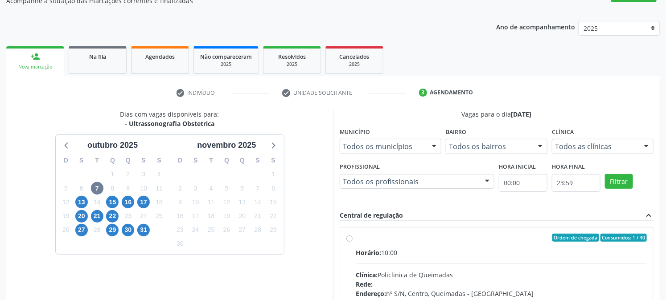
click at [352, 242] on input "Ordem de chegada Consumidos: 1 / 40 Horário: 10:00 Clínica: Policlinica de Quei…" at bounding box center [349, 238] width 6 height 8
radio input "true"
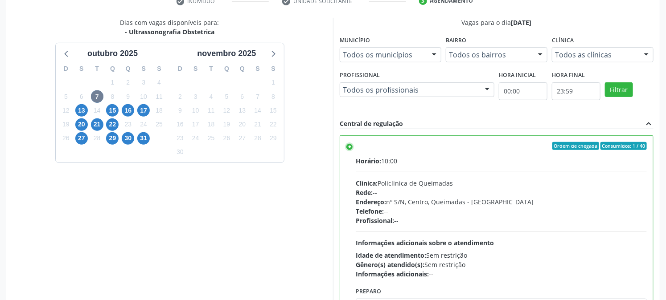
scroll to position [232, 0]
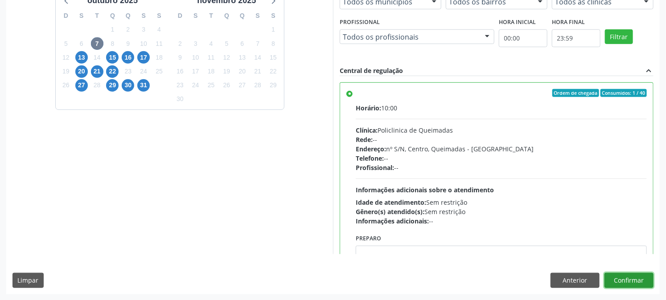
click at [639, 279] on button "Confirmar" at bounding box center [628, 280] width 49 height 15
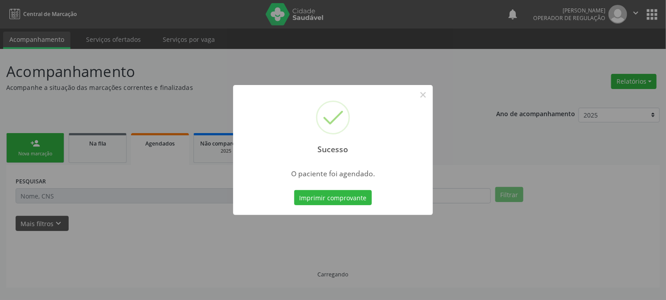
scroll to position [0, 0]
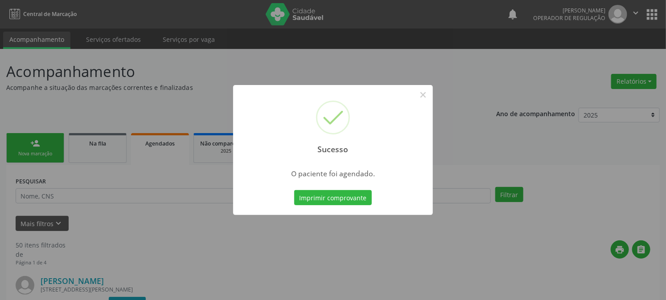
click at [294, 190] on button "Imprimir comprovante" at bounding box center [333, 197] width 78 height 15
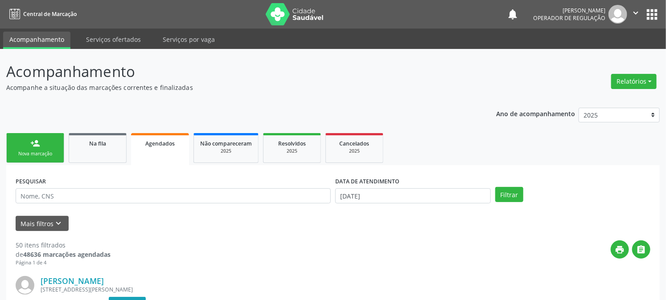
click at [28, 154] on div "Nova marcação" at bounding box center [35, 154] width 45 height 7
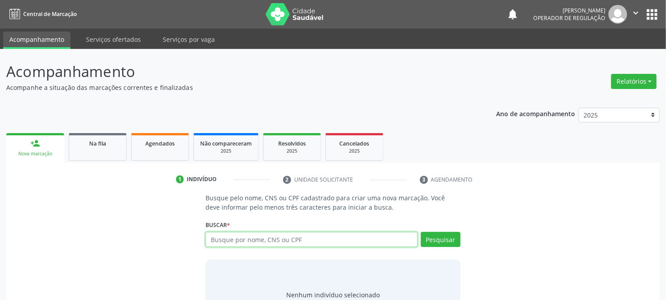
click at [297, 240] on input "text" at bounding box center [311, 239] width 212 height 15
type input "709202200986730"
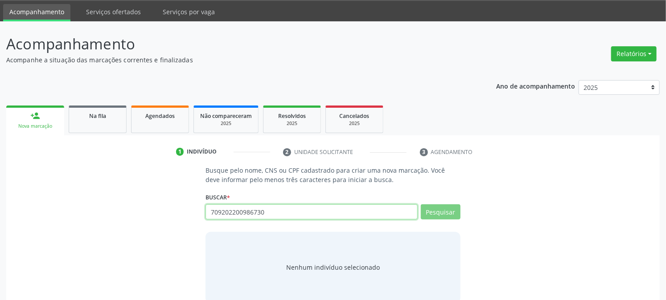
scroll to position [42, 0]
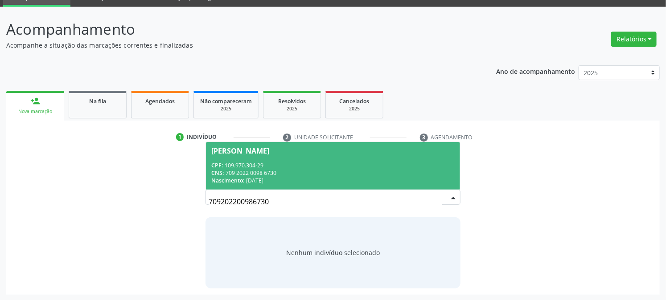
click at [228, 168] on div "CPF: 109.970.304-29" at bounding box center [332, 166] width 243 height 8
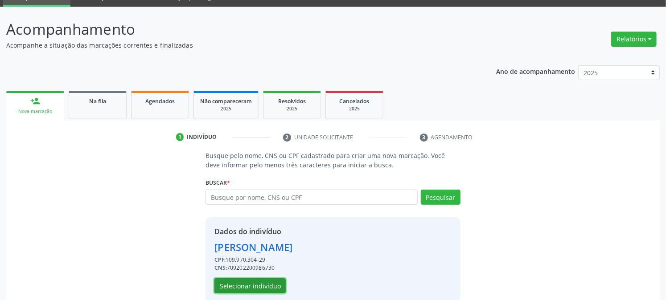
click at [247, 282] on button "Selecionar indivíduo" at bounding box center [249, 285] width 71 height 15
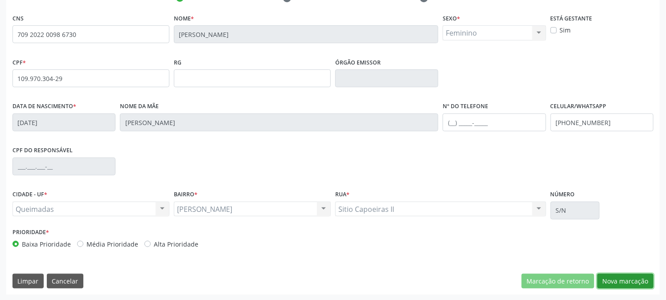
click at [611, 278] on button "Nova marcação" at bounding box center [625, 281] width 56 height 15
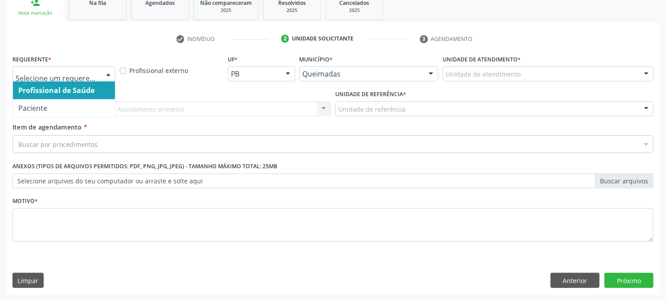
click at [73, 78] on div at bounding box center [63, 73] width 103 height 15
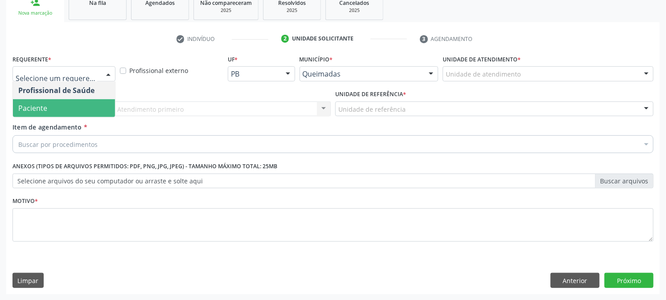
click at [67, 112] on span "Paciente" at bounding box center [64, 108] width 102 height 18
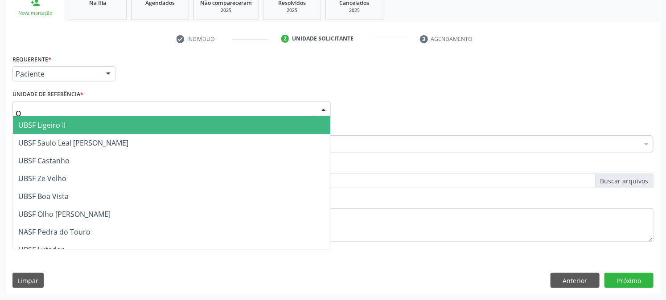
type input "OL"
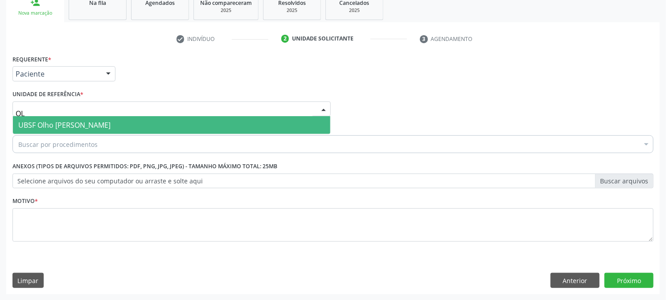
click at [78, 123] on span "UBSF Olho [PERSON_NAME]" at bounding box center [64, 125] width 92 height 10
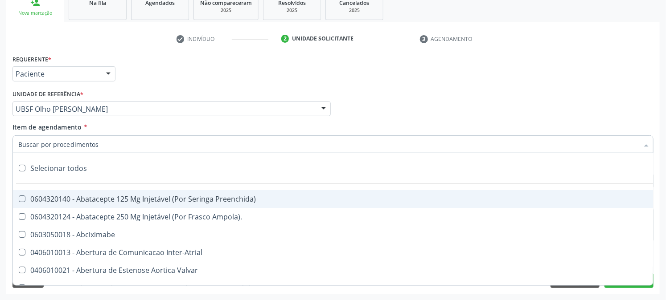
paste input "0205020143"
type input "0205020143"
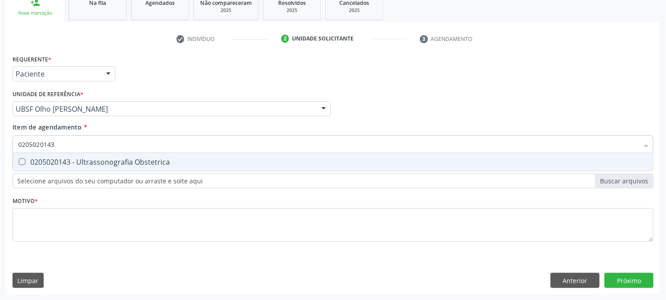
click at [83, 159] on div "0205020143 - Ultrassonografia Obstetrica" at bounding box center [332, 162] width 629 height 7
checkbox Obstetrica "true"
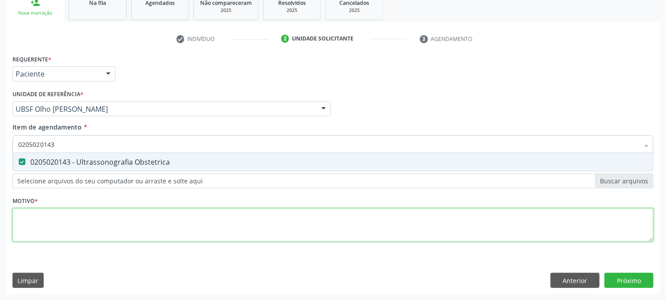
click at [83, 217] on div "Requerente * Paciente Profissional de Saúde Paciente Nenhum resultado encontrad…" at bounding box center [332, 154] width 641 height 202
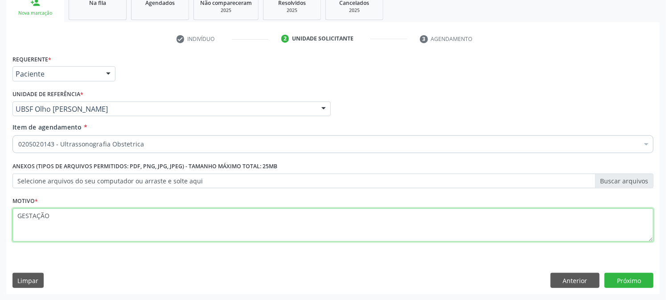
type textarea "GESTAÇÃO"
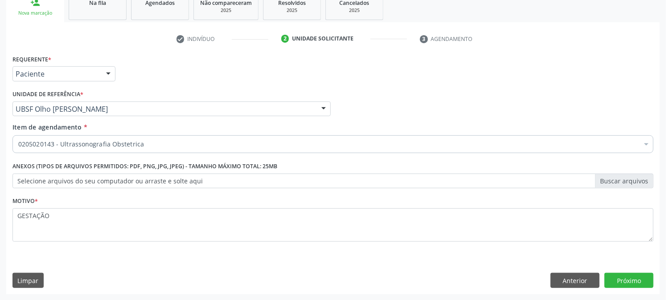
click at [620, 292] on div "Requerente * Paciente Profissional de Saúde Paciente Nenhum resultado encontrad…" at bounding box center [332, 174] width 653 height 242
click at [629, 281] on button "Próximo" at bounding box center [628, 280] width 49 height 15
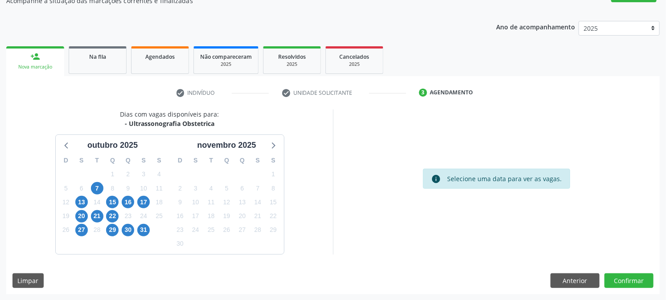
click at [102, 192] on div "7" at bounding box center [97, 189] width 12 height 14
click at [97, 186] on span "7" at bounding box center [97, 188] width 12 height 12
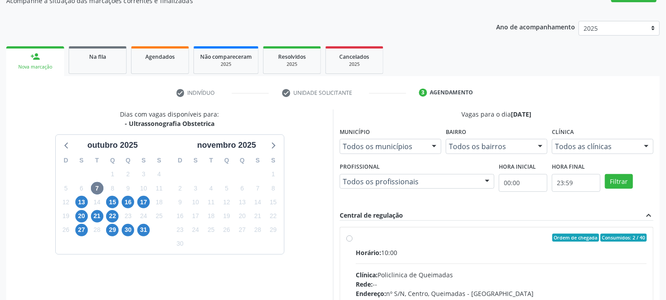
click at [368, 249] on span "Horário:" at bounding box center [368, 253] width 25 height 8
click at [352, 242] on input "Ordem de chegada Consumidos: 2 / 40 Horário: 10:00 Clínica: Policlinica de Quei…" at bounding box center [349, 238] width 6 height 8
radio input "true"
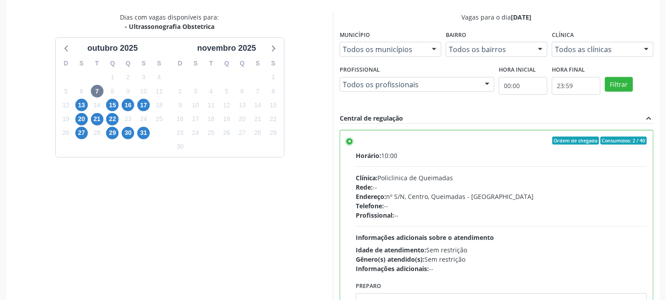
scroll to position [232, 0]
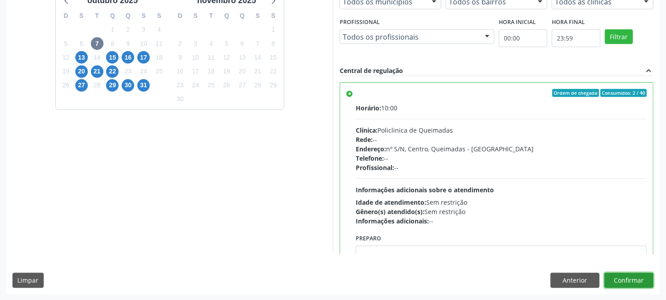
click at [633, 275] on button "Confirmar" at bounding box center [628, 280] width 49 height 15
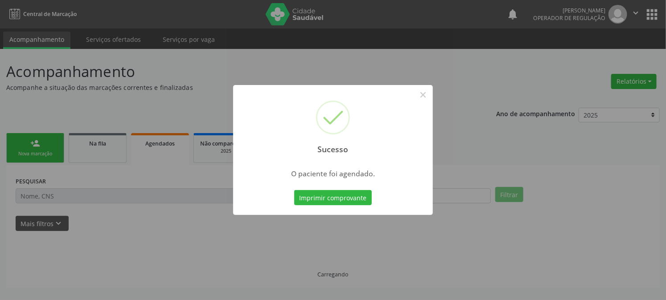
scroll to position [0, 0]
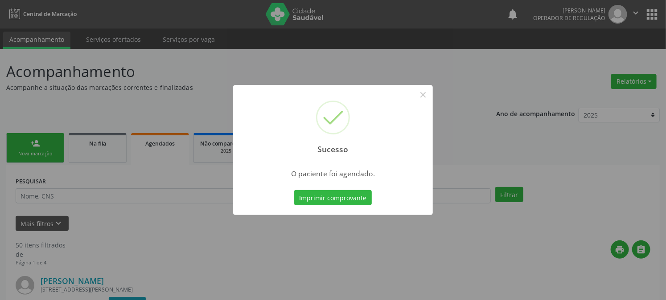
click at [294, 190] on button "Imprimir comprovante" at bounding box center [333, 197] width 78 height 15
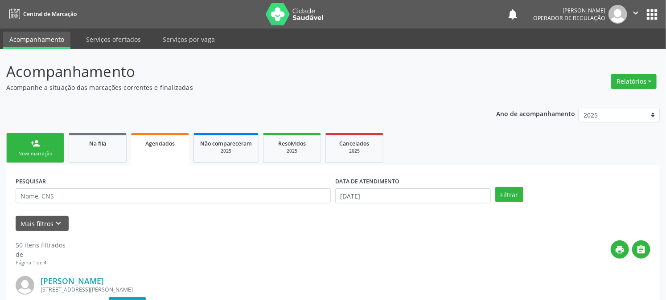
click at [37, 153] on div "Nova marcação" at bounding box center [35, 154] width 45 height 7
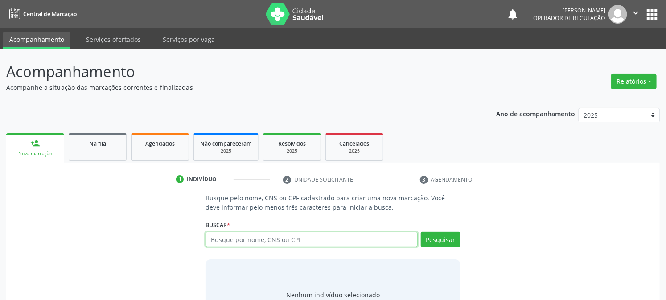
click at [244, 240] on input "text" at bounding box center [311, 239] width 212 height 15
type input "708508339164770"
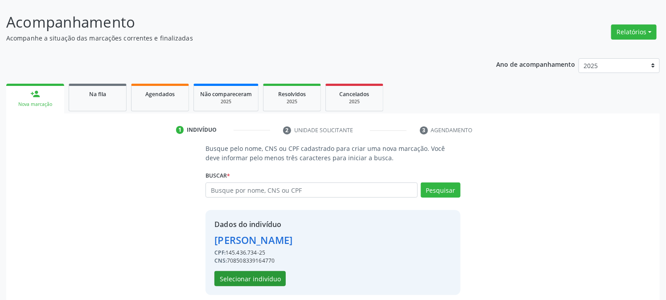
scroll to position [56, 0]
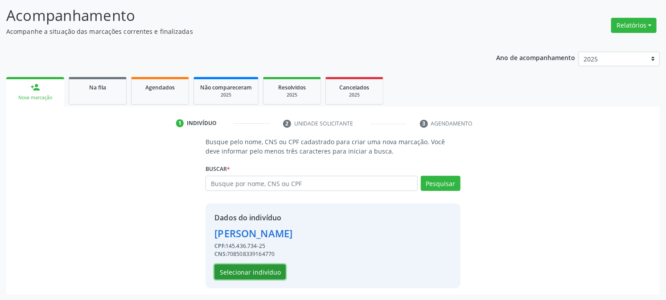
click at [243, 270] on button "Selecionar indivíduo" at bounding box center [249, 272] width 71 height 15
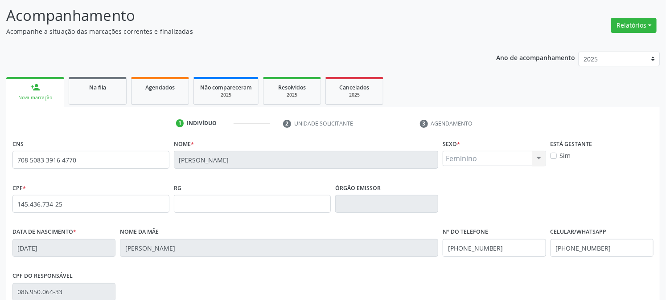
scroll to position [182, 0]
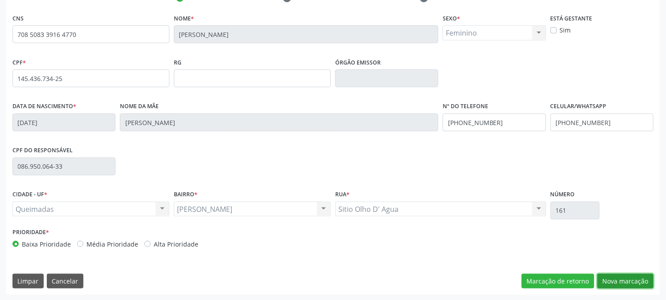
click at [618, 277] on button "Nova marcação" at bounding box center [625, 281] width 56 height 15
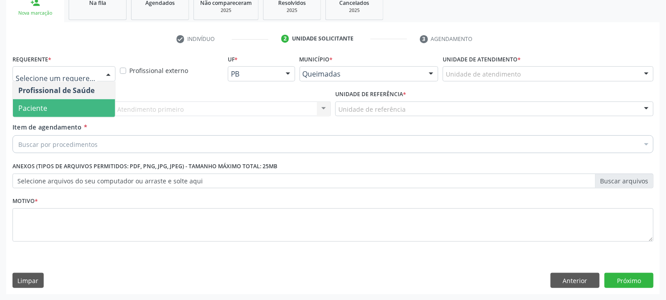
click at [27, 105] on span "Paciente" at bounding box center [32, 108] width 29 height 10
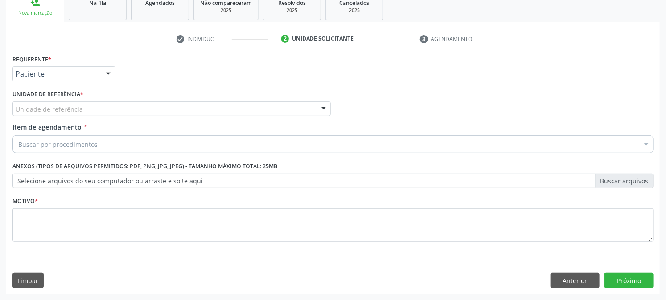
click at [94, 107] on div "Unidade de referência" at bounding box center [171, 109] width 318 height 15
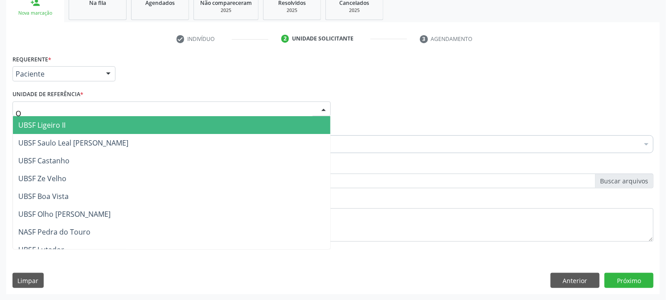
type input "OL"
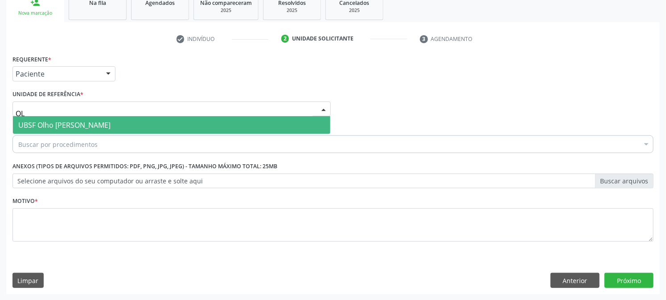
click at [84, 130] on span "UBSF Olho [PERSON_NAME]" at bounding box center [171, 125] width 317 height 18
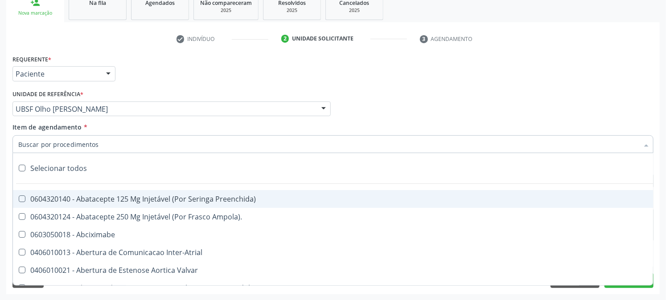
paste input "0205020143"
type input "0205020143"
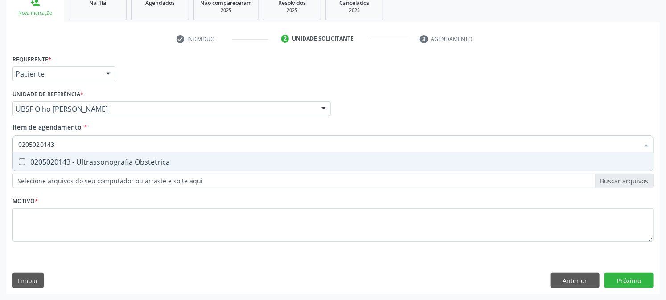
drag, startPoint x: 88, startPoint y: 157, endPoint x: 90, endPoint y: 165, distance: 8.2
click at [88, 159] on div "0205020143 - Ultrassonografia Obstetrica" at bounding box center [332, 162] width 629 height 7
checkbox Obstetrica "true"
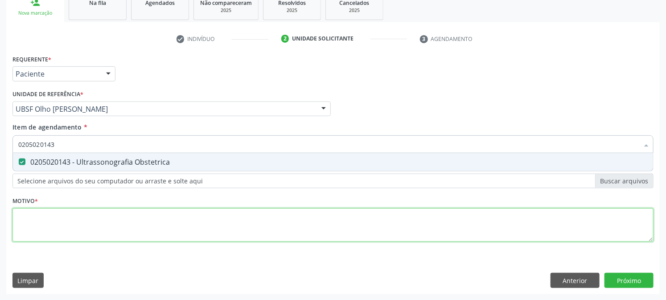
click at [90, 211] on div "Requerente * Paciente Profissional de Saúde Paciente Nenhum resultado encontrad…" at bounding box center [332, 154] width 641 height 202
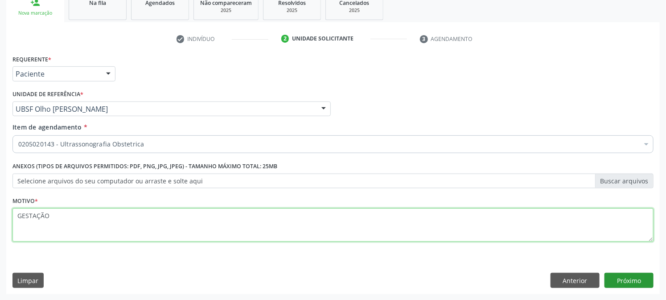
type textarea "GESTAÇÃO"
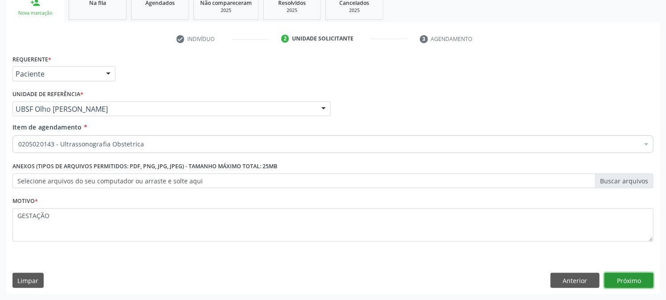
click at [622, 274] on button "Próximo" at bounding box center [628, 280] width 49 height 15
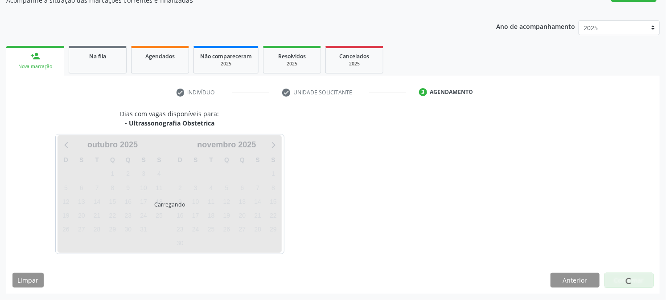
scroll to position [87, 0]
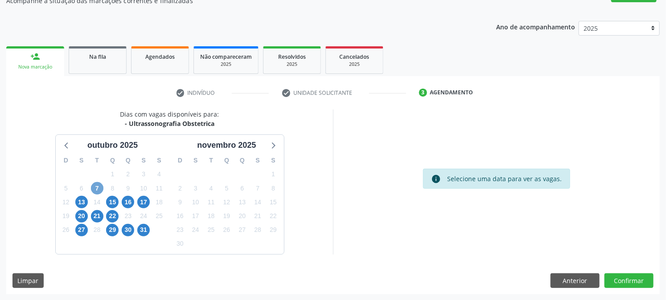
click at [100, 188] on span "7" at bounding box center [97, 188] width 12 height 12
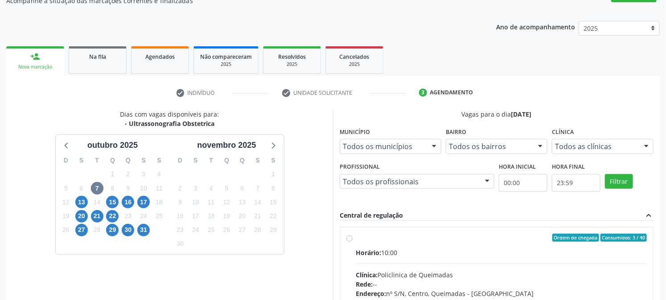
click at [352, 242] on input "Ordem de chegada Consumidos: 3 / 40 Horário: 10:00 Clínica: Policlinica de Quei…" at bounding box center [349, 238] width 6 height 8
radio input "true"
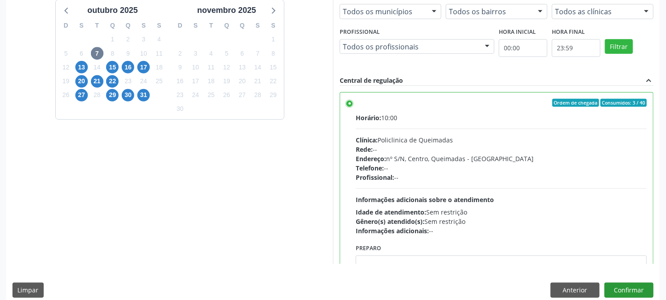
scroll to position [232, 0]
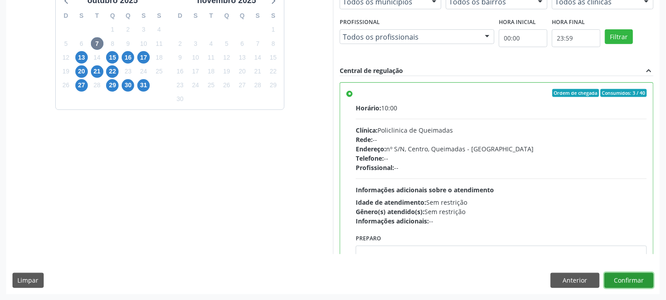
click at [629, 283] on button "Confirmar" at bounding box center [628, 280] width 49 height 15
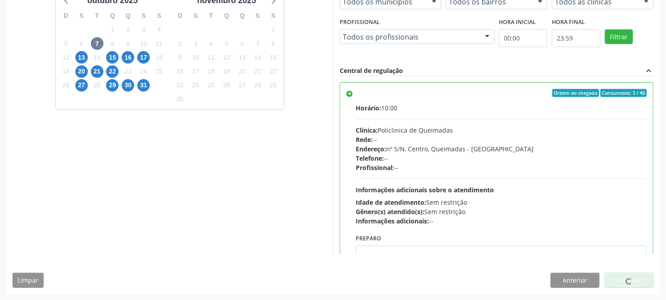
scroll to position [0, 0]
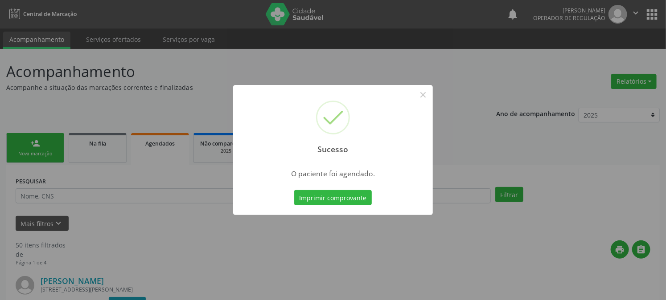
click at [294, 190] on button "Imprimir comprovante" at bounding box center [333, 197] width 78 height 15
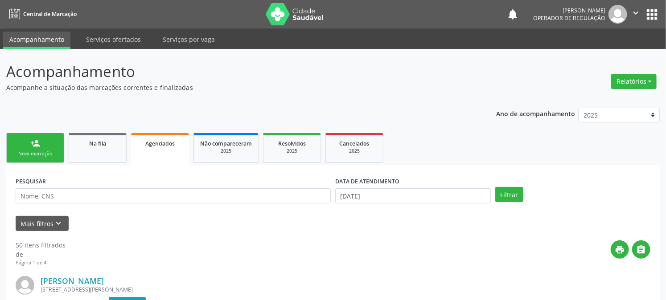
click at [51, 148] on link "person_add Nova marcação" at bounding box center [35, 148] width 58 height 30
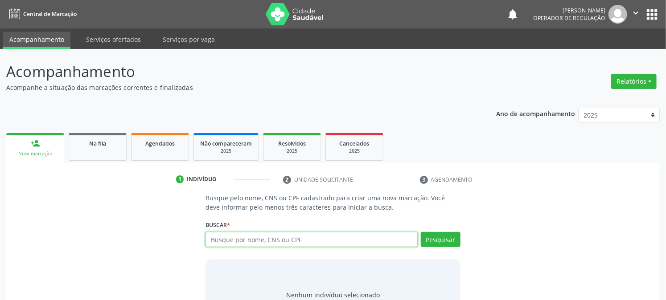
click at [292, 246] on input "text" at bounding box center [311, 239] width 212 height 15
type input "705009439075959"
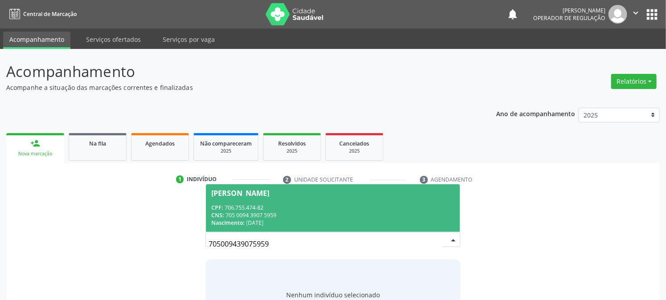
click at [290, 208] on div "CPF: 706.755.474-82" at bounding box center [332, 208] width 243 height 8
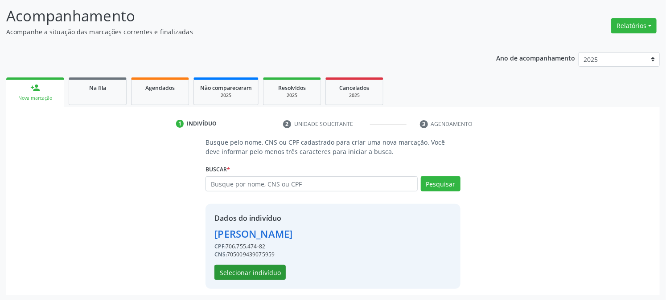
scroll to position [56, 0]
click at [248, 274] on button "Selecionar indivíduo" at bounding box center [249, 272] width 71 height 15
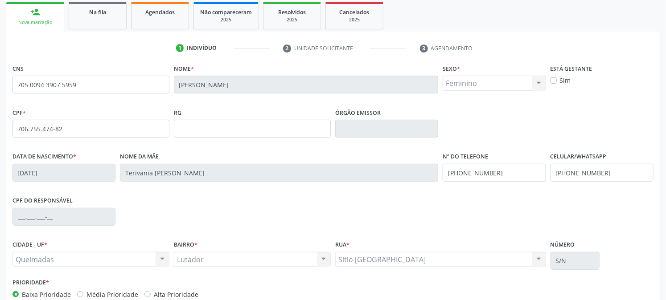
scroll to position [182, 0]
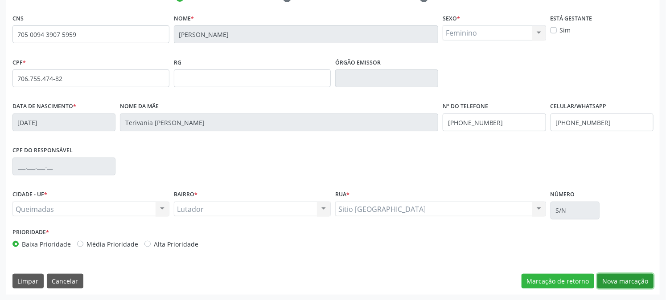
click at [612, 278] on button "Nova marcação" at bounding box center [625, 281] width 56 height 15
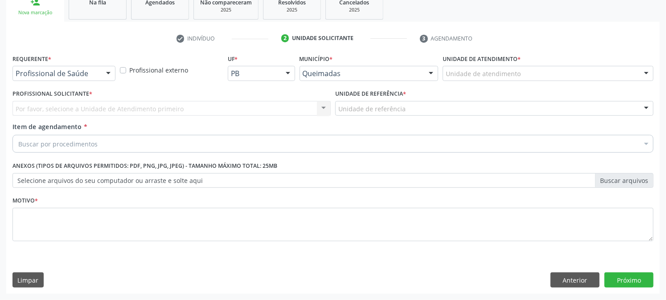
scroll to position [141, 0]
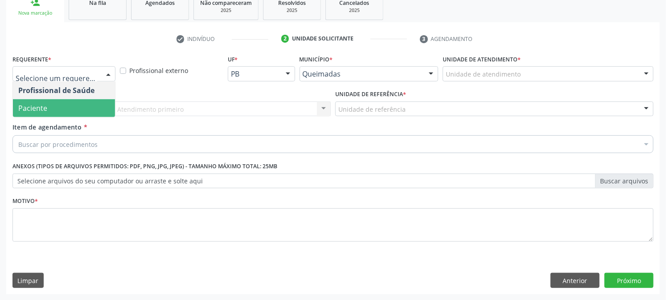
click at [47, 107] on span "Paciente" at bounding box center [64, 108] width 102 height 18
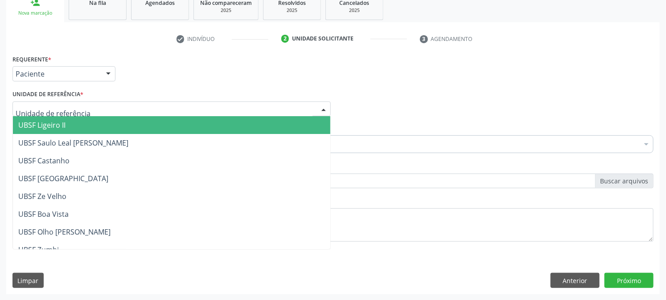
type input "Z"
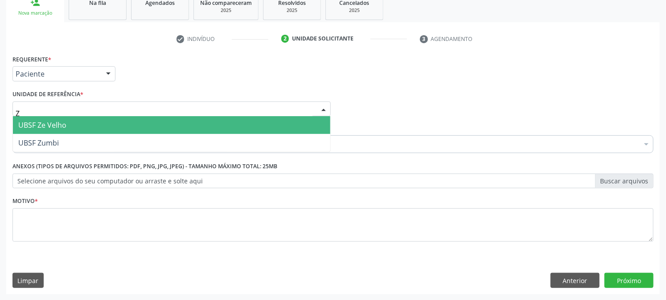
click at [49, 123] on span "UBSF Ze Velho" at bounding box center [42, 125] width 48 height 10
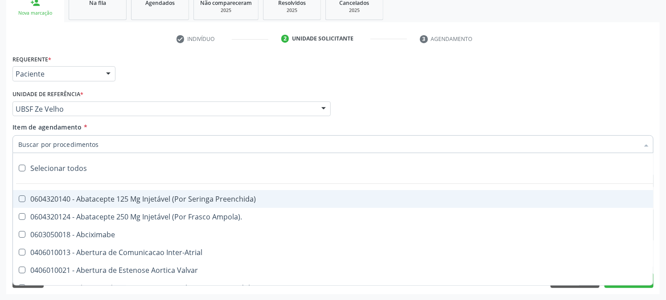
paste input "0205020143"
type input "0205020143"
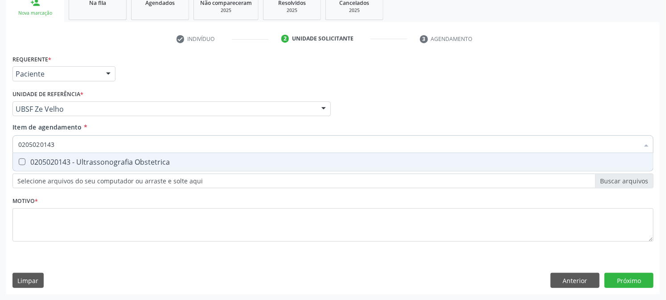
click at [68, 159] on div "0205020143 - Ultrassonografia Obstetrica" at bounding box center [332, 162] width 629 height 7
checkbox Obstetrica "true"
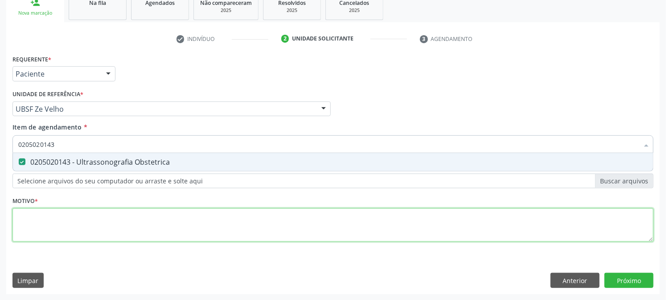
click at [68, 224] on div "Requerente * Paciente Profissional de Saúde Paciente Nenhum resultado encontrad…" at bounding box center [332, 154] width 641 height 202
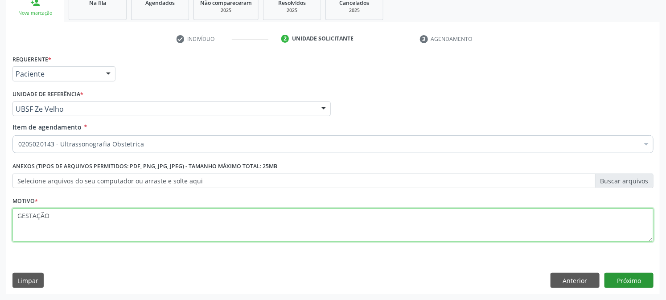
type textarea "GESTAÇÃO"
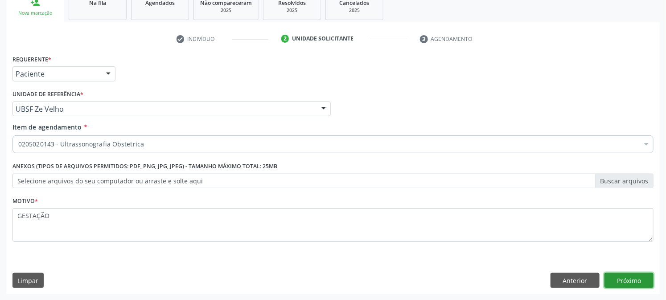
click at [625, 281] on button "Próximo" at bounding box center [628, 280] width 49 height 15
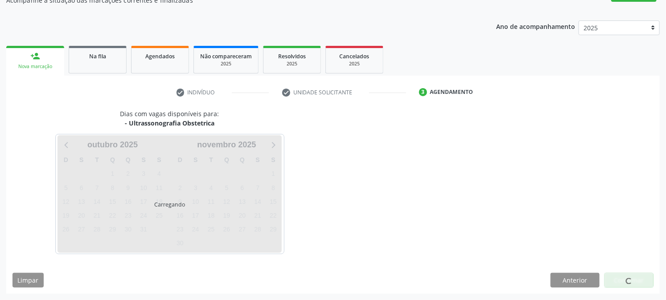
scroll to position [87, 0]
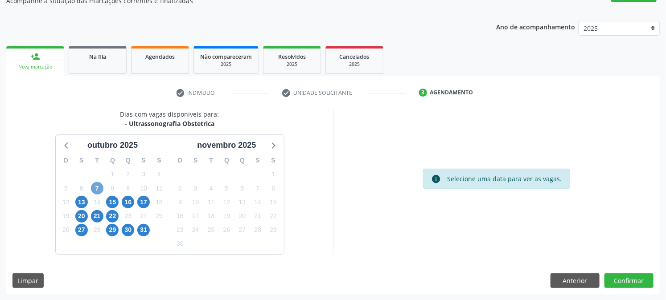
click at [92, 185] on span "7" at bounding box center [97, 188] width 12 height 12
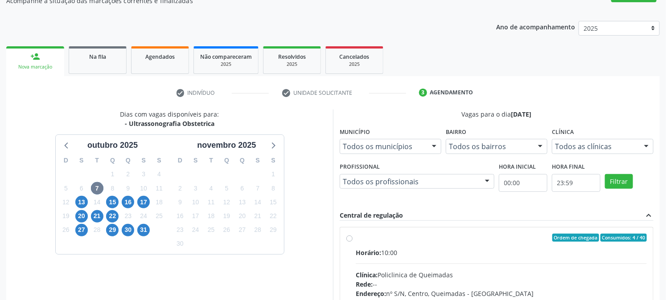
click at [358, 253] on span "Horário:" at bounding box center [368, 253] width 25 height 8
click at [352, 242] on input "Ordem de chegada Consumidos: 4 / 40 Horário: 10:00 Clínica: Policlinica de Quei…" at bounding box center [349, 238] width 6 height 8
radio input "true"
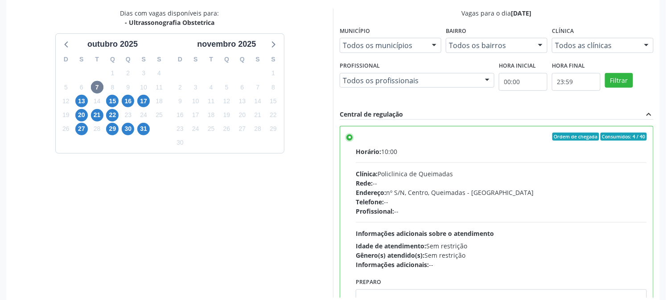
scroll to position [232, 0]
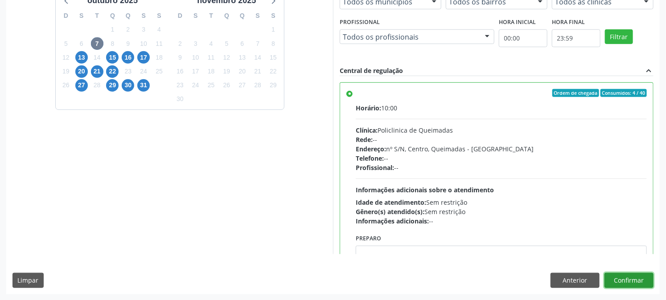
click at [622, 278] on button "Confirmar" at bounding box center [628, 280] width 49 height 15
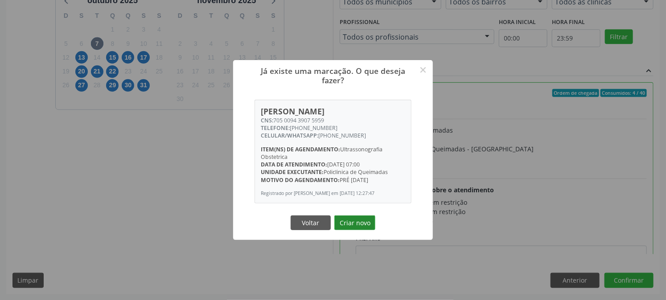
click at [356, 225] on button "Criar novo" at bounding box center [354, 223] width 41 height 15
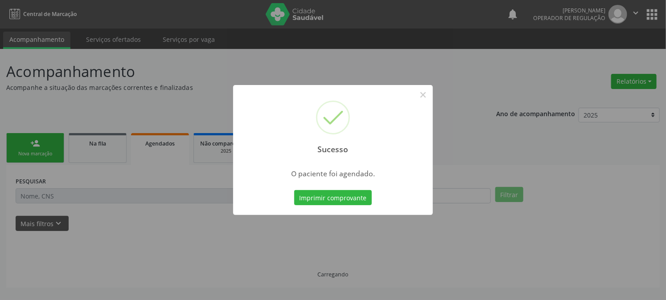
scroll to position [0, 0]
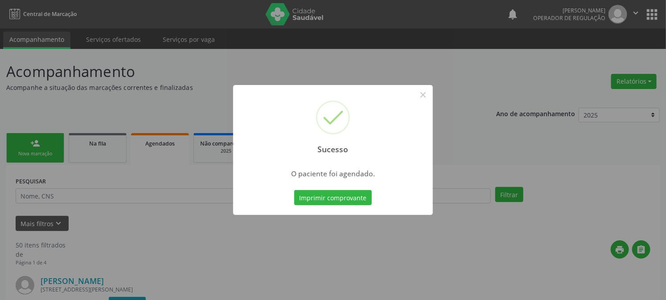
click at [294, 190] on button "Imprimir comprovante" at bounding box center [333, 197] width 78 height 15
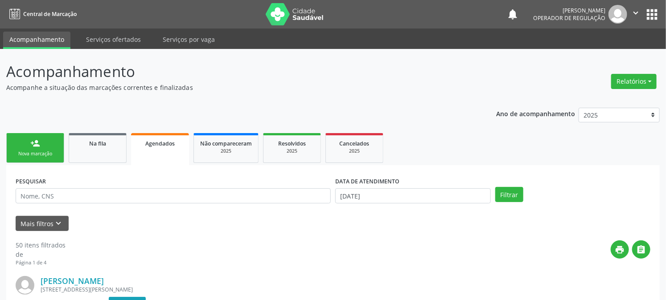
click at [31, 153] on div "Nova marcação" at bounding box center [35, 154] width 45 height 7
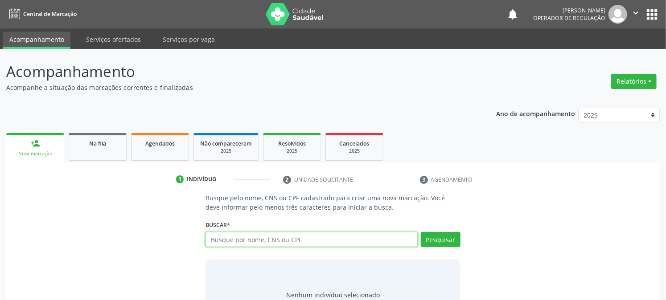
click at [238, 241] on input "text" at bounding box center [311, 239] width 212 height 15
type input "703006898338179"
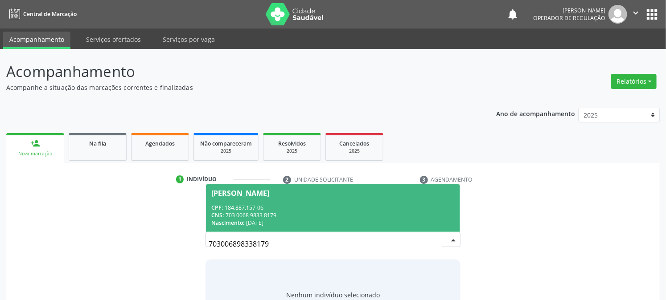
click at [264, 220] on div "Nascimento: [DATE]" at bounding box center [332, 223] width 243 height 8
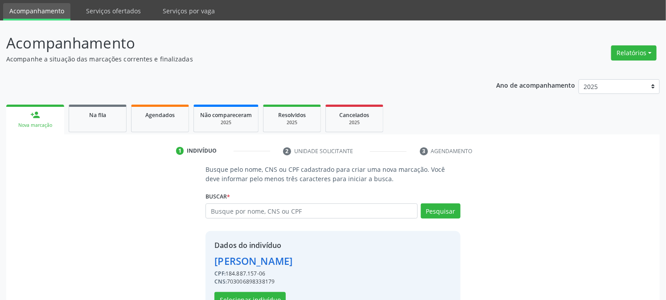
scroll to position [56, 0]
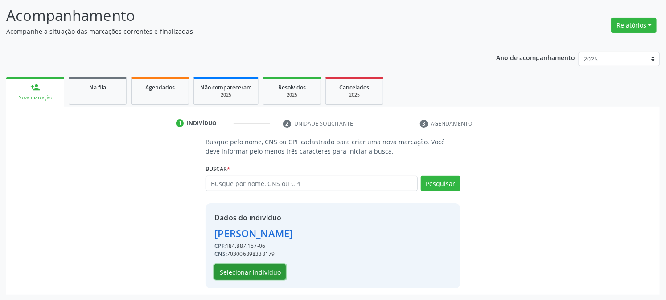
click at [245, 274] on button "Selecionar indivíduo" at bounding box center [249, 272] width 71 height 15
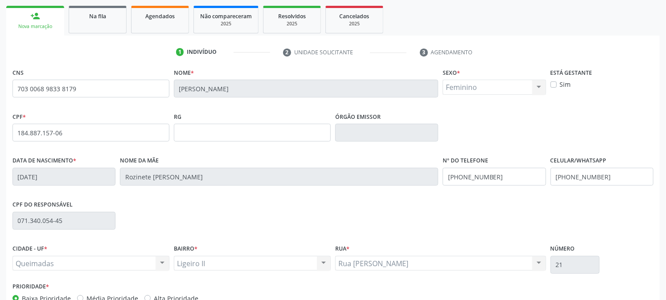
scroll to position [182, 0]
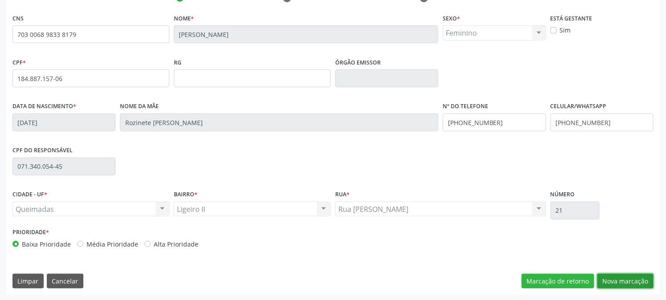
click at [631, 284] on button "Nova marcação" at bounding box center [625, 281] width 56 height 15
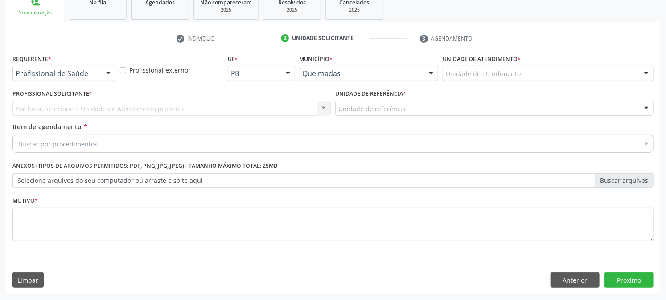
scroll to position [141, 0]
click at [576, 279] on button "Anterior" at bounding box center [574, 280] width 49 height 15
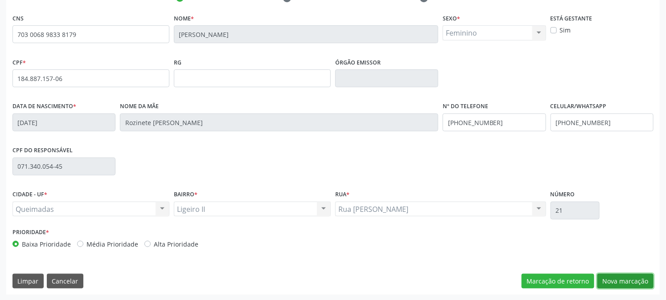
click at [615, 282] on button "Nova marcação" at bounding box center [625, 281] width 56 height 15
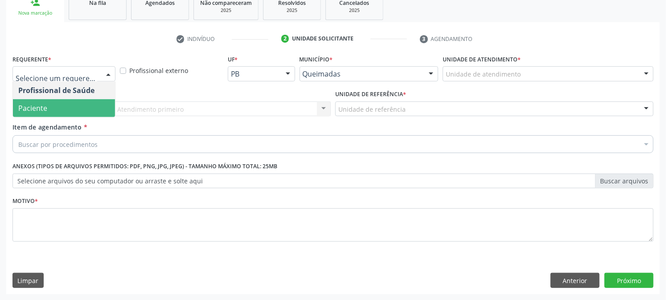
click at [51, 105] on span "Paciente" at bounding box center [64, 108] width 102 height 18
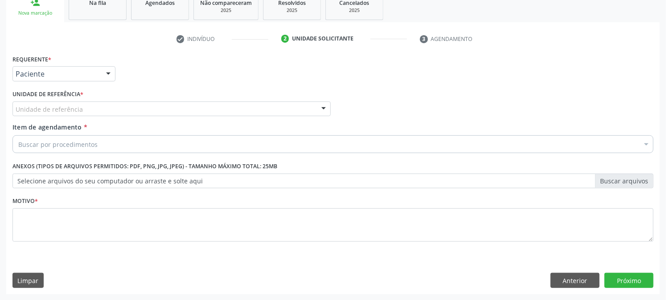
click at [56, 102] on div "Unidade de referência" at bounding box center [171, 109] width 318 height 15
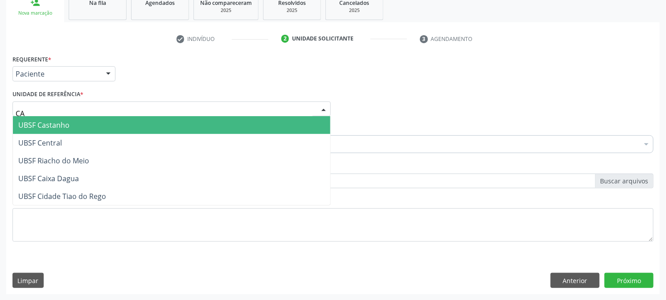
type input "CAS"
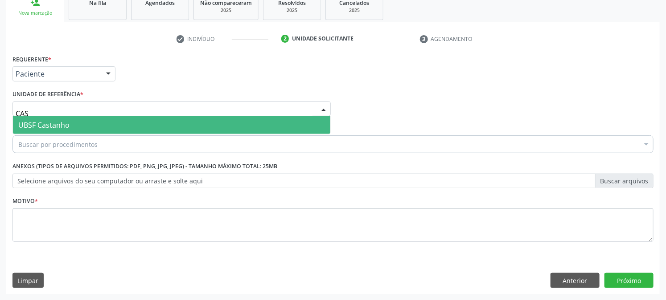
click at [57, 126] on span "UBSF Castanho" at bounding box center [43, 125] width 51 height 10
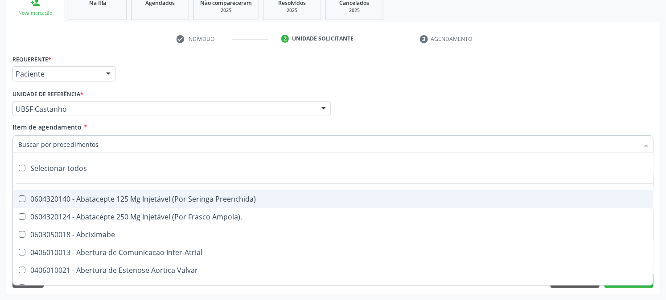
paste input "0205020143"
type input "0205020143"
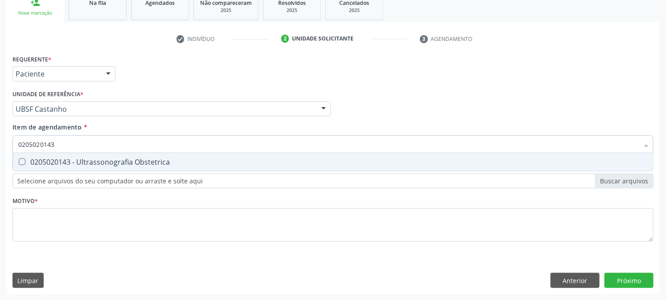
click at [74, 161] on div "0205020143 - Ultrassonografia Obstetrica" at bounding box center [332, 162] width 629 height 7
checkbox Obstetrica "true"
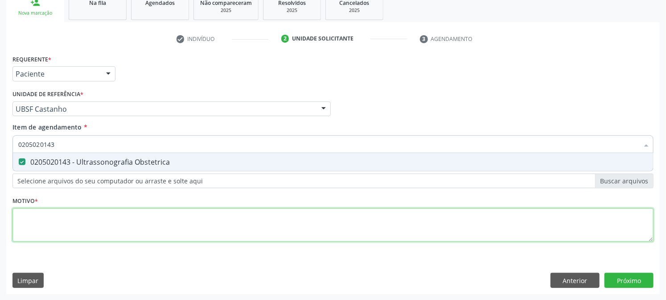
click at [49, 219] on div "Requerente * Paciente Profissional de Saúde Paciente Nenhum resultado encontrad…" at bounding box center [332, 154] width 641 height 202
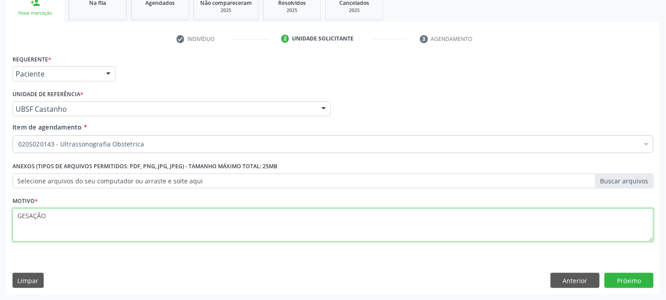
click at [24, 214] on textarea "GESAÇÃO" at bounding box center [332, 225] width 641 height 34
type textarea "GESTAÇÃO"
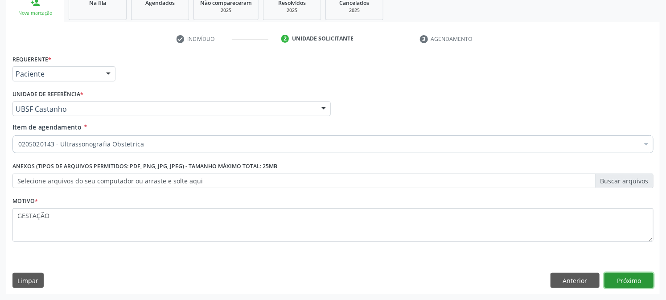
click at [616, 279] on button "Próximo" at bounding box center [628, 280] width 49 height 15
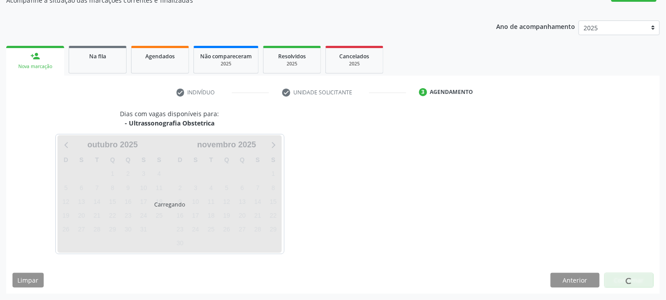
scroll to position [87, 0]
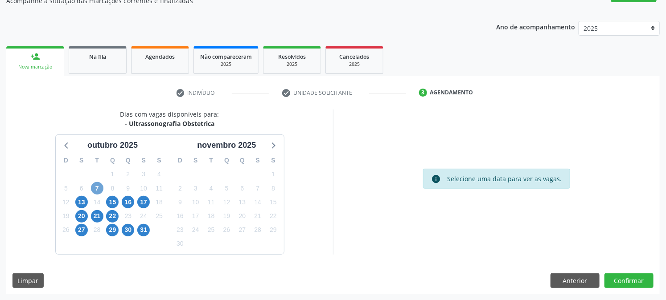
click at [96, 183] on span "7" at bounding box center [97, 188] width 12 height 12
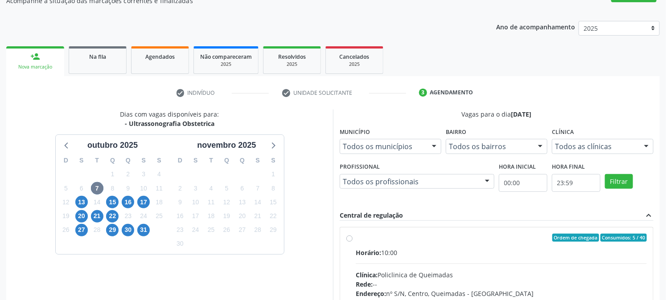
click at [381, 264] on hr at bounding box center [501, 264] width 291 height 0
click at [352, 242] on input "Ordem de chegada Consumidos: 5 / 40 Horário: 10:00 Clínica: Policlinica de Quei…" at bounding box center [349, 238] width 6 height 8
radio input "true"
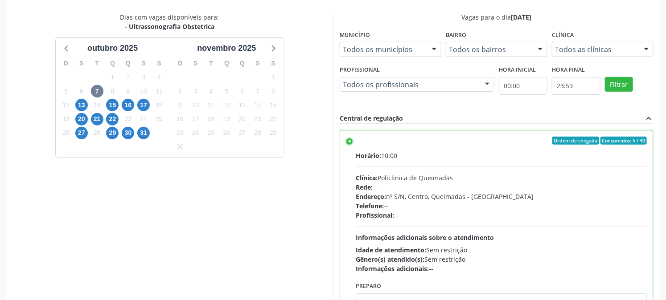
scroll to position [232, 0]
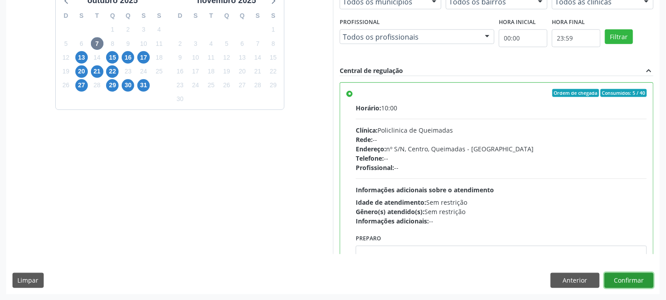
click at [630, 284] on button "Confirmar" at bounding box center [628, 280] width 49 height 15
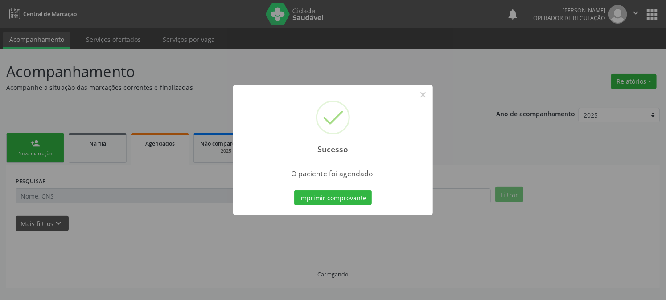
scroll to position [0, 0]
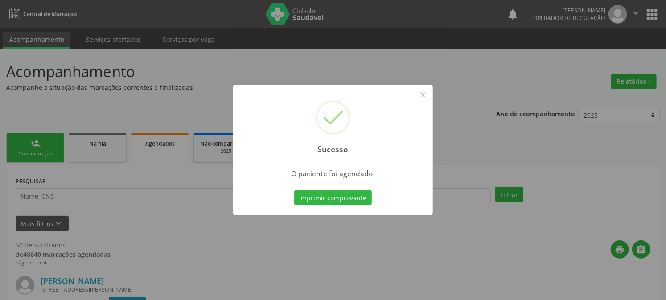
click at [294, 190] on button "Imprimir comprovante" at bounding box center [333, 197] width 78 height 15
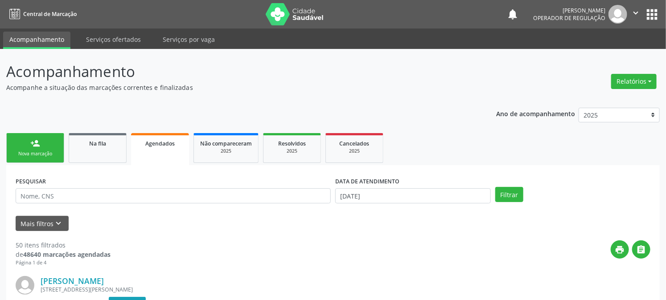
click at [47, 145] on link "person_add Nova marcação" at bounding box center [35, 148] width 58 height 30
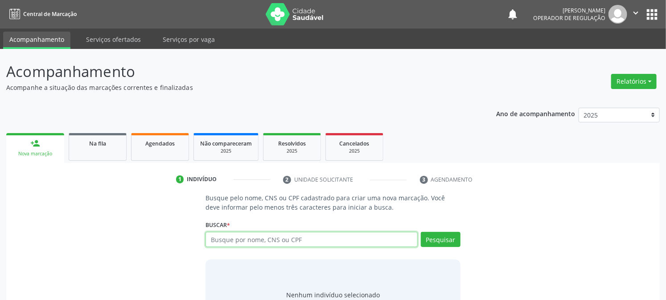
click at [357, 238] on input "text" at bounding box center [311, 239] width 212 height 15
type input "709806079240891"
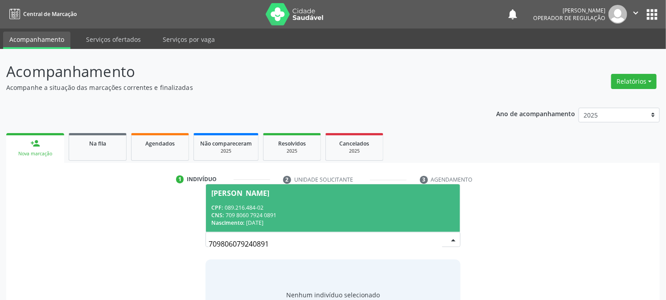
click at [331, 199] on span "[PERSON_NAME] CPF: 089.216.484-02 CNS: 709 8060 7924 0891 Nascimento: [DATE]" at bounding box center [332, 208] width 253 height 48
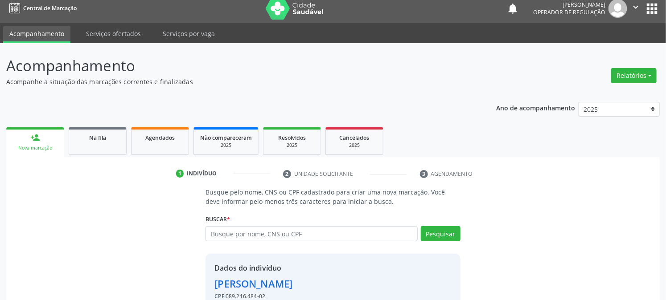
scroll to position [56, 0]
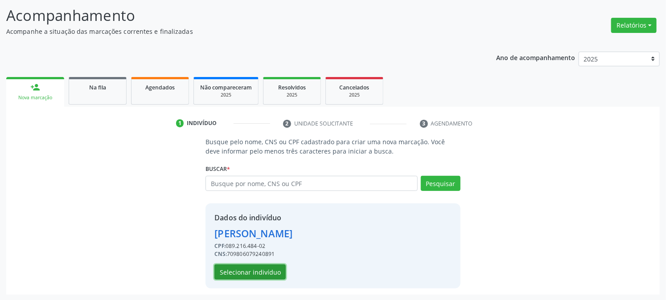
click at [238, 268] on button "Selecionar indivíduo" at bounding box center [249, 272] width 71 height 15
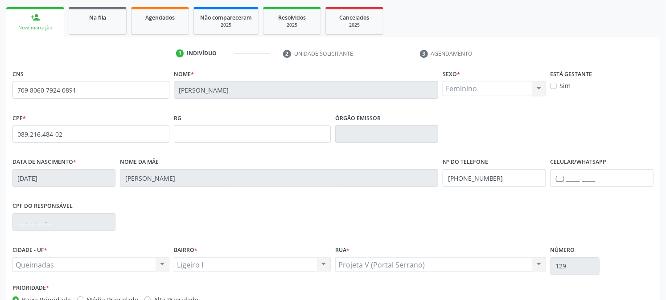
scroll to position [182, 0]
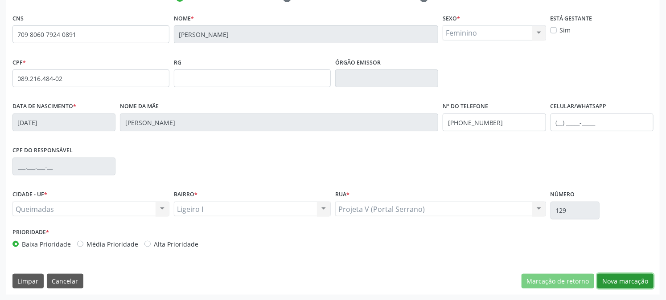
click at [634, 286] on button "Nova marcação" at bounding box center [625, 281] width 56 height 15
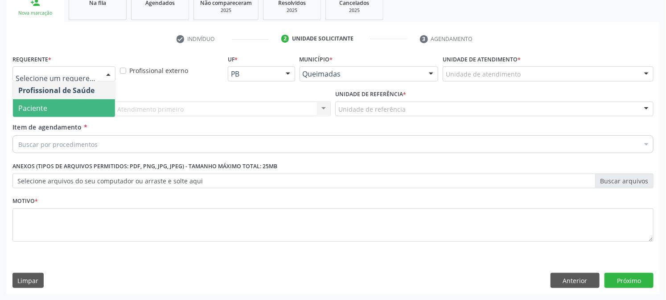
click at [38, 107] on span "Paciente" at bounding box center [32, 108] width 29 height 10
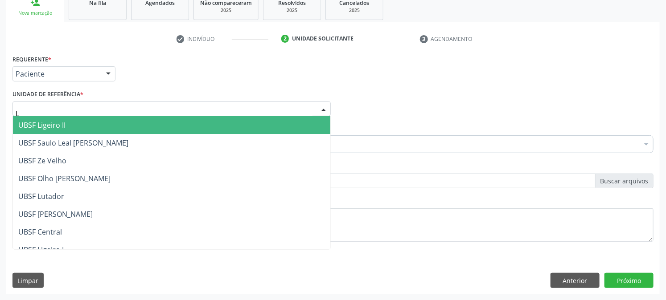
type input "LI"
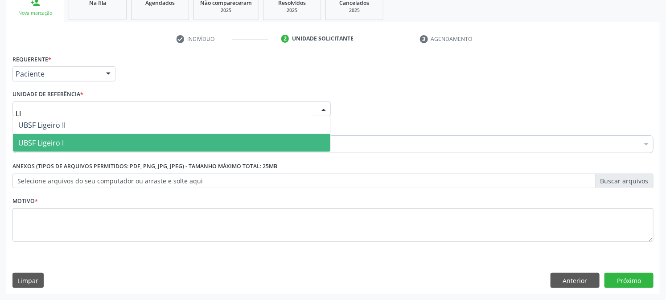
click at [56, 135] on span "UBSF Ligeiro I" at bounding box center [171, 143] width 317 height 18
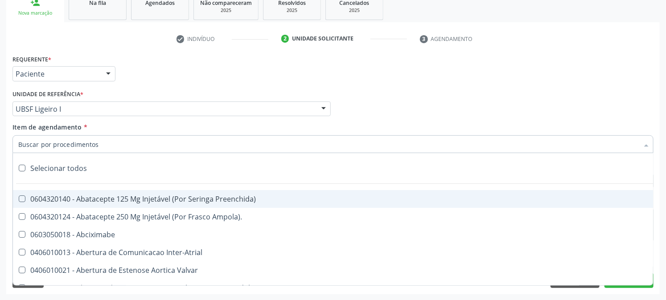
paste input "0205020143"
type input "0205020143"
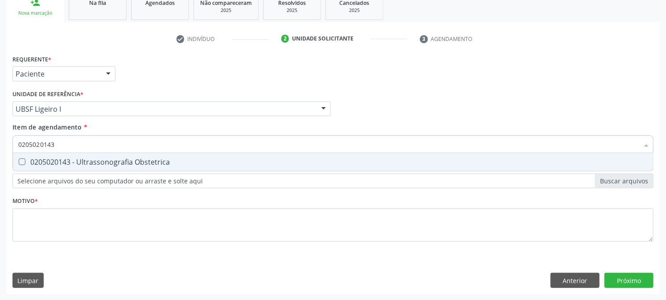
click at [58, 155] on span "0205020143 - Ultrassonografia Obstetrica" at bounding box center [333, 162] width 640 height 18
checkbox Obstetrica "true"
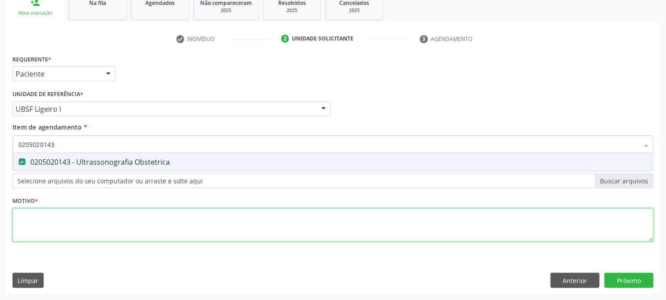
click at [41, 231] on div "Requerente * Paciente Profissional de Saúde Paciente Nenhum resultado encontrad…" at bounding box center [332, 154] width 641 height 202
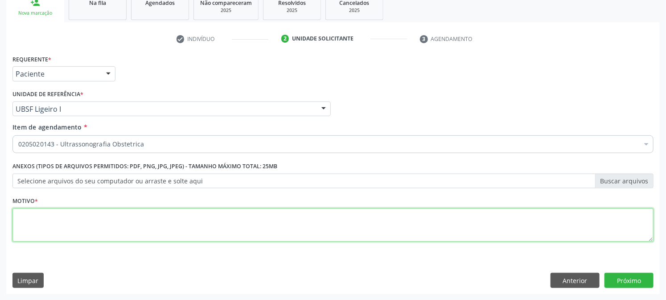
type textarea "F"
type textarea "GESTAÇÃO"
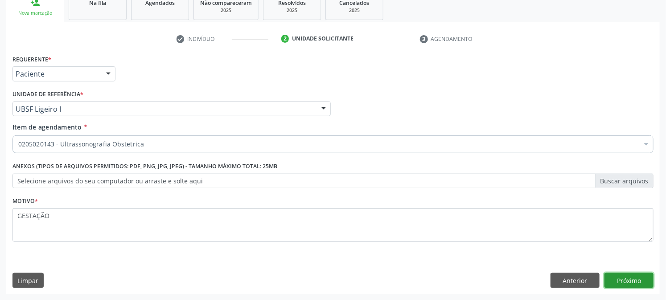
click at [621, 287] on button "Próximo" at bounding box center [628, 280] width 49 height 15
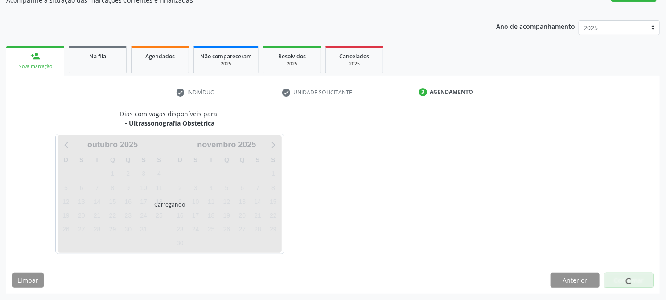
scroll to position [87, 0]
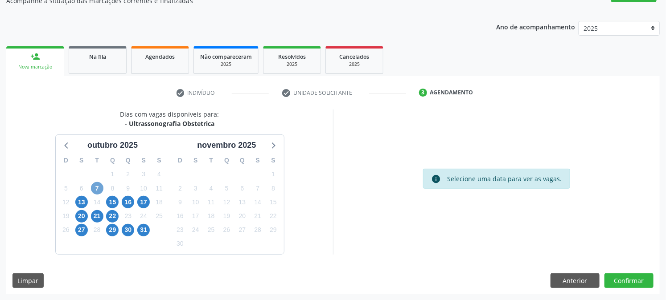
click at [99, 190] on span "7" at bounding box center [97, 188] width 12 height 12
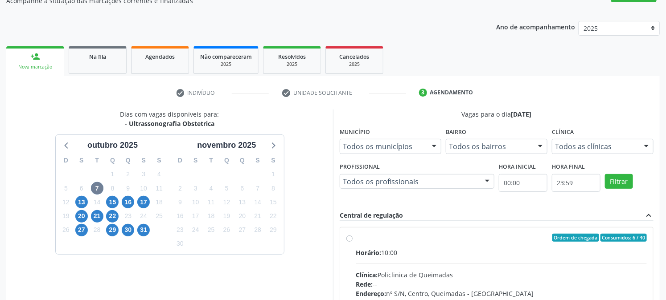
click at [395, 248] on div "Horário: 10:00" at bounding box center [501, 252] width 291 height 9
click at [352, 242] on input "Ordem de chegada Consumidos: 6 / 40 Horário: 10:00 Clínica: Policlinica de Quei…" at bounding box center [349, 238] width 6 height 8
radio input "true"
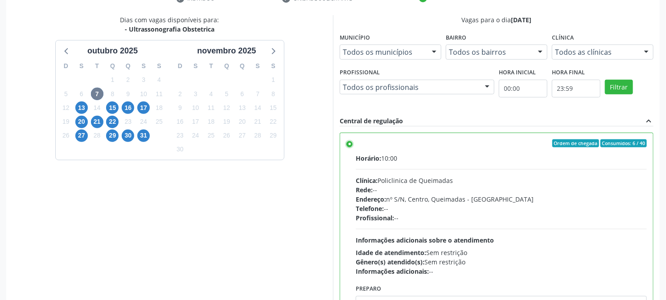
scroll to position [232, 0]
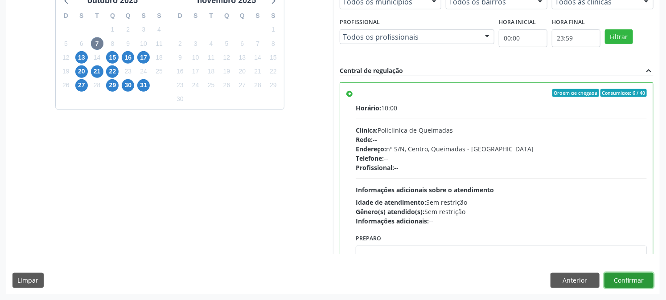
click at [630, 284] on button "Confirmar" at bounding box center [628, 280] width 49 height 15
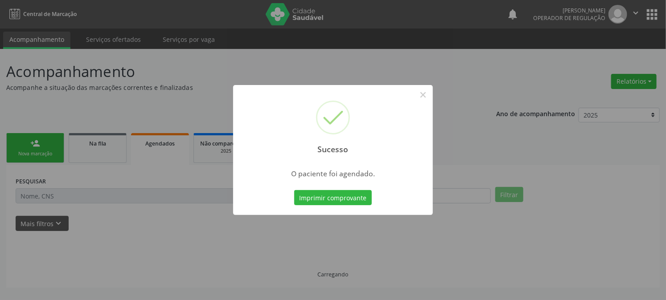
scroll to position [0, 0]
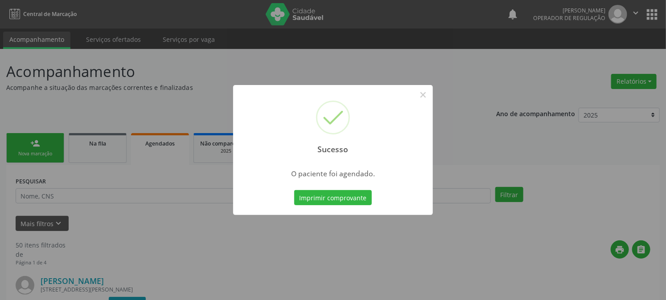
click at [294, 190] on button "Imprimir comprovante" at bounding box center [333, 197] width 78 height 15
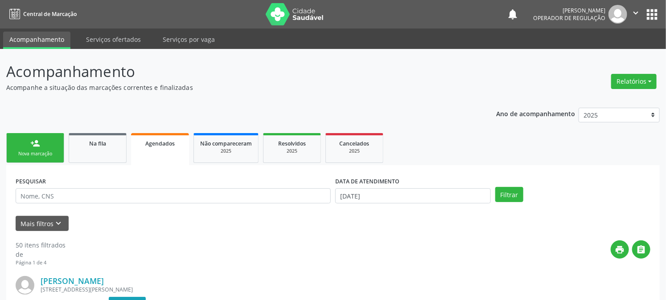
click at [24, 155] on div "Nova marcação" at bounding box center [35, 154] width 45 height 7
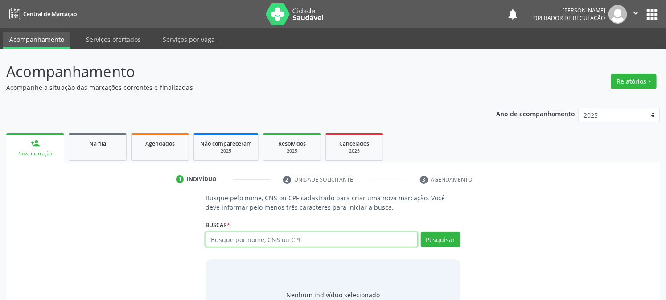
click at [225, 242] on input "text" at bounding box center [311, 239] width 212 height 15
type input "706907175414337"
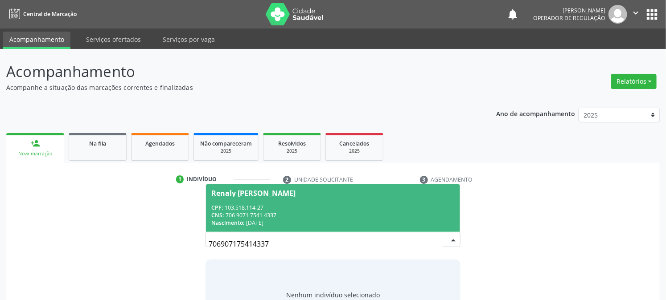
click at [244, 207] on div "CPF: 103.518.114-27" at bounding box center [332, 208] width 243 height 8
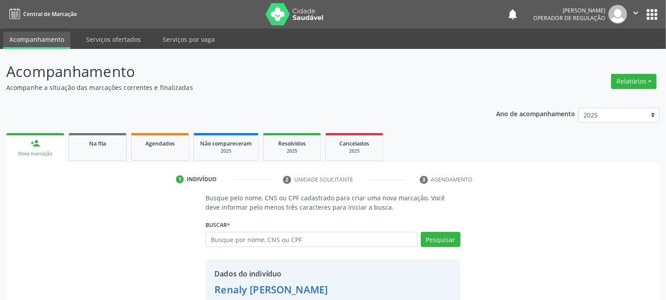
scroll to position [56, 0]
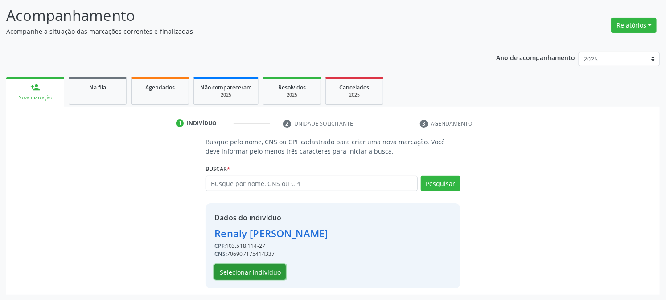
click at [250, 268] on button "Selecionar indivíduo" at bounding box center [249, 272] width 71 height 15
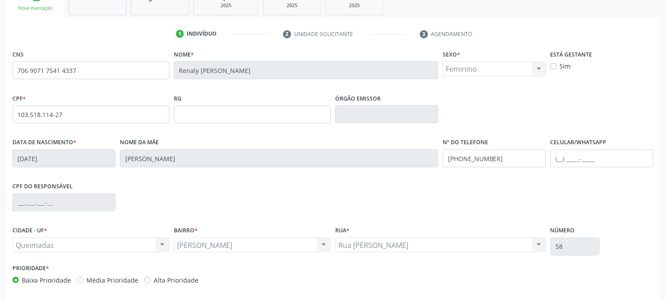
scroll to position [182, 0]
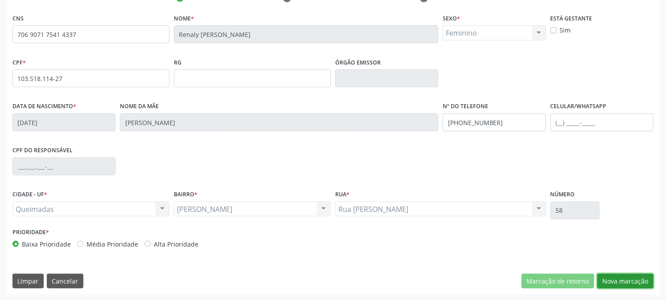
click at [624, 277] on button "Nova marcação" at bounding box center [625, 281] width 56 height 15
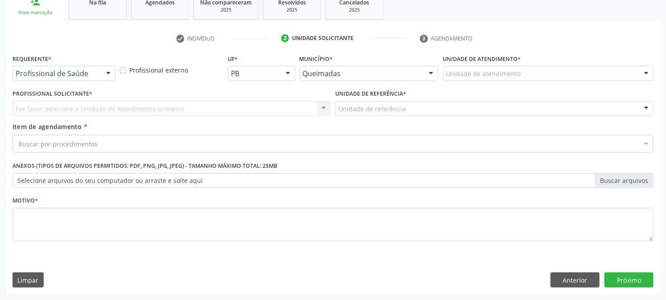
scroll to position [141, 0]
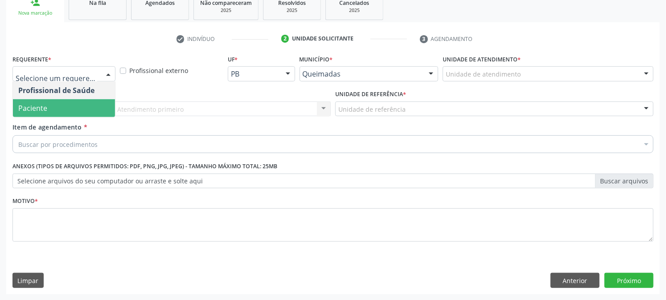
click at [53, 109] on span "Paciente" at bounding box center [64, 108] width 102 height 18
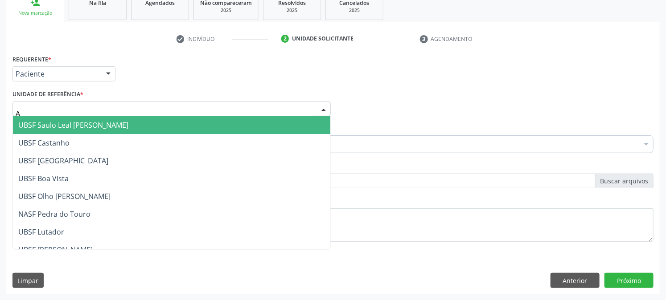
type input "AN"
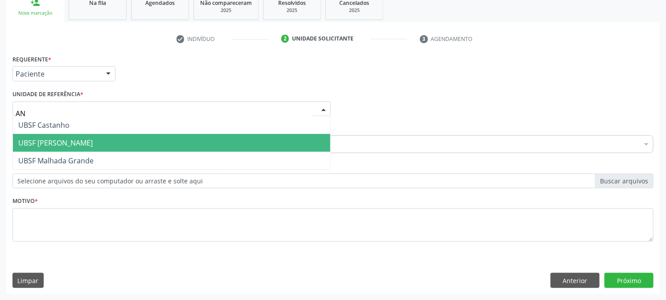
drag, startPoint x: 57, startPoint y: 134, endPoint x: 56, endPoint y: 141, distance: 6.7
click at [57, 135] on span "UBSF [PERSON_NAME]" at bounding box center [171, 143] width 317 height 18
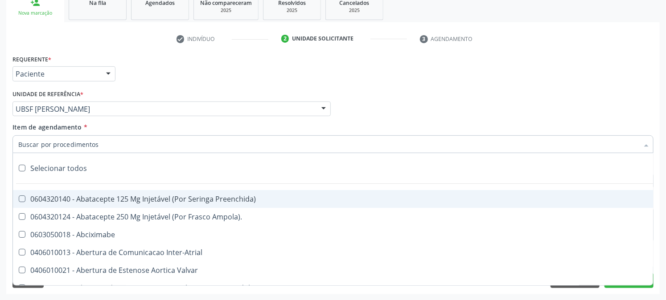
paste input "0205020143"
type input "0205020143"
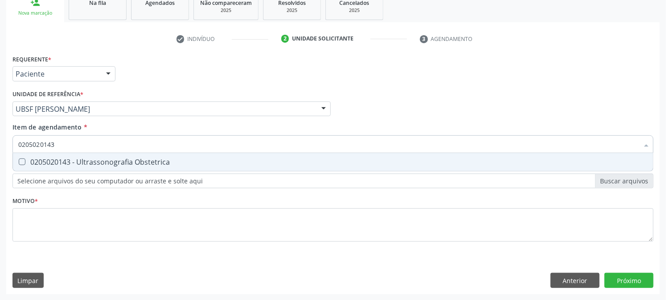
click at [53, 161] on div "0205020143 - Ultrassonografia Obstetrica" at bounding box center [332, 162] width 629 height 7
checkbox Obstetrica "true"
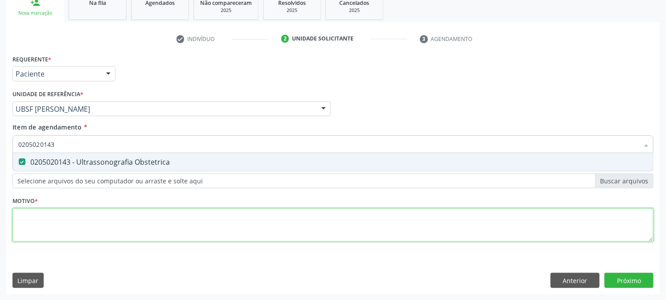
click at [39, 221] on div "Requerente * Paciente Profissional de Saúde Paciente Nenhum resultado encontrad…" at bounding box center [332, 154] width 641 height 202
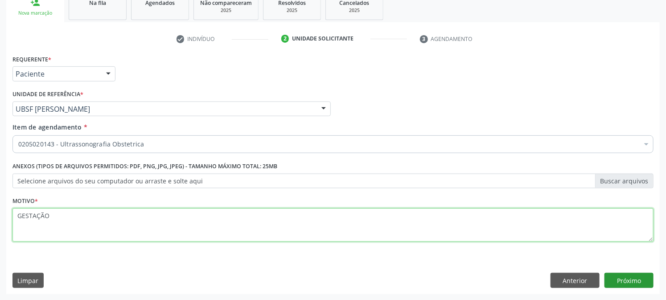
type textarea "GESTAÇÃO"
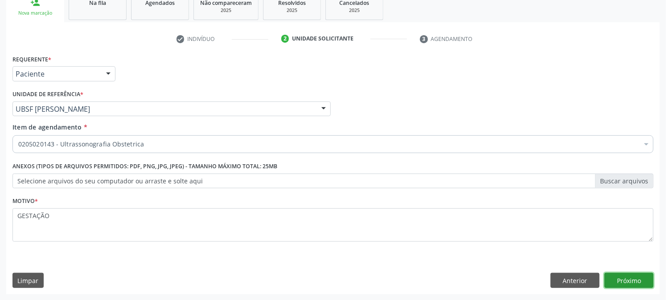
click at [627, 278] on button "Próximo" at bounding box center [628, 280] width 49 height 15
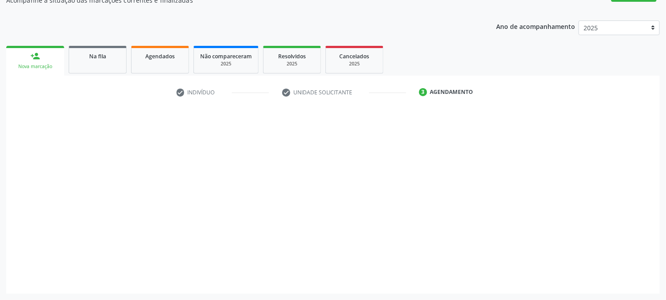
scroll to position [87, 0]
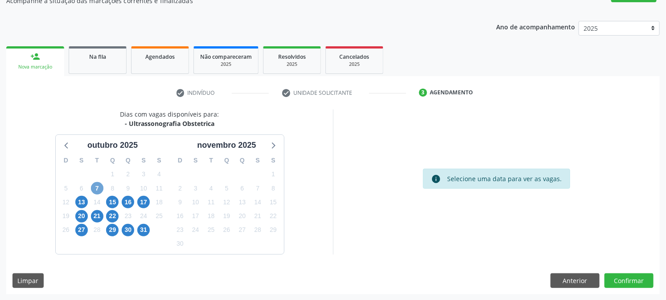
click at [97, 185] on span "7" at bounding box center [97, 188] width 12 height 12
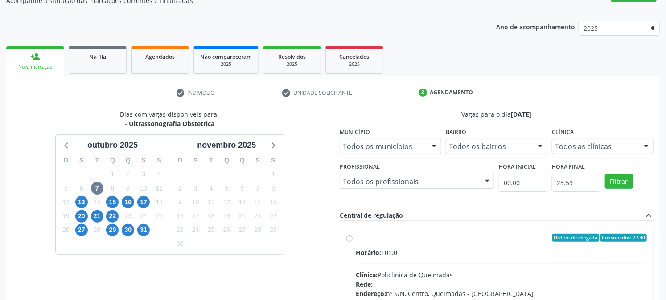
click at [352, 242] on input "Ordem de chegada Consumidos: 7 / 40 Horário: 10:00 Clínica: Policlinica de Quei…" at bounding box center [349, 238] width 6 height 8
radio input "true"
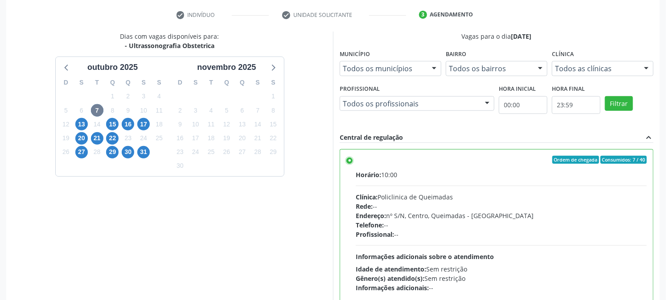
scroll to position [232, 0]
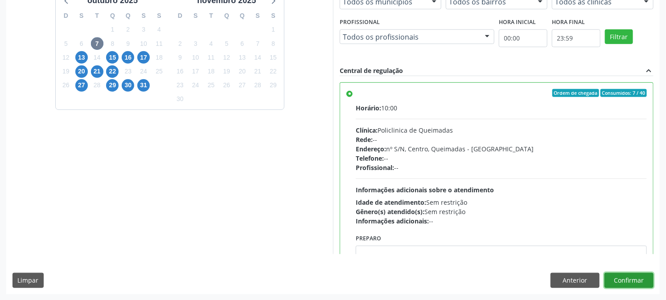
click at [631, 281] on button "Confirmar" at bounding box center [628, 280] width 49 height 15
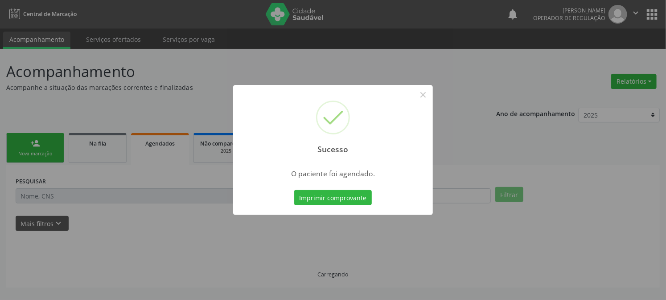
scroll to position [0, 0]
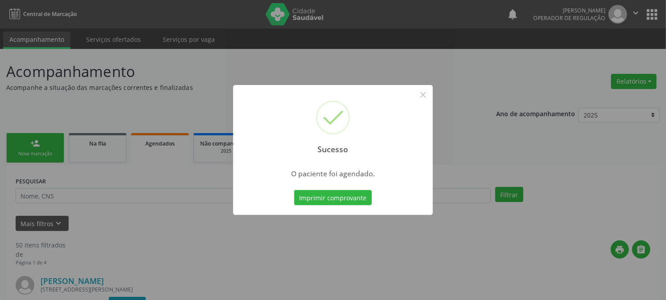
click at [294, 190] on button "Imprimir comprovante" at bounding box center [333, 197] width 78 height 15
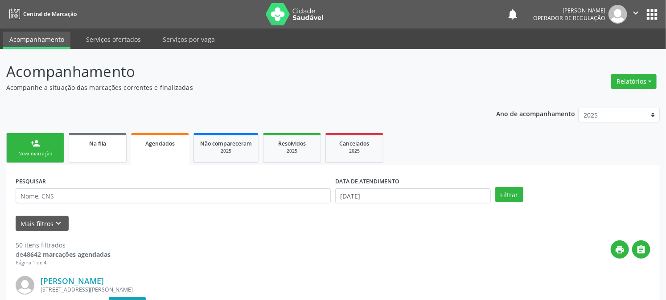
click at [34, 139] on div "person_add" at bounding box center [35, 144] width 10 height 10
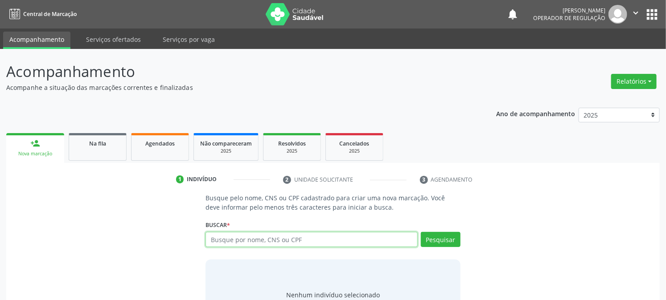
click at [324, 239] on input "text" at bounding box center [311, 239] width 212 height 15
type input "709607667740677"
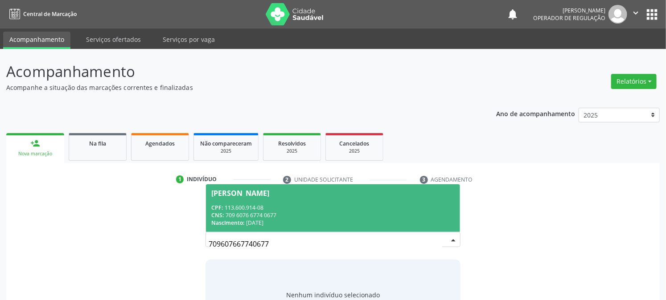
click at [334, 220] on div "Nascimento: [DATE]" at bounding box center [332, 223] width 243 height 8
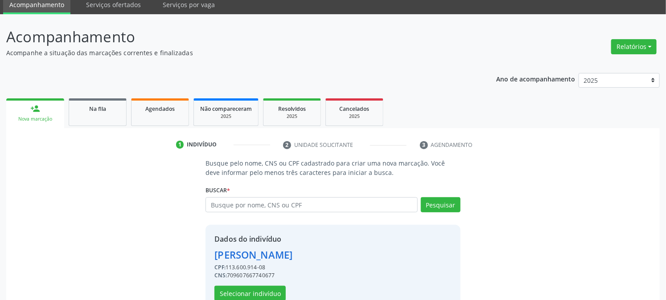
scroll to position [56, 0]
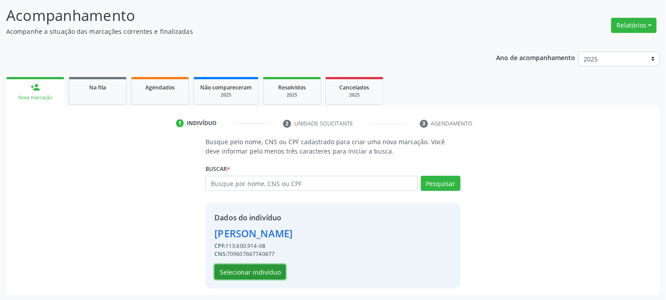
click at [261, 270] on button "Selecionar indivíduo" at bounding box center [249, 272] width 71 height 15
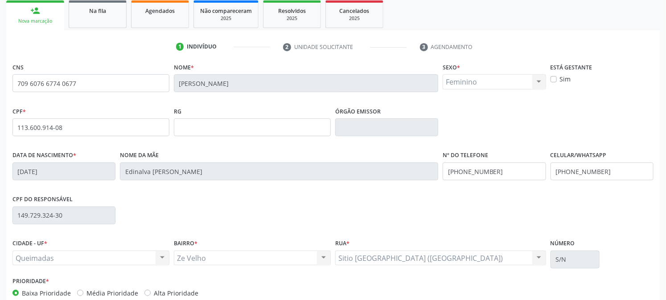
scroll to position [182, 0]
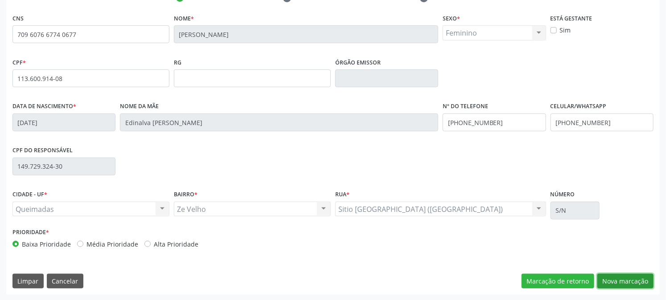
click at [624, 281] on button "Nova marcação" at bounding box center [625, 281] width 56 height 15
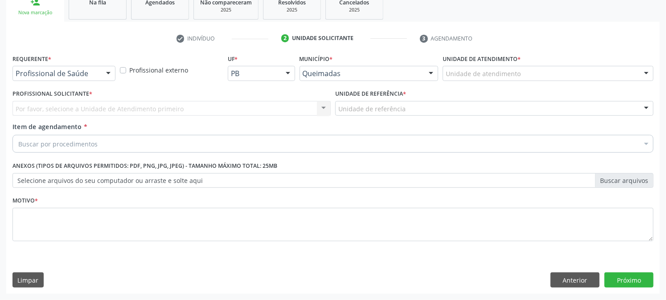
scroll to position [141, 0]
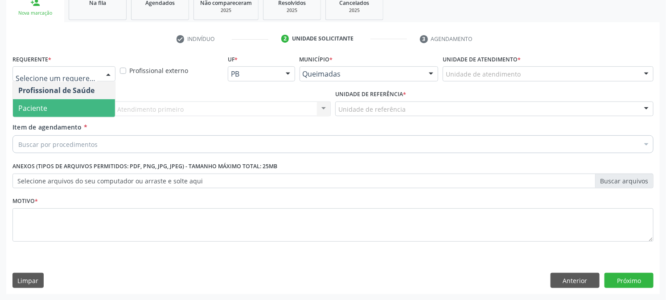
click at [19, 101] on span "Paciente" at bounding box center [64, 108] width 102 height 18
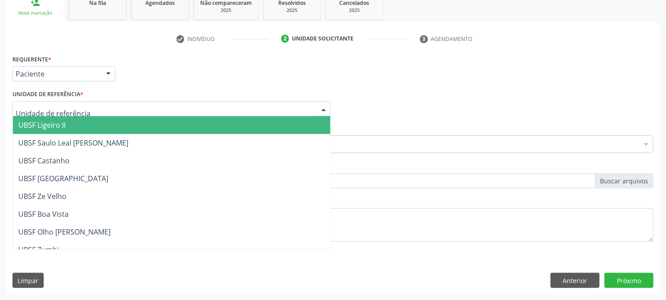
type input "Z"
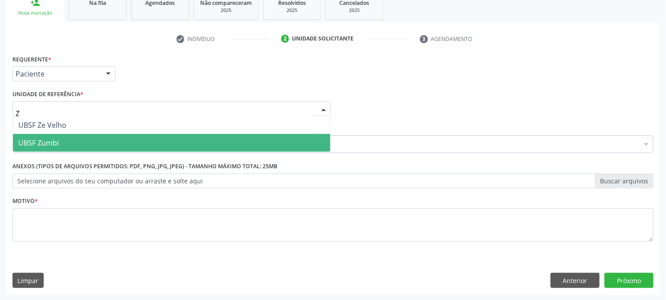
click at [42, 139] on span "UBSF Zumbi" at bounding box center [38, 143] width 41 height 10
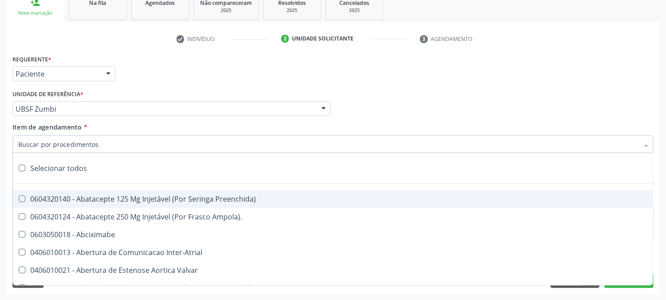
paste input "0205020143"
type input "0205020143"
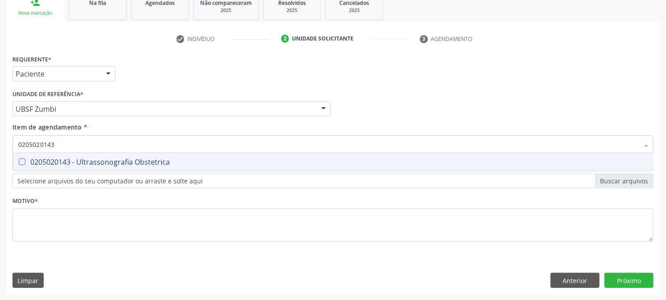
click at [83, 166] on span "0205020143 - Ultrassonografia Obstetrica" at bounding box center [333, 162] width 640 height 18
checkbox Obstetrica "true"
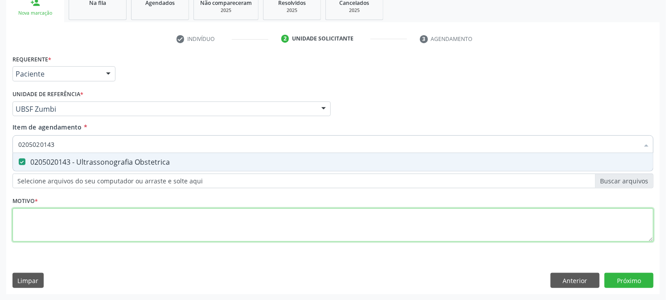
click at [62, 221] on div "Requerente * Paciente Profissional de Saúde Paciente Nenhum resultado encontrad…" at bounding box center [332, 154] width 641 height 202
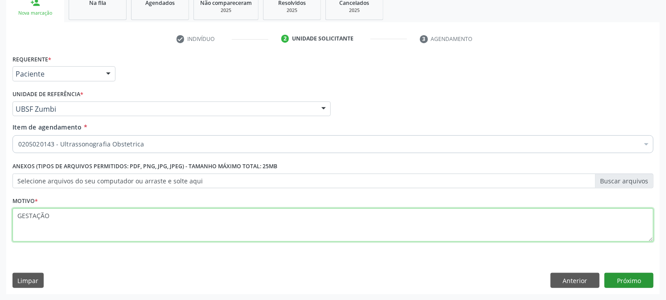
type textarea "GESTAÇÃO"
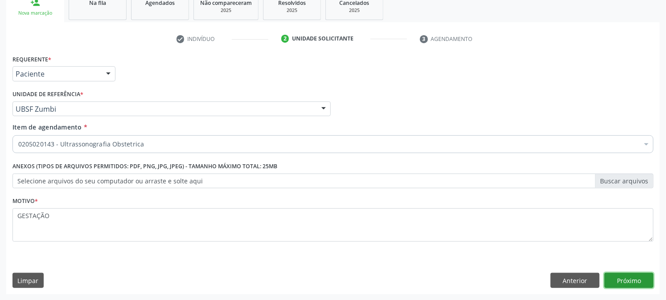
click at [636, 279] on button "Próximo" at bounding box center [628, 280] width 49 height 15
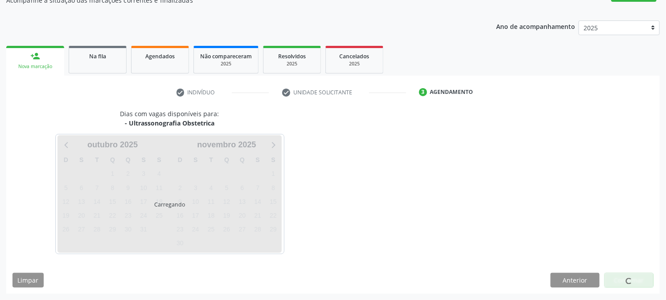
scroll to position [87, 0]
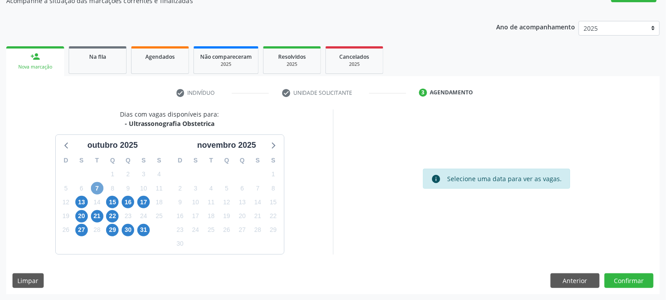
click at [101, 188] on span "7" at bounding box center [97, 188] width 12 height 12
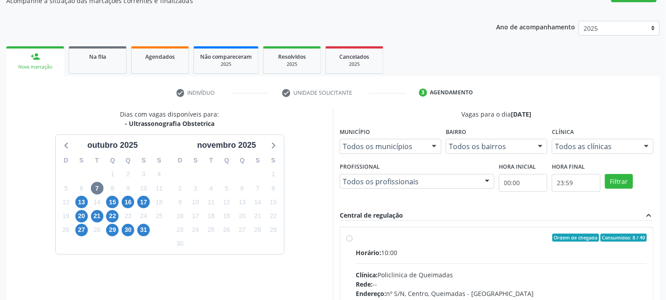
click at [364, 249] on span "Horário:" at bounding box center [368, 253] width 25 height 8
click at [352, 242] on input "Ordem de chegada Consumidos: 8 / 40 Horário: 10:00 Clínica: Policlinica de Quei…" at bounding box center [349, 238] width 6 height 8
radio input "true"
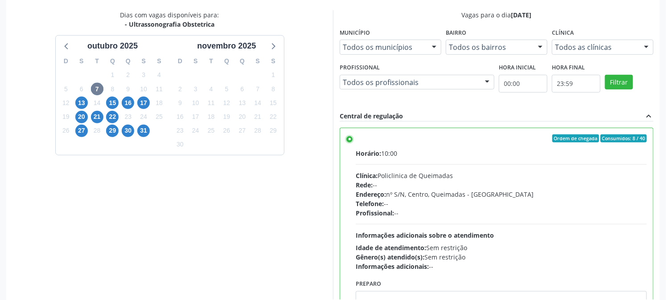
scroll to position [232, 0]
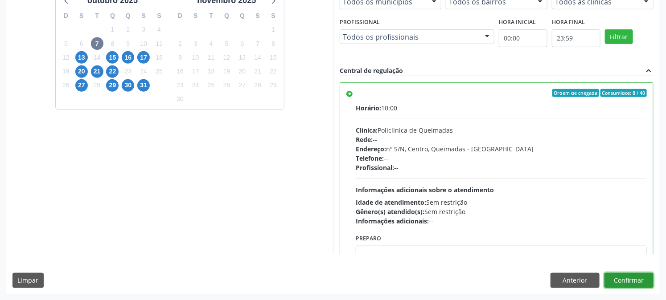
click at [617, 279] on button "Confirmar" at bounding box center [628, 280] width 49 height 15
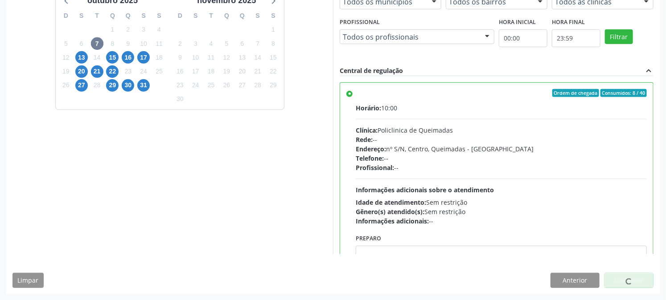
scroll to position [0, 0]
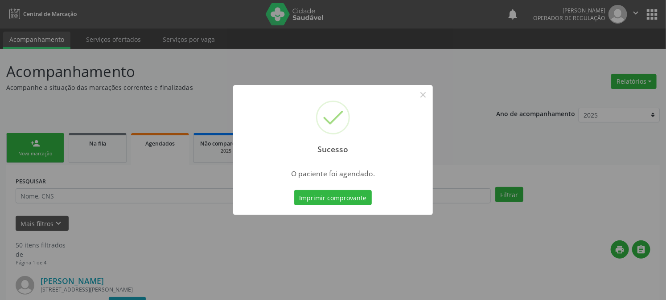
click at [294, 190] on button "Imprimir comprovante" at bounding box center [333, 197] width 78 height 15
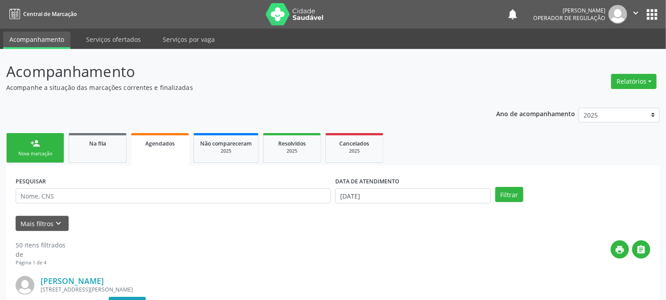
click at [41, 146] on link "person_add Nova marcação" at bounding box center [35, 148] width 58 height 30
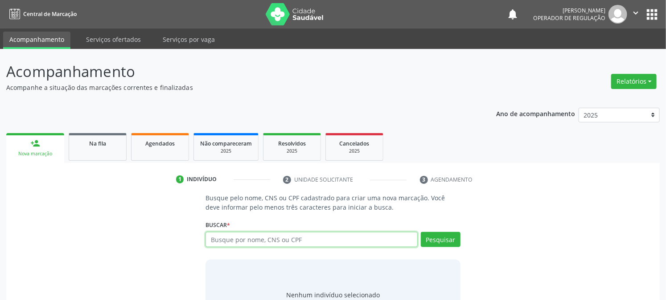
click at [225, 239] on input "text" at bounding box center [311, 239] width 212 height 15
type input "705000295317855"
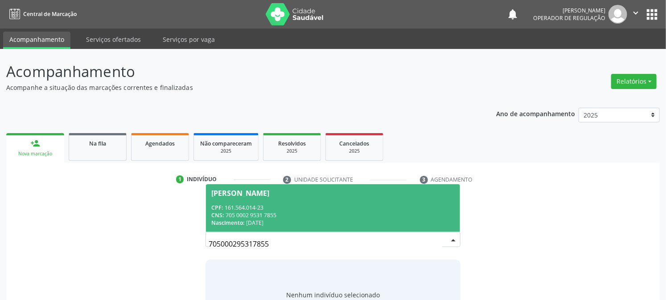
click at [241, 213] on div "CNS: 705 0002 9531 7855" at bounding box center [332, 216] width 243 height 8
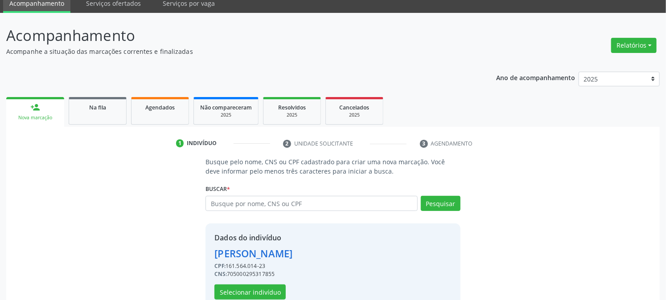
scroll to position [56, 0]
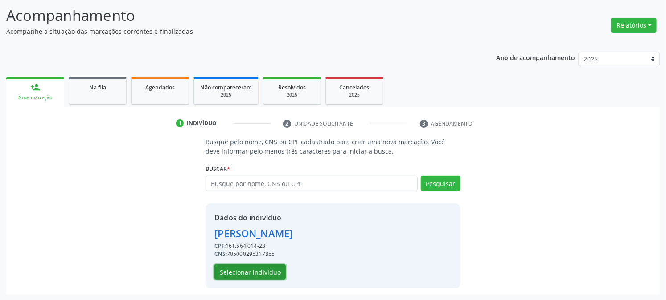
click at [247, 270] on button "Selecionar indivíduo" at bounding box center [249, 272] width 71 height 15
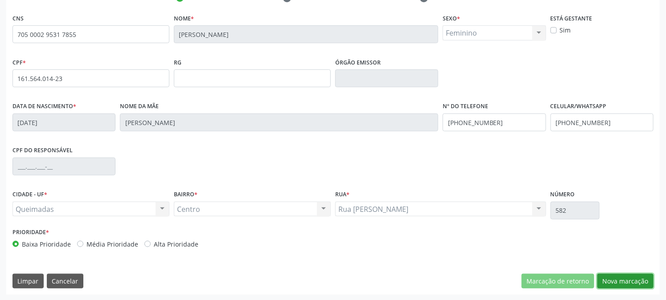
click at [638, 284] on button "Nova marcação" at bounding box center [625, 281] width 56 height 15
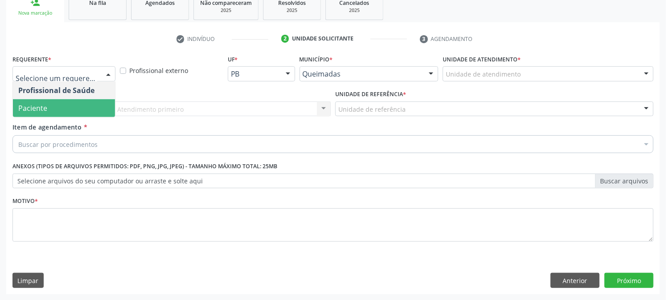
click at [67, 103] on span "Paciente" at bounding box center [64, 108] width 102 height 18
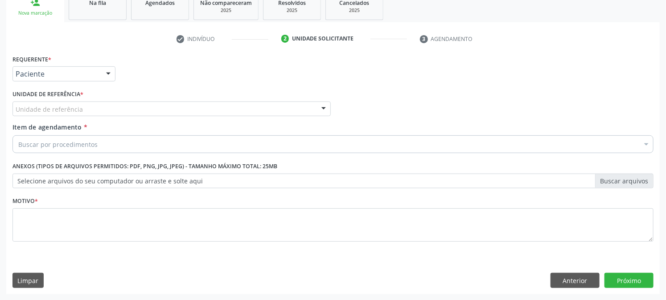
click at [82, 109] on div "Unidade de referência" at bounding box center [171, 109] width 318 height 15
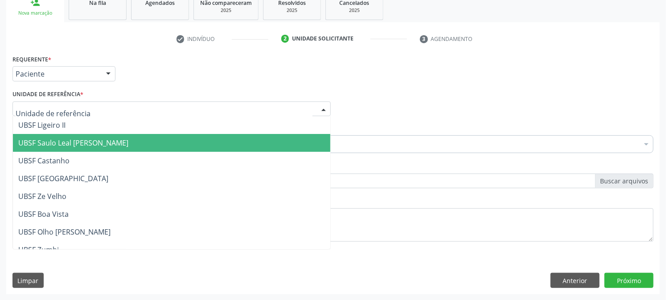
click at [73, 137] on span "UBSF Saulo Leal [PERSON_NAME]" at bounding box center [171, 143] width 317 height 18
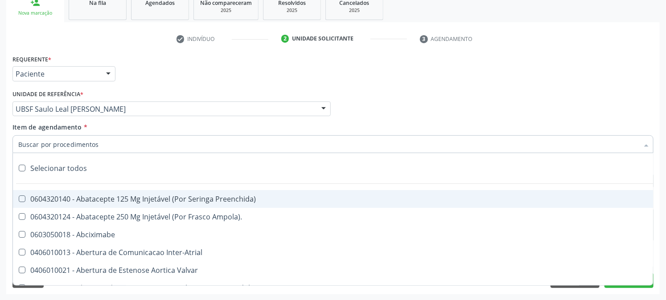
paste input "0205020143"
type input "0205020143"
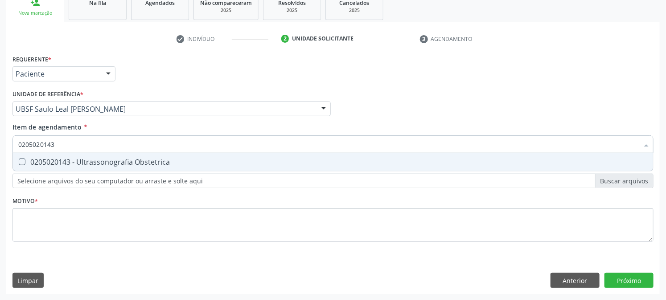
drag, startPoint x: 67, startPoint y: 161, endPoint x: 64, endPoint y: 173, distance: 11.9
click at [66, 161] on div "0205020143 - Ultrassonografia Obstetrica" at bounding box center [332, 162] width 629 height 7
checkbox Obstetrica "true"
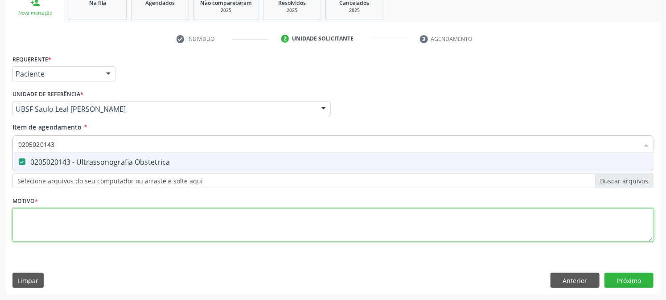
click at [55, 215] on div "Requerente * Paciente Profissional de Saúde Paciente Nenhum resultado encontrad…" at bounding box center [332, 154] width 641 height 202
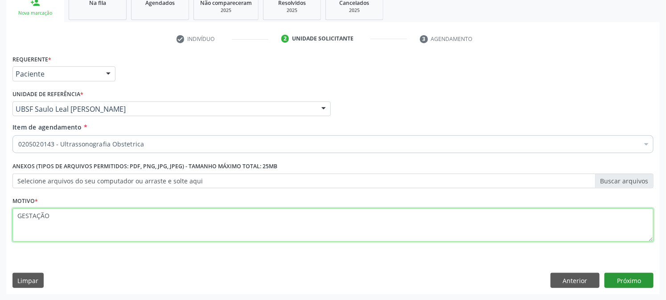
type textarea "GESTAÇÃO"
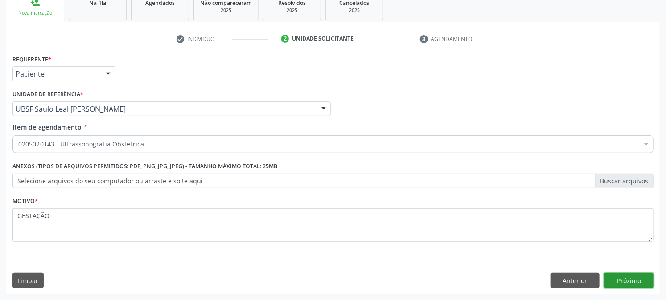
click at [642, 280] on button "Próximo" at bounding box center [628, 280] width 49 height 15
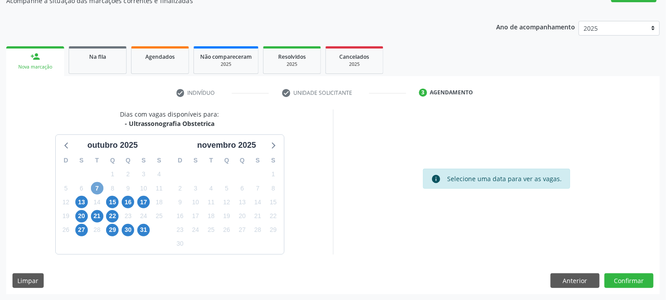
click at [99, 186] on span "7" at bounding box center [97, 188] width 12 height 12
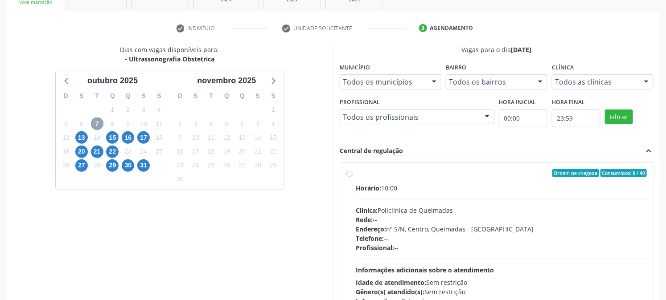
scroll to position [216, 0]
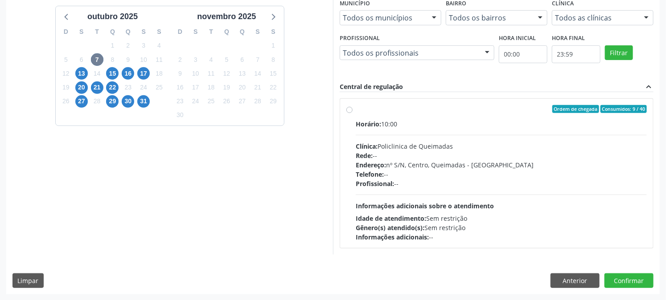
click at [384, 181] on span "Profissional:" at bounding box center [375, 184] width 38 height 8
click at [352, 113] on input "Ordem de chegada Consumidos: 9 / 40 Horário: 10:00 Clínica: Policlinica de Quei…" at bounding box center [349, 109] width 6 height 8
radio input "true"
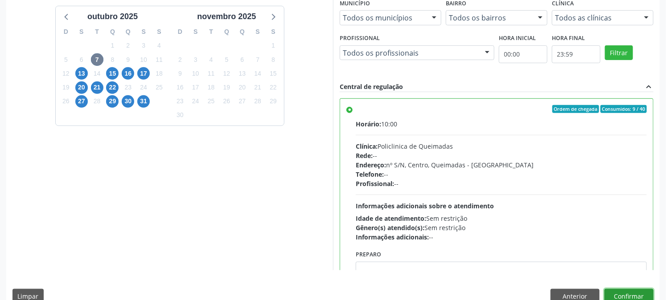
click at [638, 296] on button "Confirmar" at bounding box center [628, 296] width 49 height 15
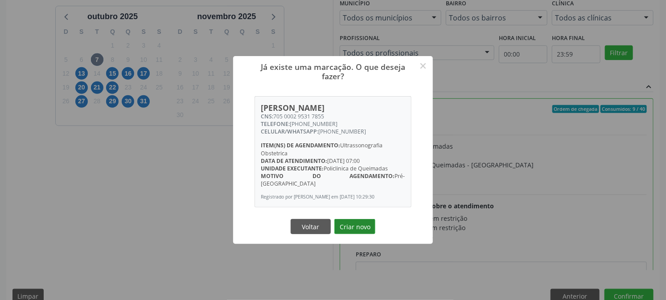
click at [365, 224] on button "Criar novo" at bounding box center [354, 226] width 41 height 15
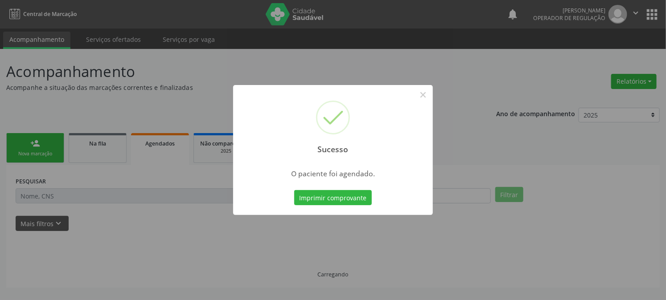
scroll to position [0, 0]
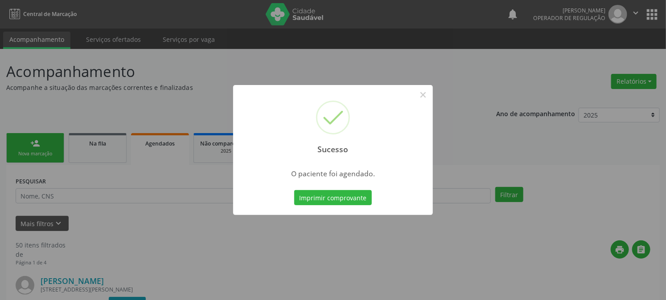
click at [294, 190] on button "Imprimir comprovante" at bounding box center [333, 197] width 78 height 15
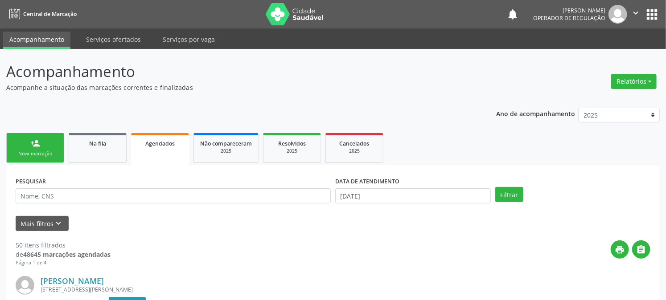
click at [22, 151] on div "Nova marcação" at bounding box center [35, 154] width 45 height 7
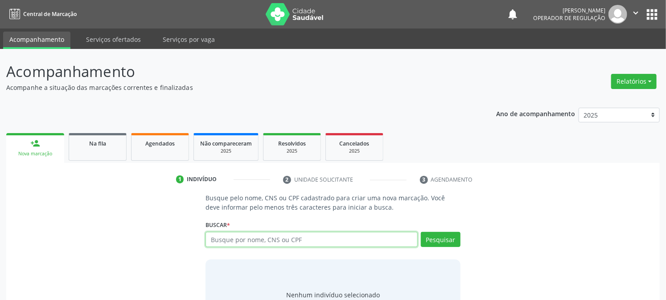
click at [266, 244] on input "text" at bounding box center [311, 239] width 212 height 15
type input "700309906171431"
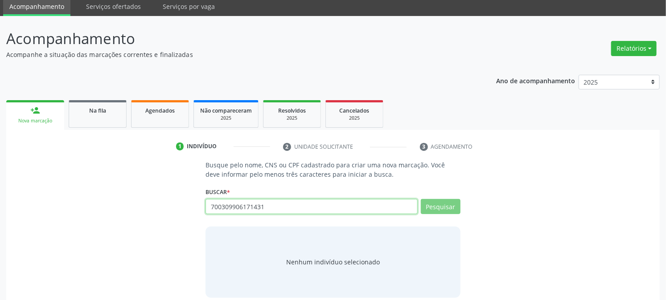
scroll to position [42, 0]
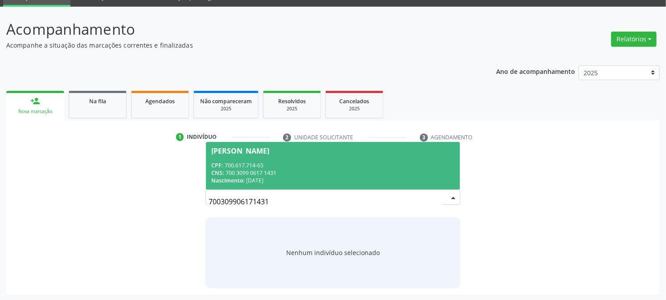
click at [231, 158] on span "[PERSON_NAME] CPF: 700.617.714-65 CNS: 700 3099 0617 1431 Nascimento: [DATE]" at bounding box center [332, 166] width 253 height 48
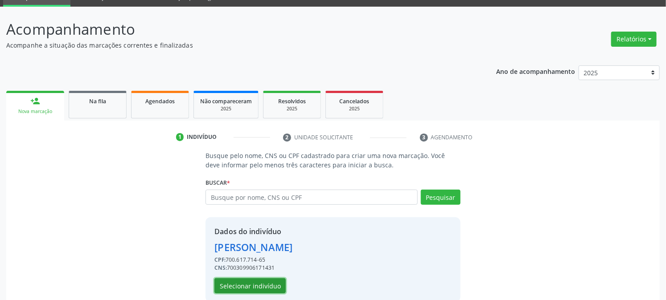
click at [244, 286] on button "Selecionar indivíduo" at bounding box center [249, 285] width 71 height 15
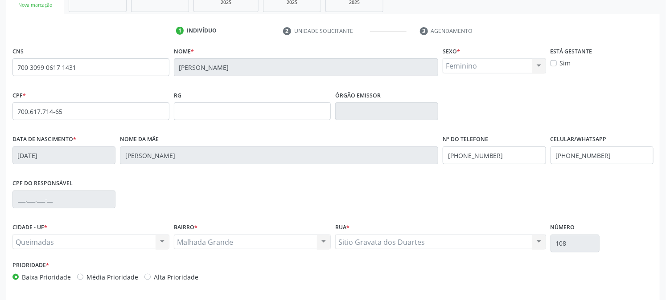
scroll to position [182, 0]
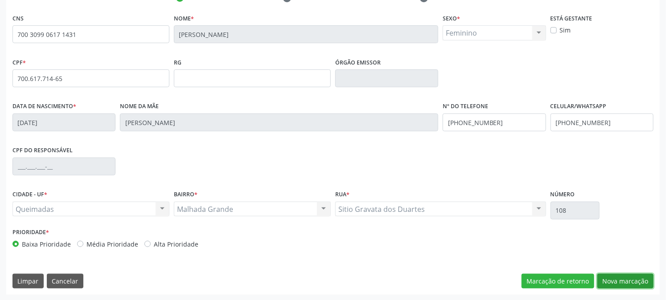
click at [616, 279] on button "Nova marcação" at bounding box center [625, 281] width 56 height 15
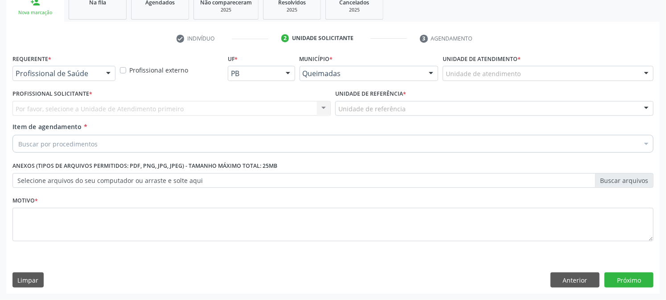
scroll to position [141, 0]
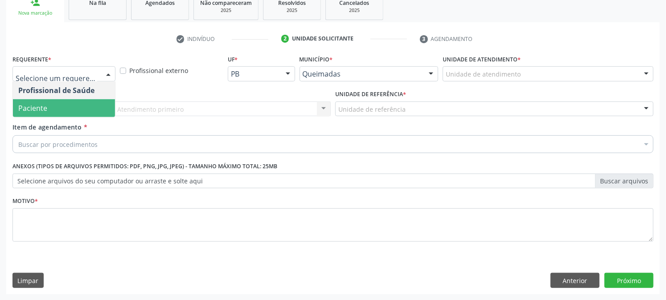
click at [42, 108] on span "Paciente" at bounding box center [32, 108] width 29 height 10
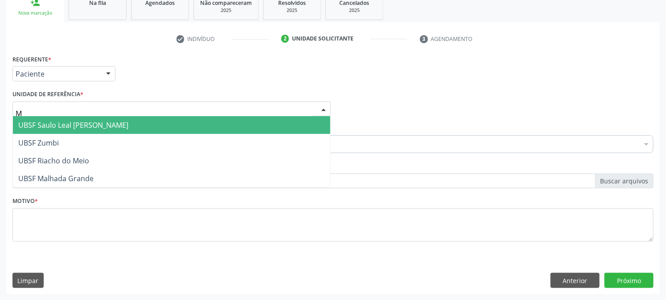
type input "MA"
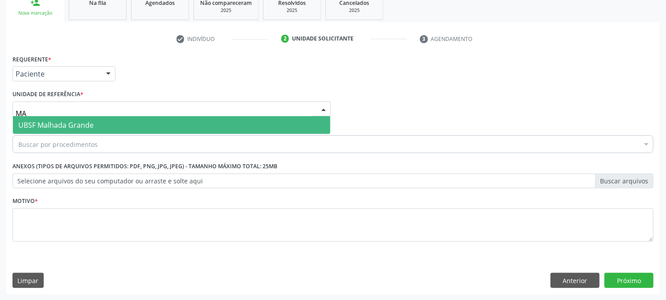
click at [59, 125] on span "UBSF Malhada Grande" at bounding box center [55, 125] width 75 height 10
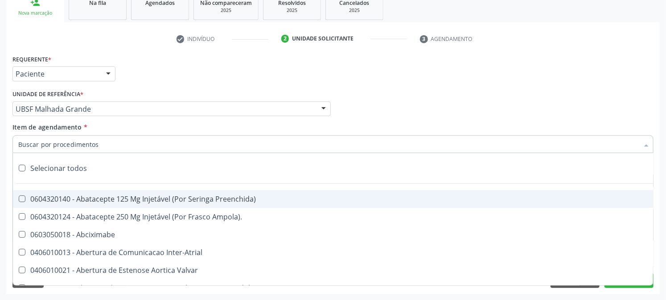
paste input "0205020143"
type input "0205020143"
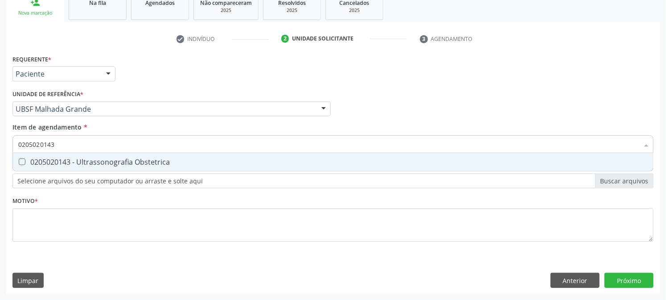
click at [87, 159] on div "0205020143 - Ultrassonografia Obstetrica" at bounding box center [332, 162] width 629 height 7
checkbox Obstetrica "true"
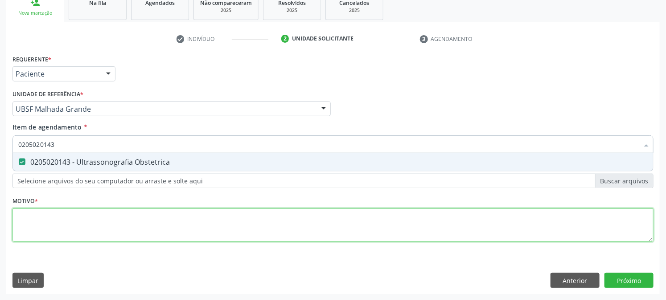
click at [65, 217] on div "Requerente * Paciente Profissional de Saúde Paciente Nenhum resultado encontrad…" at bounding box center [332, 154] width 641 height 202
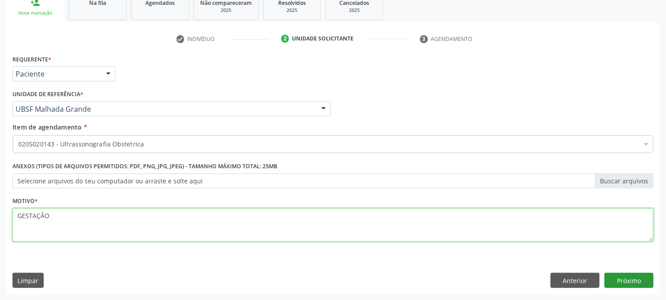
type textarea "GESTAÇÃO"
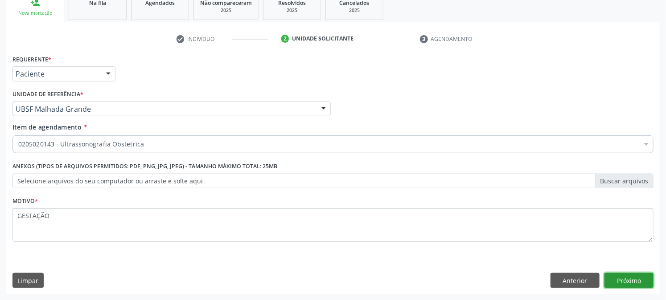
click at [636, 282] on button "Próximo" at bounding box center [628, 280] width 49 height 15
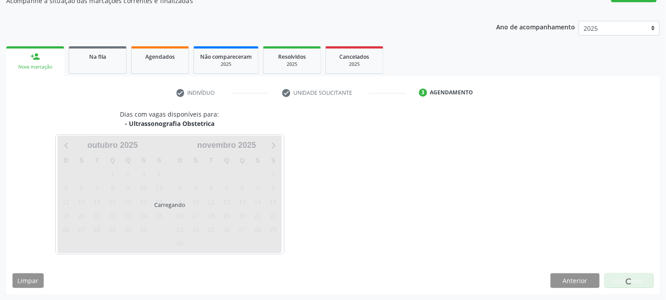
scroll to position [87, 0]
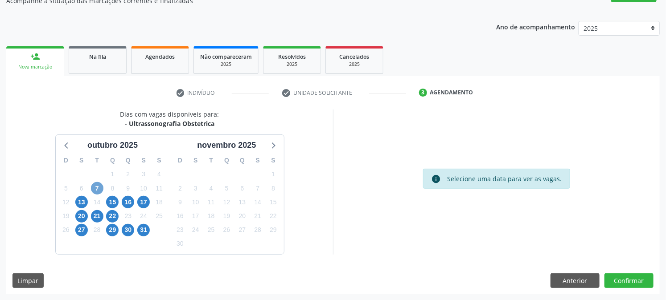
click at [99, 188] on span "7" at bounding box center [97, 188] width 12 height 12
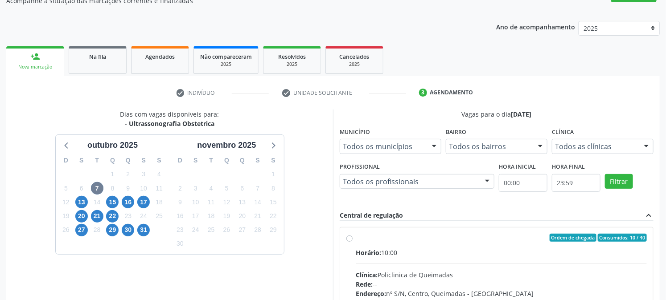
click at [384, 243] on label "Ordem de chegada Consumidos: 10 / 40 Horário: 10:00 Clínica: Policlinica de Que…" at bounding box center [501, 302] width 291 height 137
click at [352, 242] on input "Ordem de chegada Consumidos: 10 / 40 Horário: 10:00 Clínica: Policlinica de Que…" at bounding box center [349, 238] width 6 height 8
radio input "true"
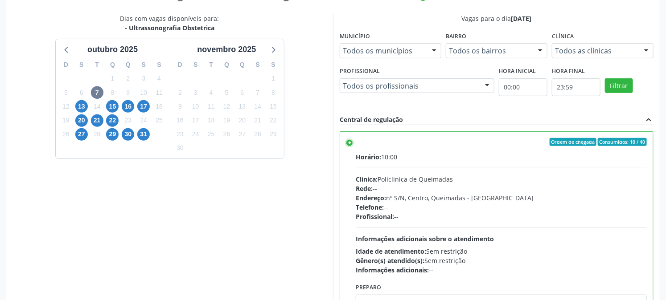
scroll to position [232, 0]
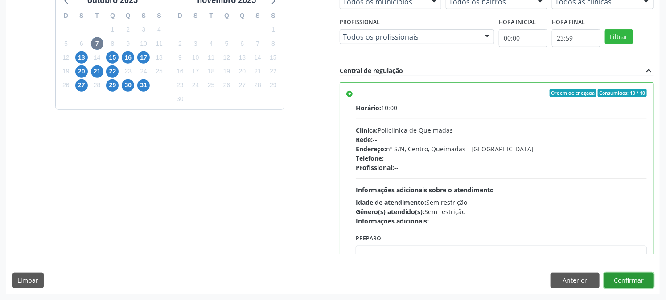
click at [633, 274] on button "Confirmar" at bounding box center [628, 280] width 49 height 15
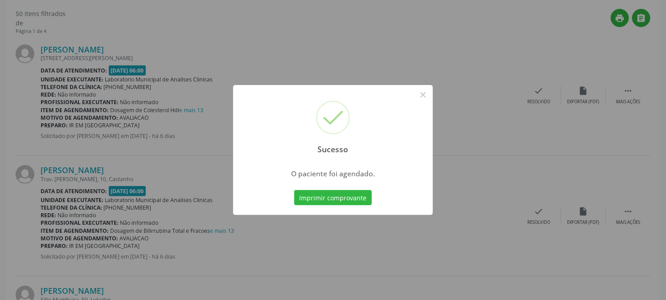
scroll to position [0, 0]
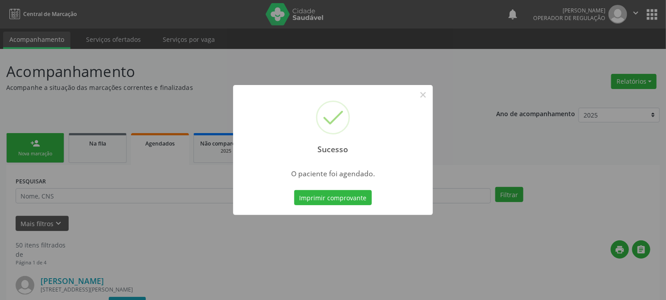
click at [294, 190] on button "Imprimir comprovante" at bounding box center [333, 197] width 78 height 15
